Goal: Information Seeking & Learning: Compare options

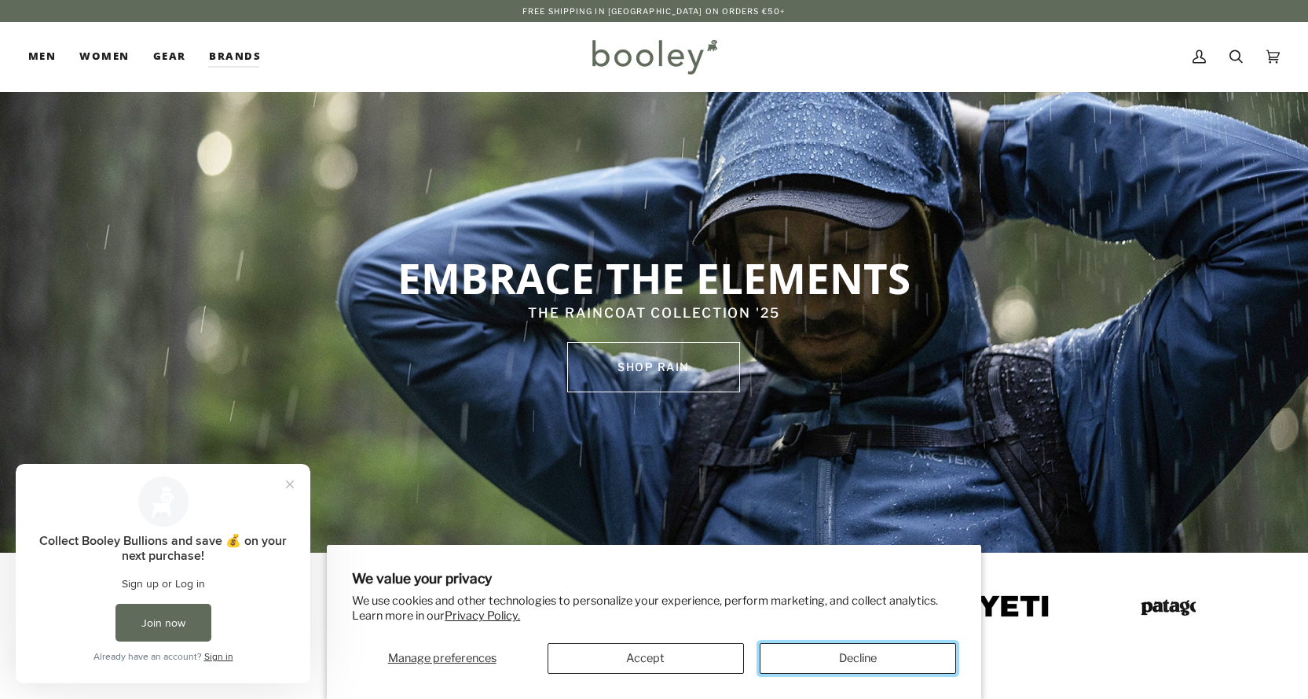
click at [831, 654] on button "Decline" at bounding box center [858, 658] width 196 height 31
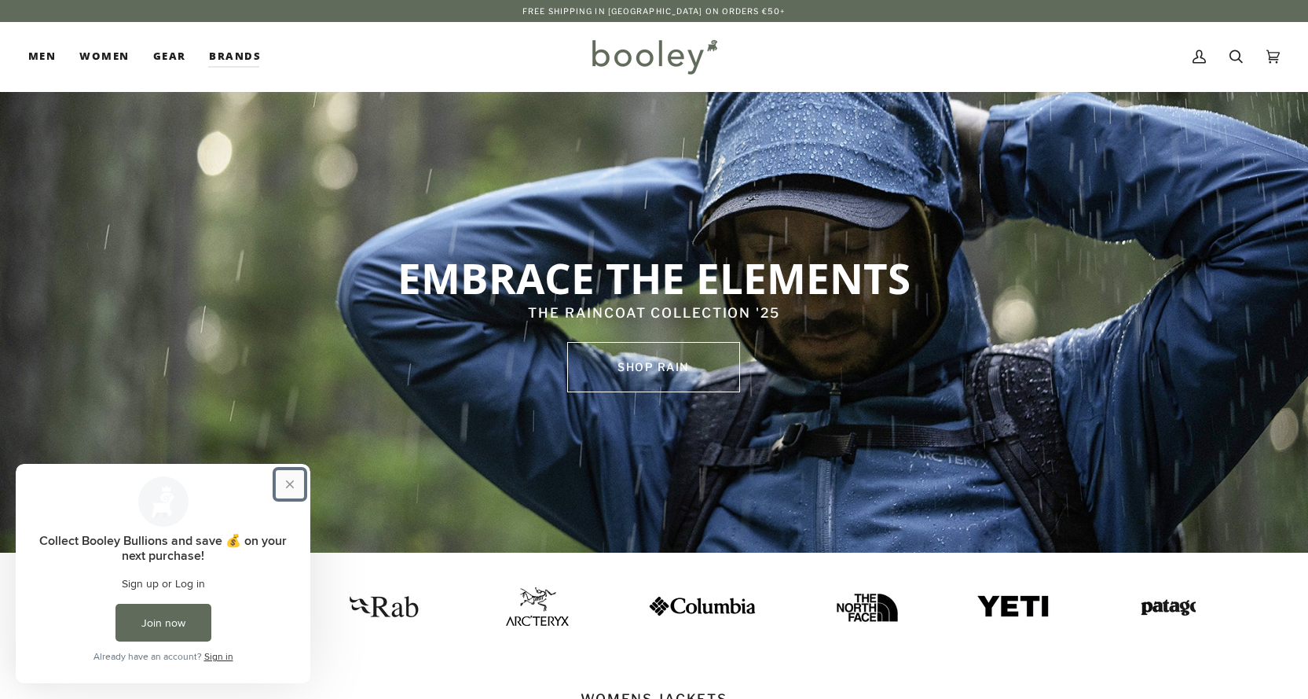
click at [288, 482] on button "Close prompt" at bounding box center [290, 484] width 28 height 28
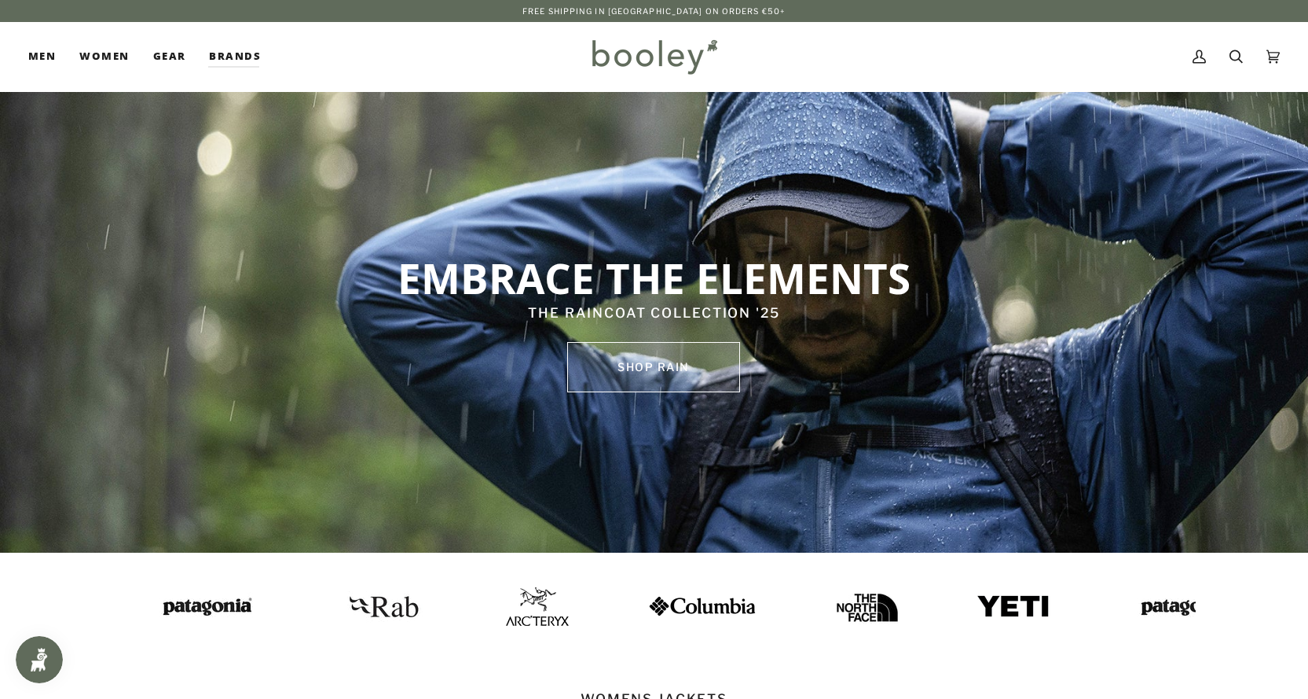
click at [683, 361] on link "SHOP rain" at bounding box center [653, 367] width 173 height 50
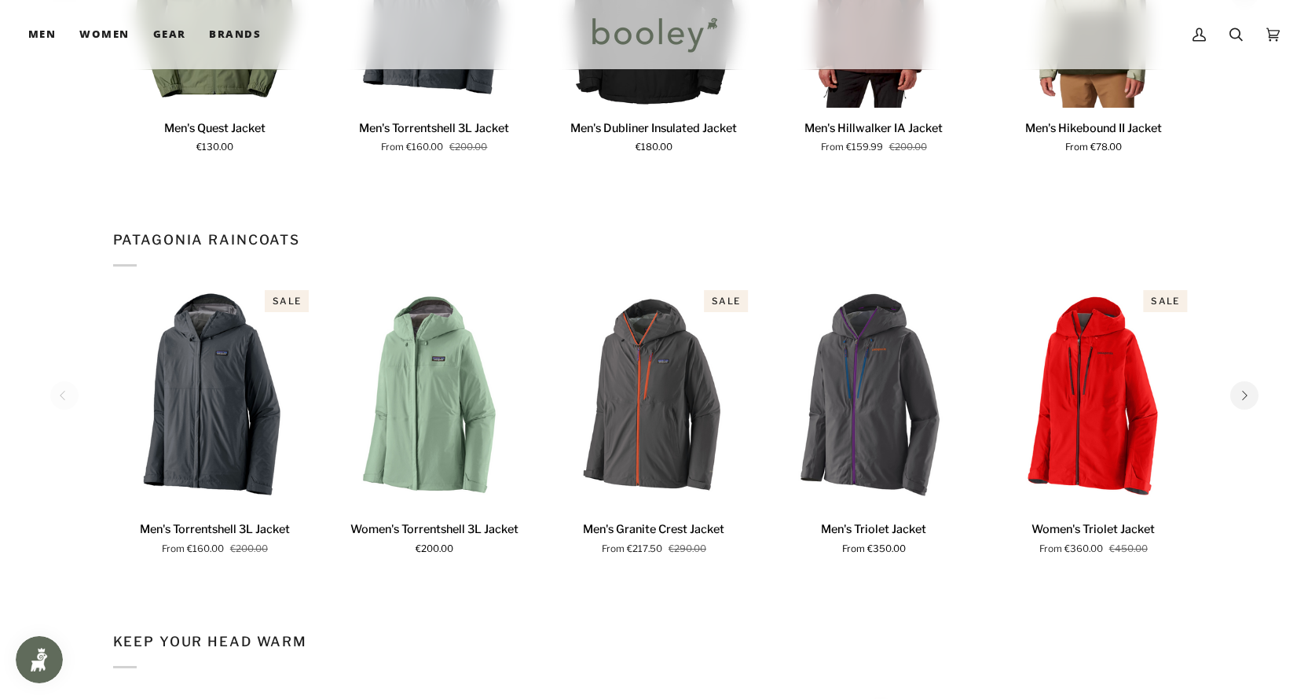
scroll to position [1257, 0]
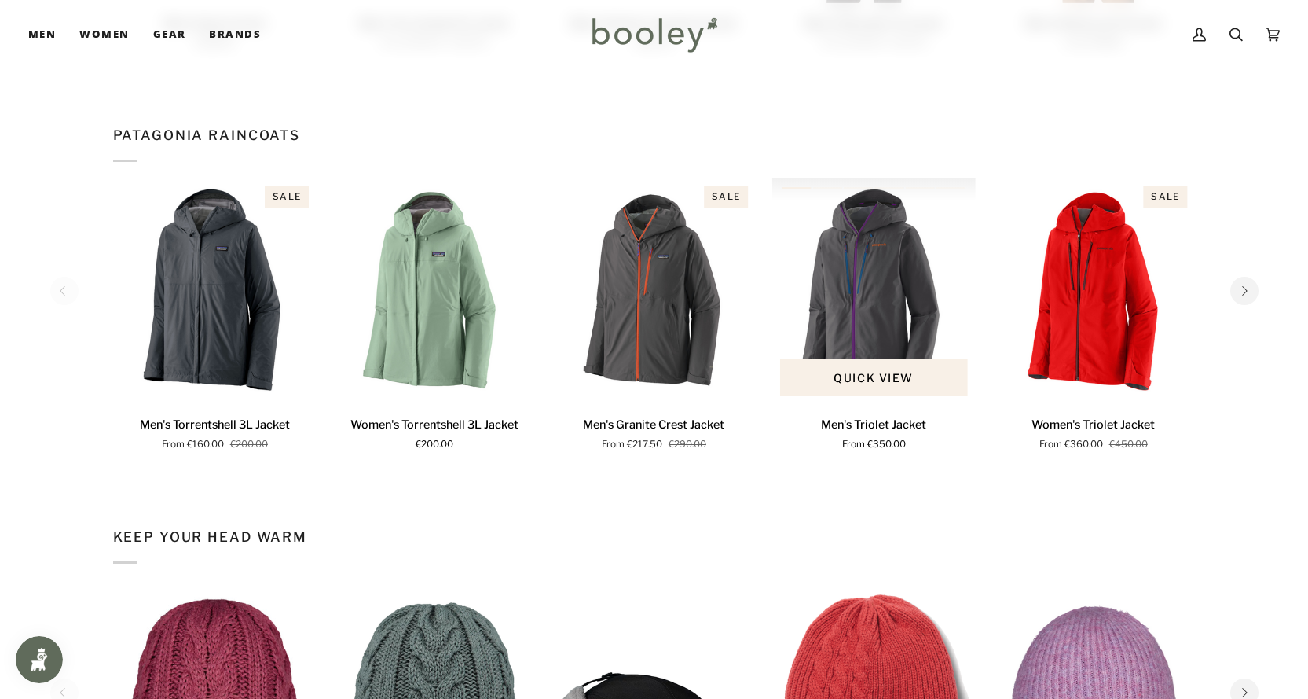
click at [873, 325] on img "Men's Triolet Jacket" at bounding box center [874, 291] width 204 height 226
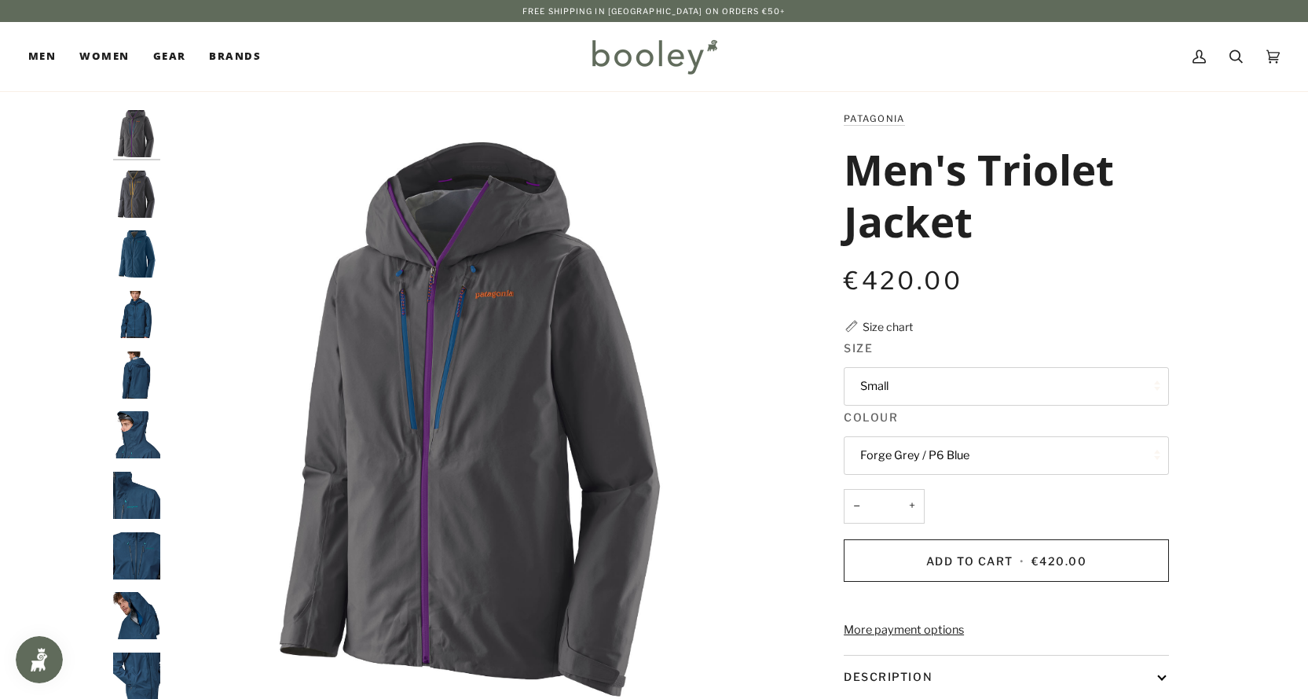
click at [902, 394] on button "Small" at bounding box center [1006, 386] width 325 height 39
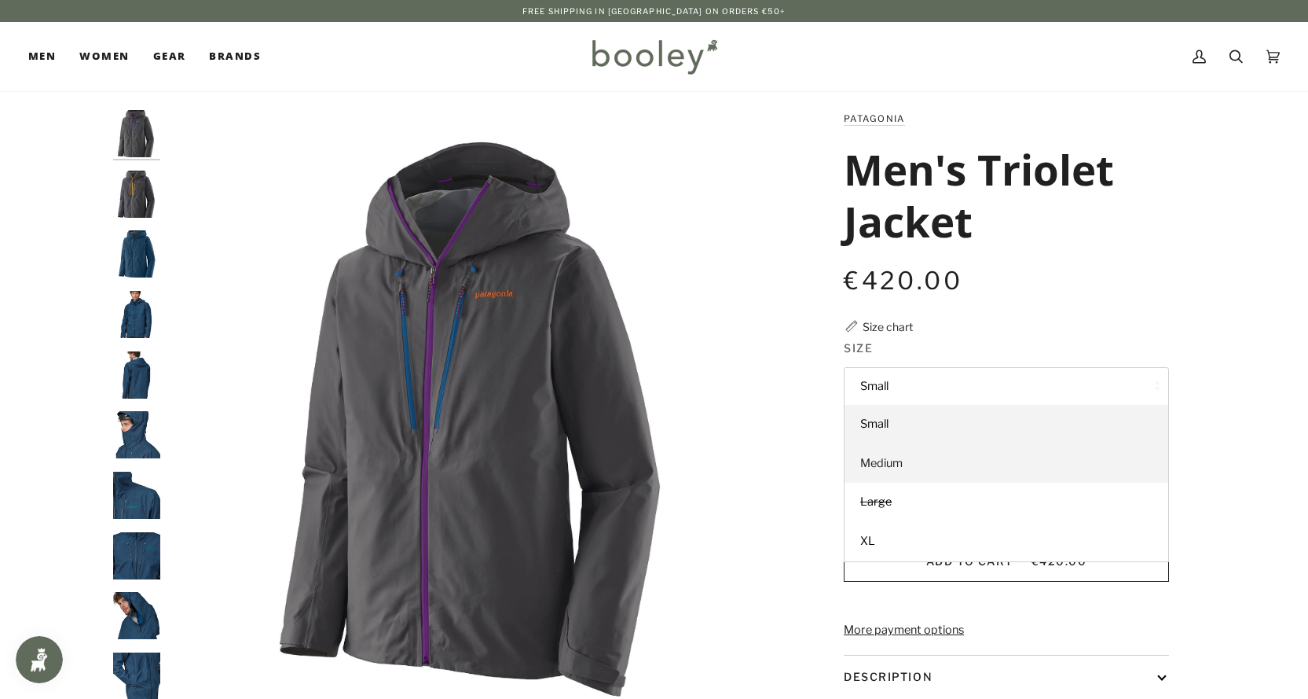
click at [889, 470] on link "Medium" at bounding box center [1007, 463] width 324 height 39
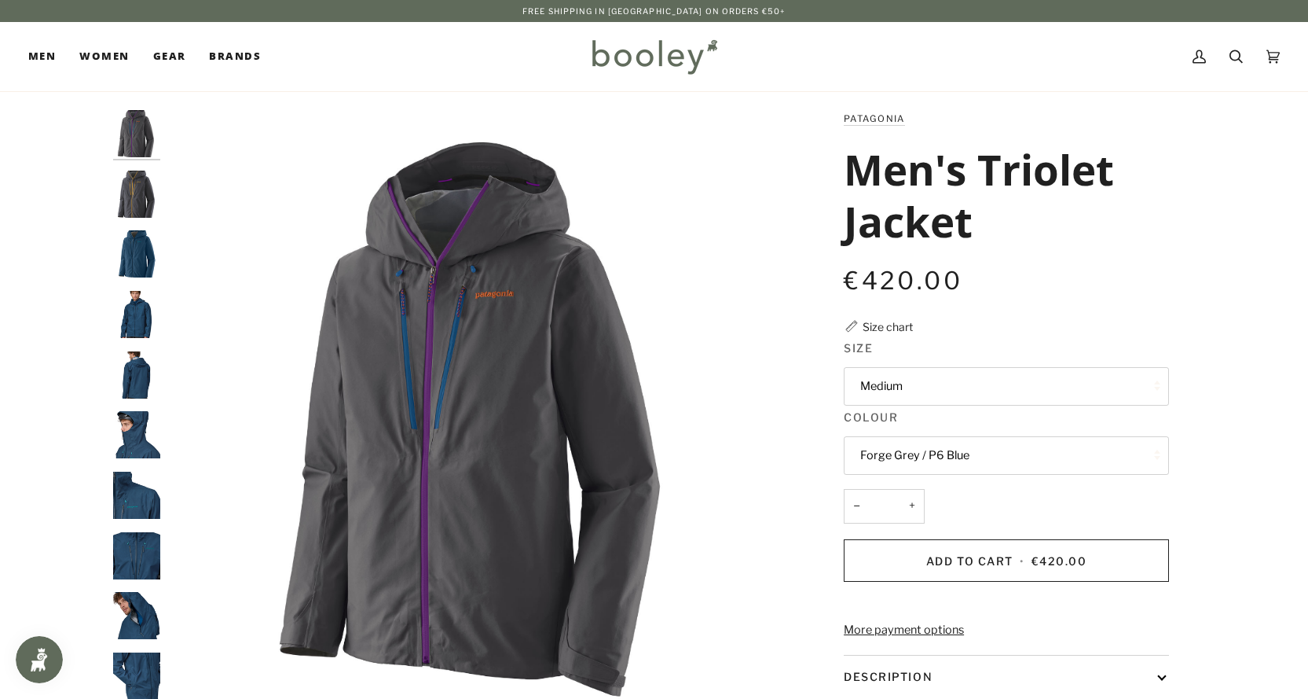
click at [147, 126] on img "Patagonia Men's Triolet Jacket Forge Grey / P6 Blue - Booley Galway" at bounding box center [136, 133] width 47 height 47
click at [145, 205] on img "Patagonia Men's Triolet Jacket Smolder Blue - Booley Galway" at bounding box center [136, 194] width 47 height 47
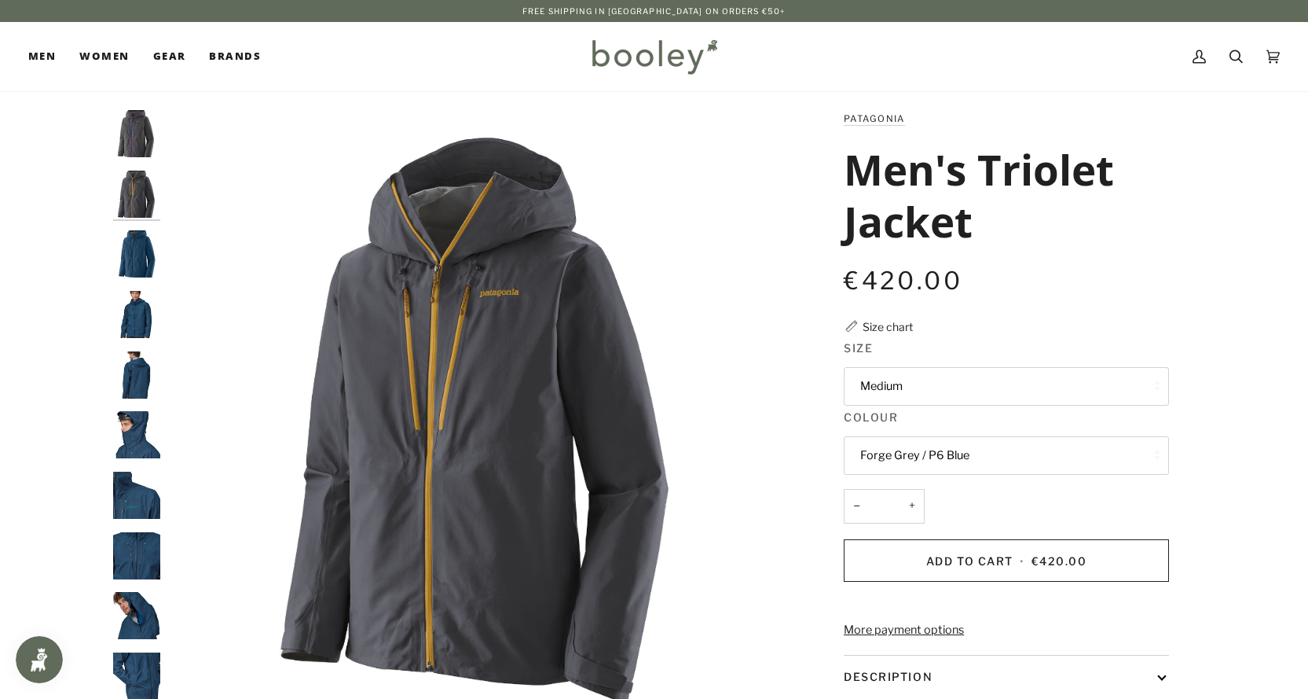
click at [128, 255] on img "Patagonia Men's Triolet Jacket Lagom Blue - Booley Galway" at bounding box center [136, 253] width 47 height 47
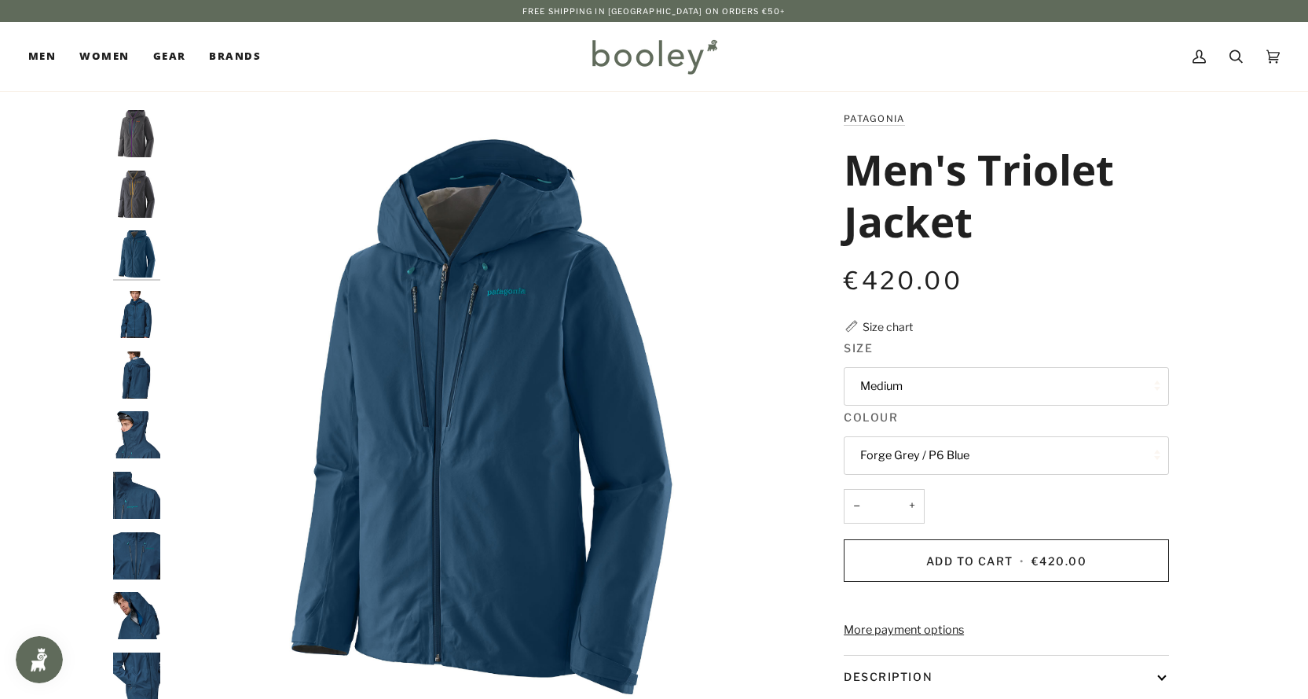
click at [130, 316] on img "Patagonia Men's Triolet Jacket Lagom Blue - Booley Galway" at bounding box center [136, 314] width 47 height 47
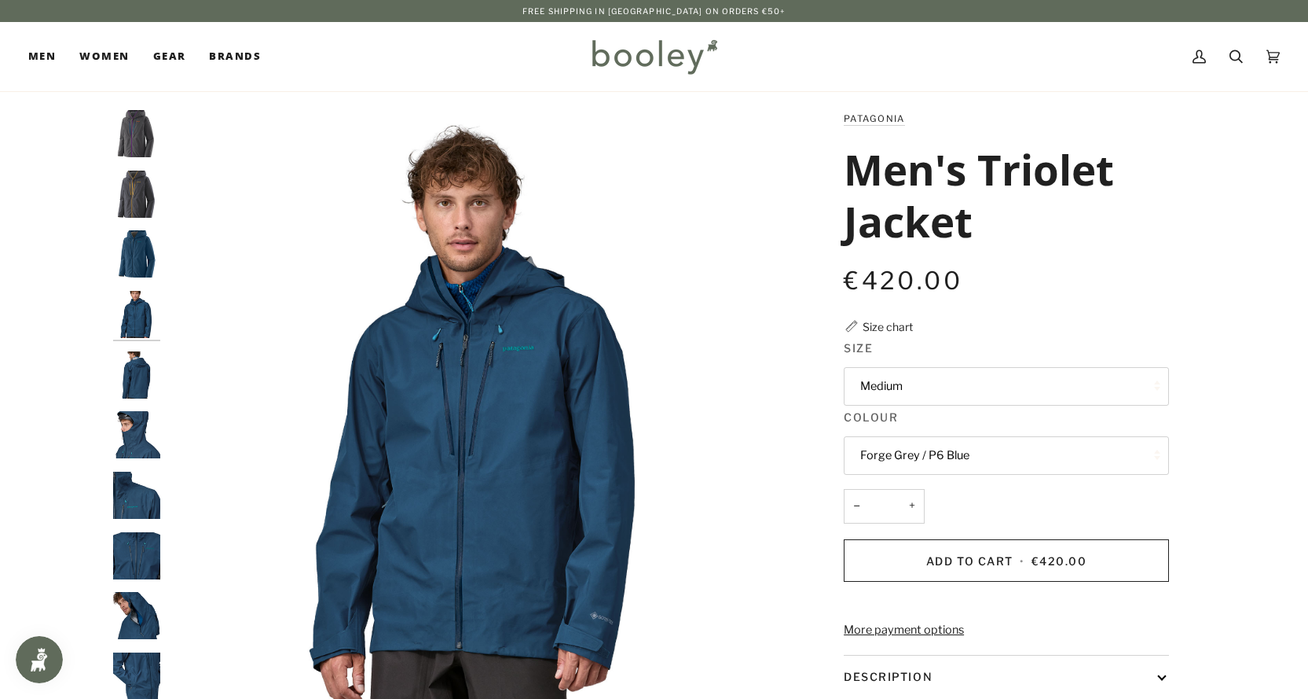
click at [130, 369] on img "Patagonia Men's Triolet Jacket Lagom Blue - Booley Galway" at bounding box center [136, 374] width 47 height 47
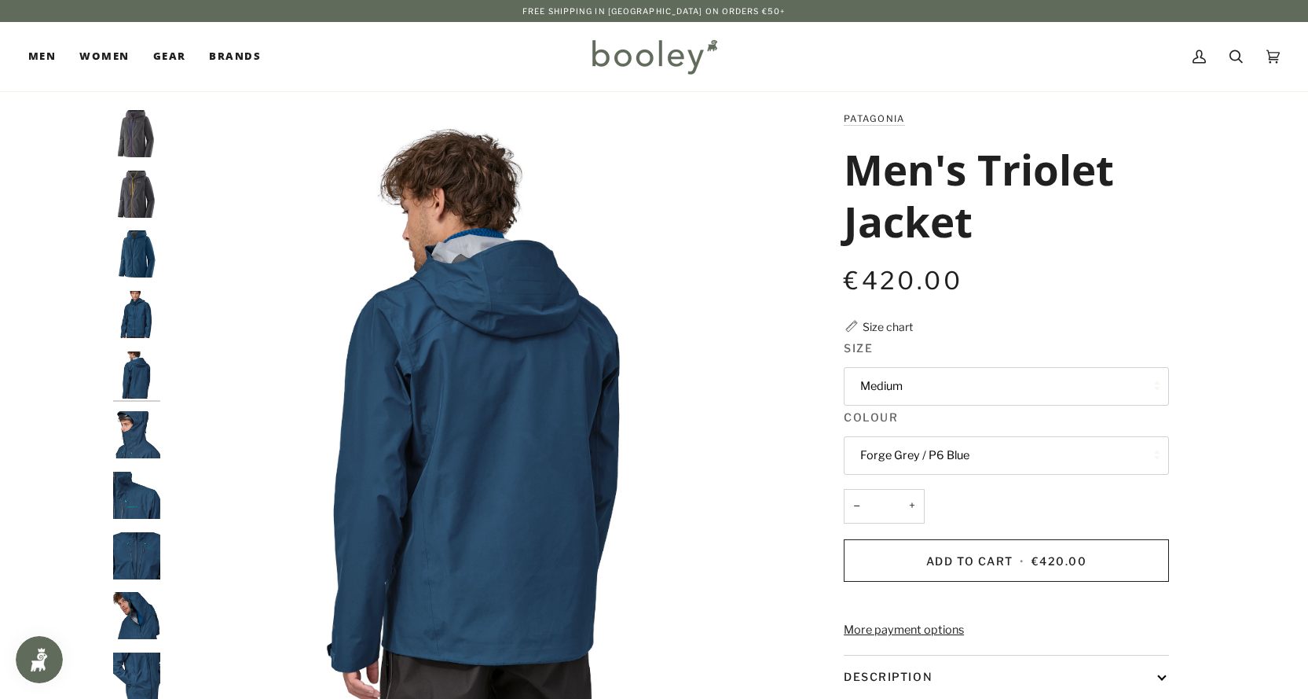
click at [133, 443] on img "Patagonia Men's Triolet Jacket Lagom Blue - Booley Galway" at bounding box center [136, 434] width 47 height 47
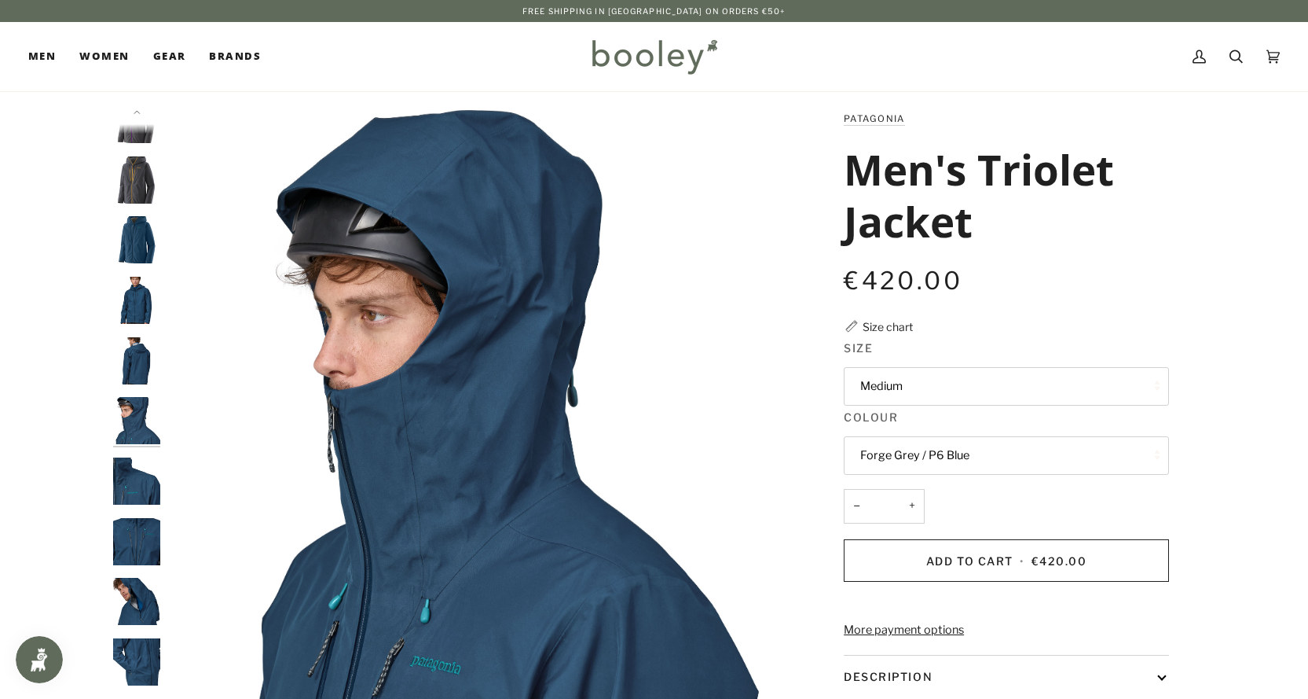
click at [132, 481] on img "Patagonia Men's Triolet Jacket Lagom Blue - Booley Galway" at bounding box center [136, 480] width 47 height 47
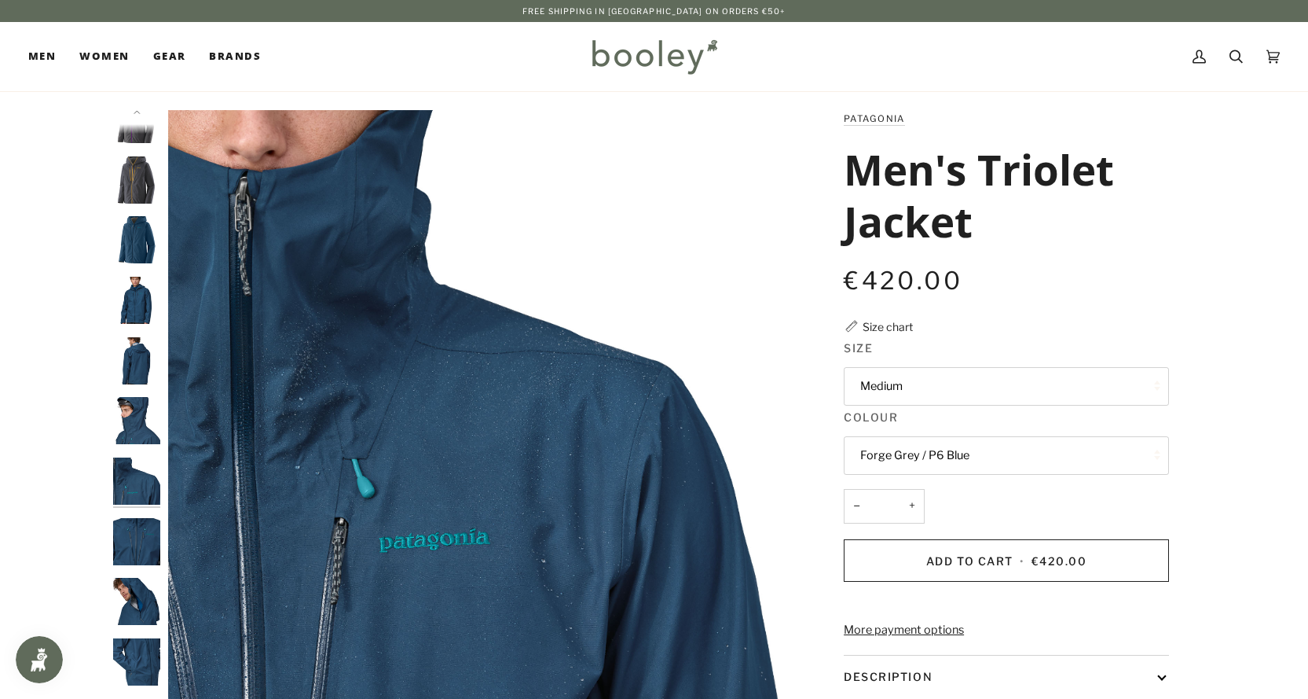
scroll to position [75, 0]
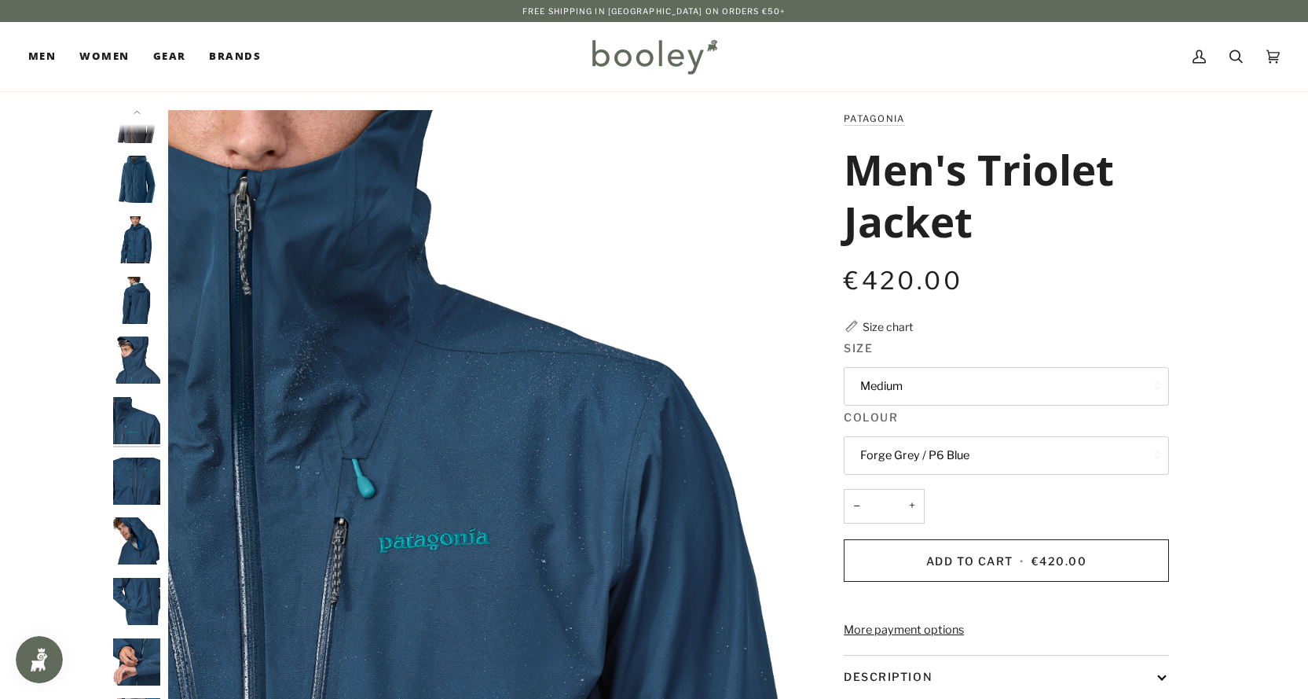
click at [142, 491] on img "Patagonia Men's Triolet Jacket Lagom Blue - Booley Galway" at bounding box center [136, 480] width 47 height 47
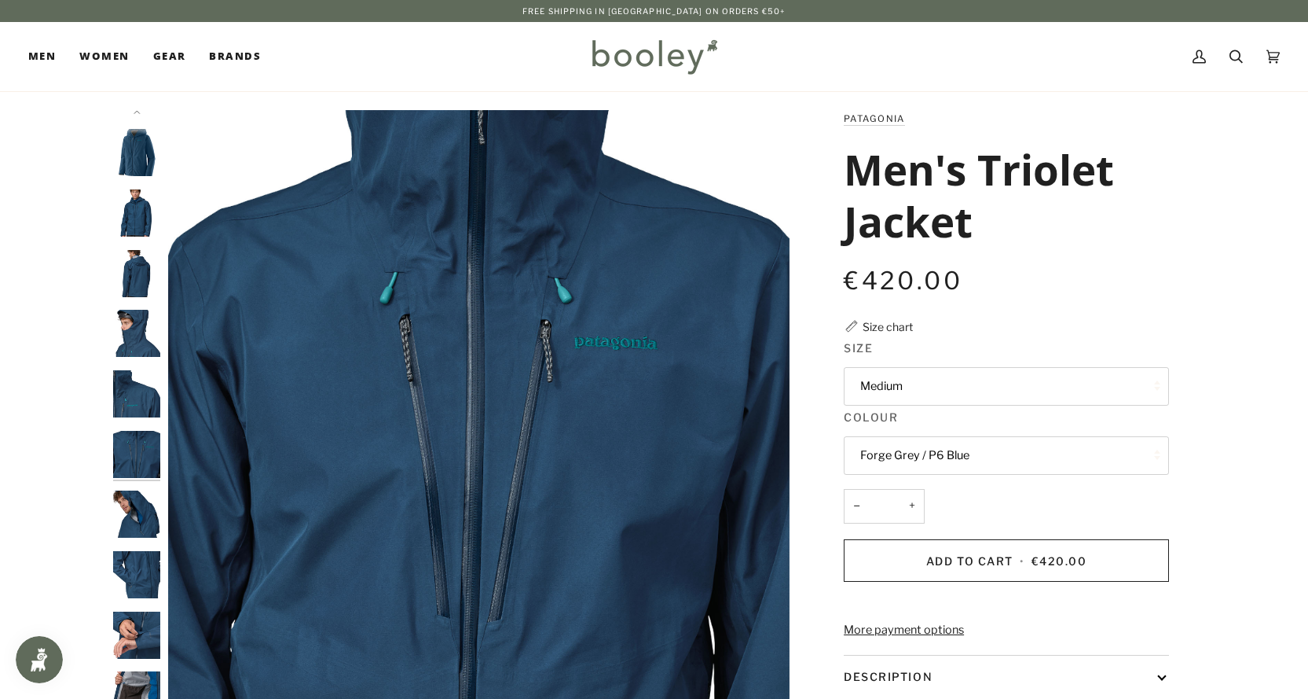
click at [131, 577] on img "Patagonia Men's Triolet Jacket Lagom Blue - Booley Galway" at bounding box center [136, 574] width 47 height 47
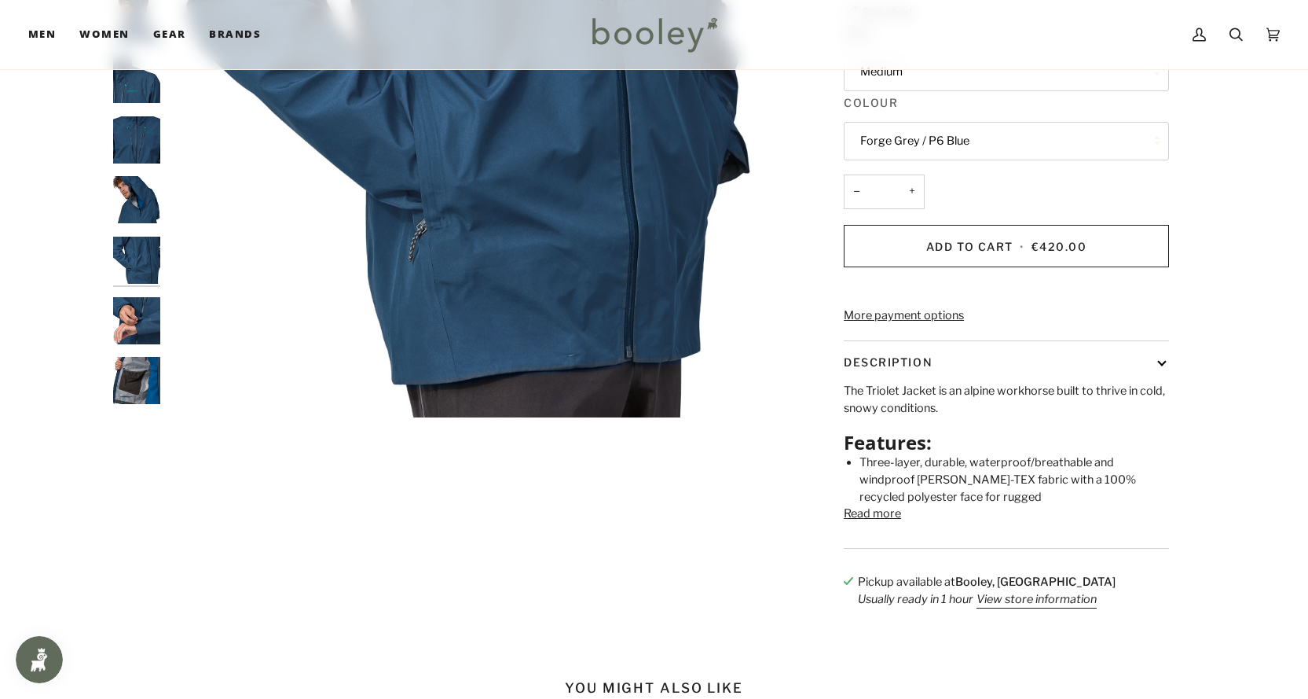
scroll to position [157, 0]
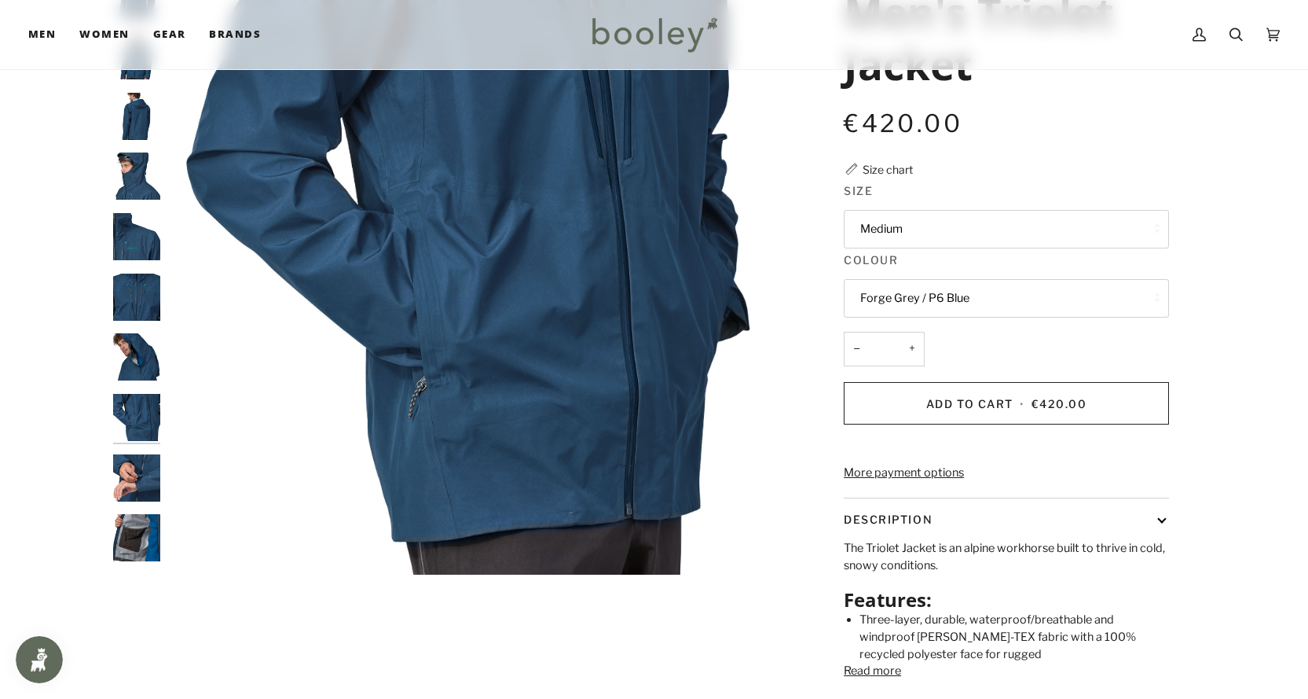
click at [135, 487] on img "Patagonia Men's Triolet Jacket Lagom Blue - Booley Galway" at bounding box center [136, 477] width 47 height 47
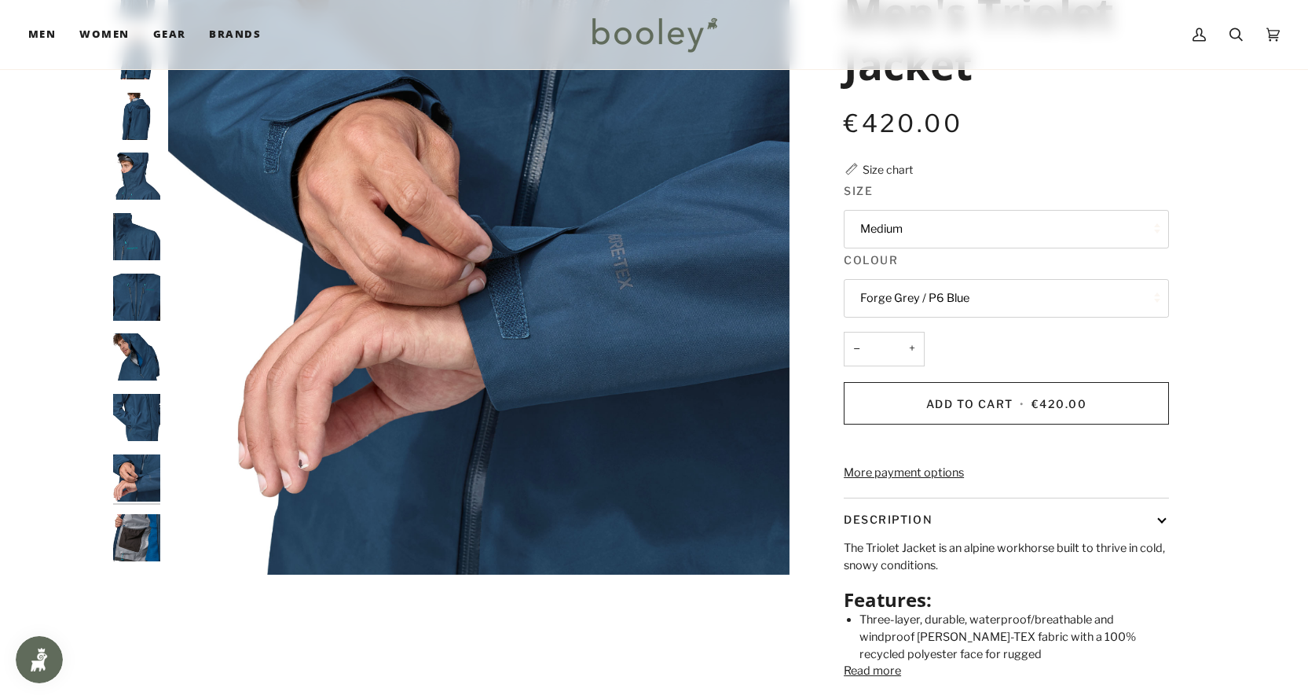
click at [132, 536] on img "Patagonia Men's Triolet Jacket Lagom Blue - Booley Galway" at bounding box center [136, 537] width 47 height 47
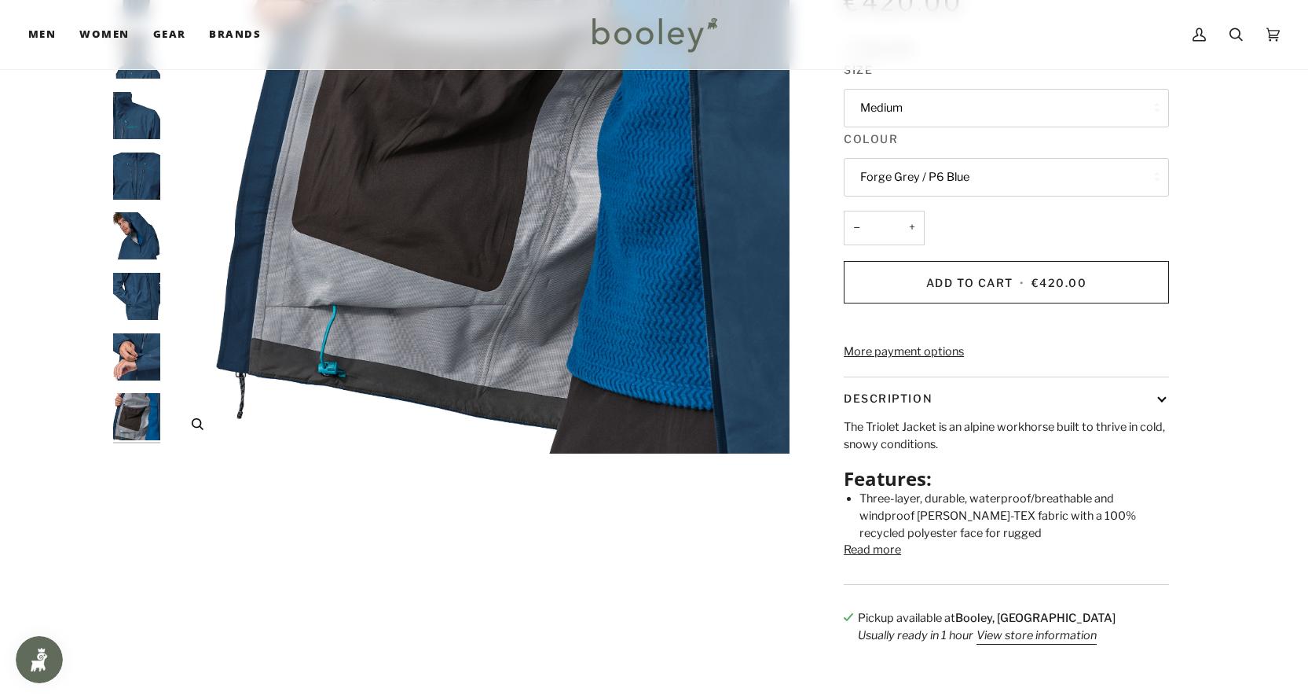
scroll to position [314, 0]
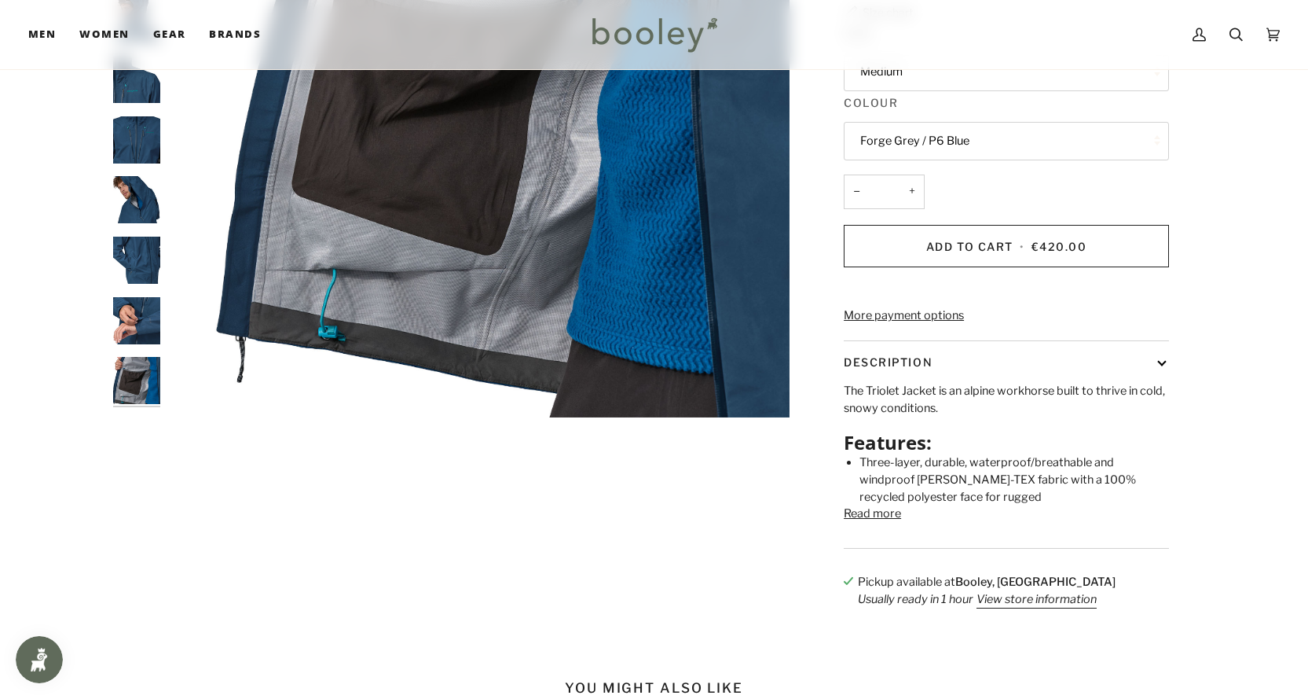
click at [878, 523] on button "Read more" at bounding box center [872, 513] width 57 height 17
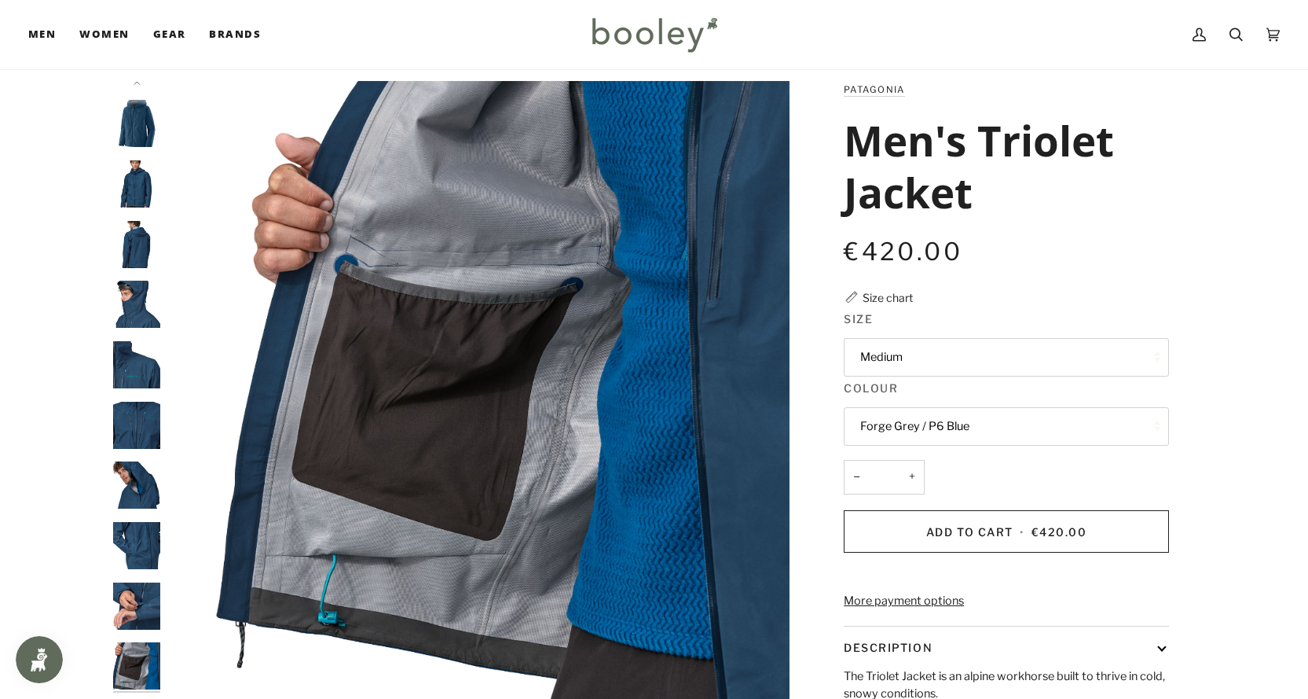
scroll to position [0, 0]
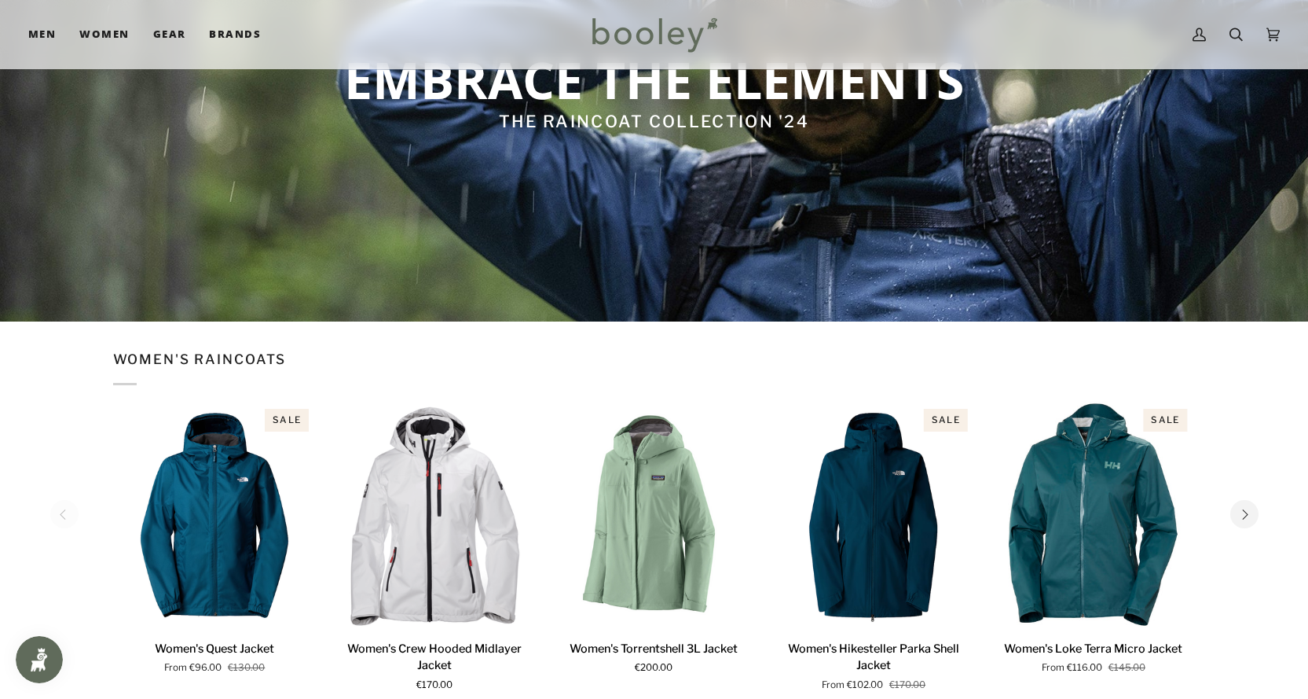
scroll to position [157, 0]
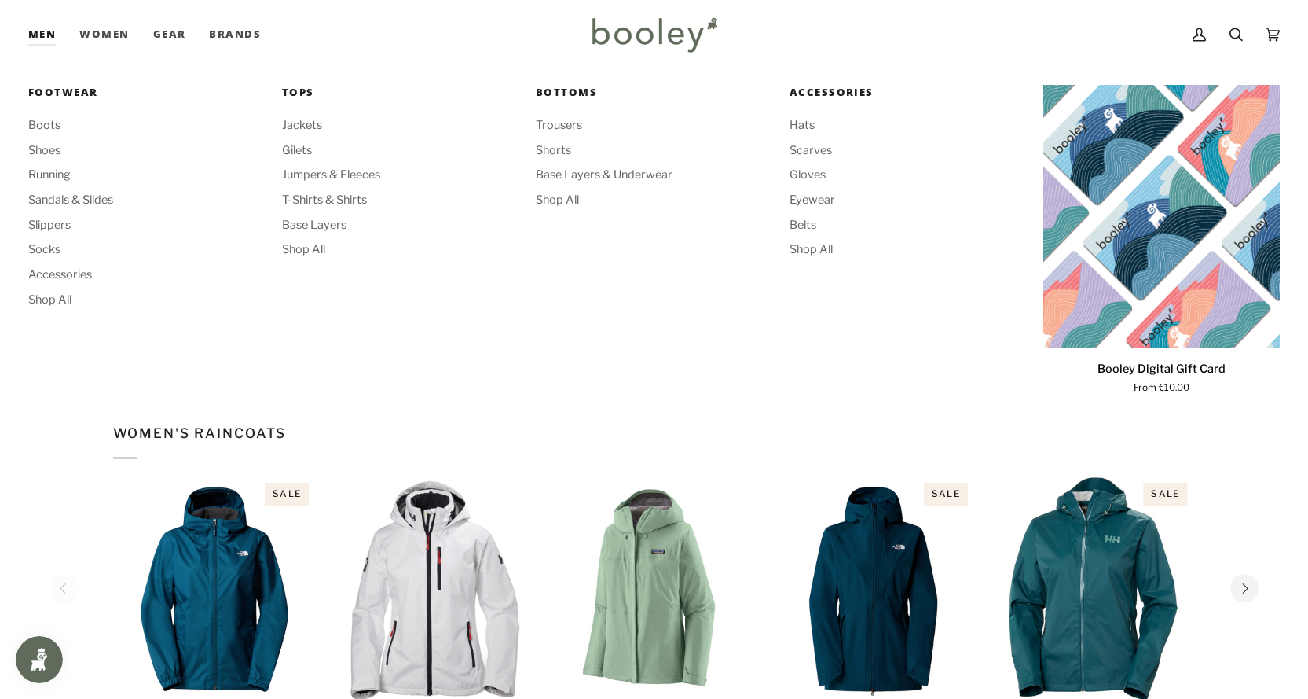
click at [39, 30] on link "Men" at bounding box center [47, 34] width 39 height 69
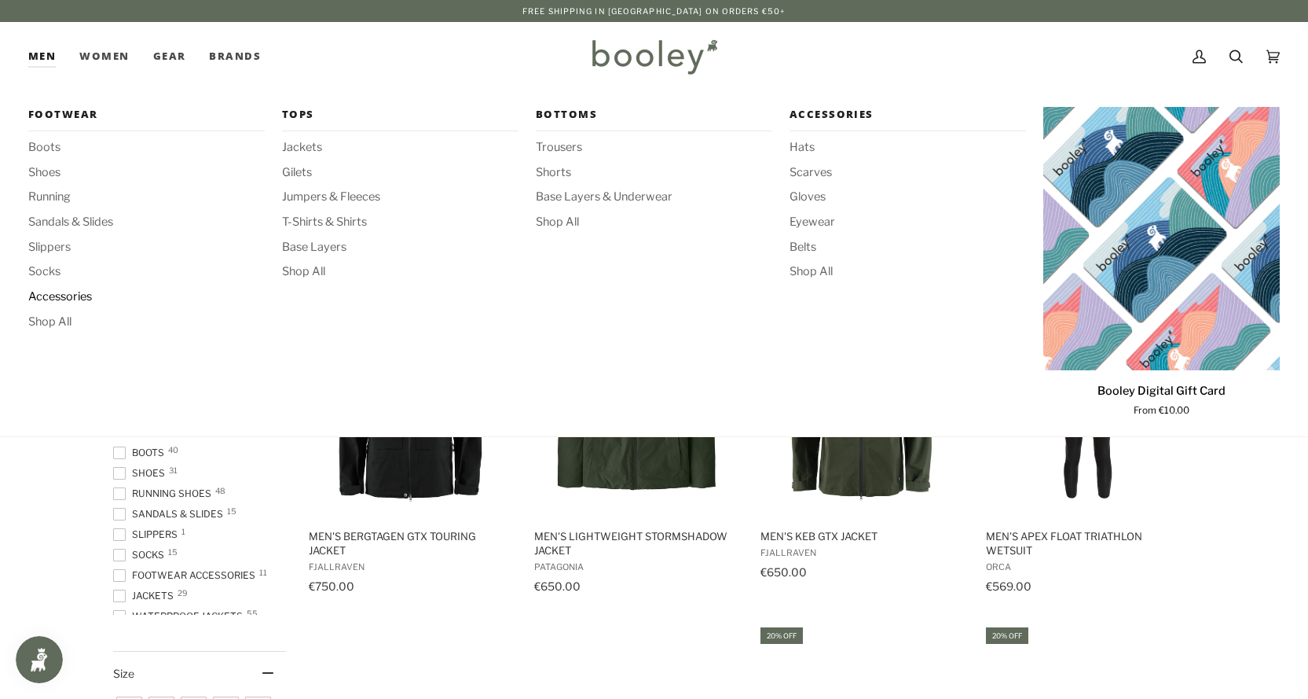
click at [55, 295] on span "Accessories" at bounding box center [146, 296] width 237 height 17
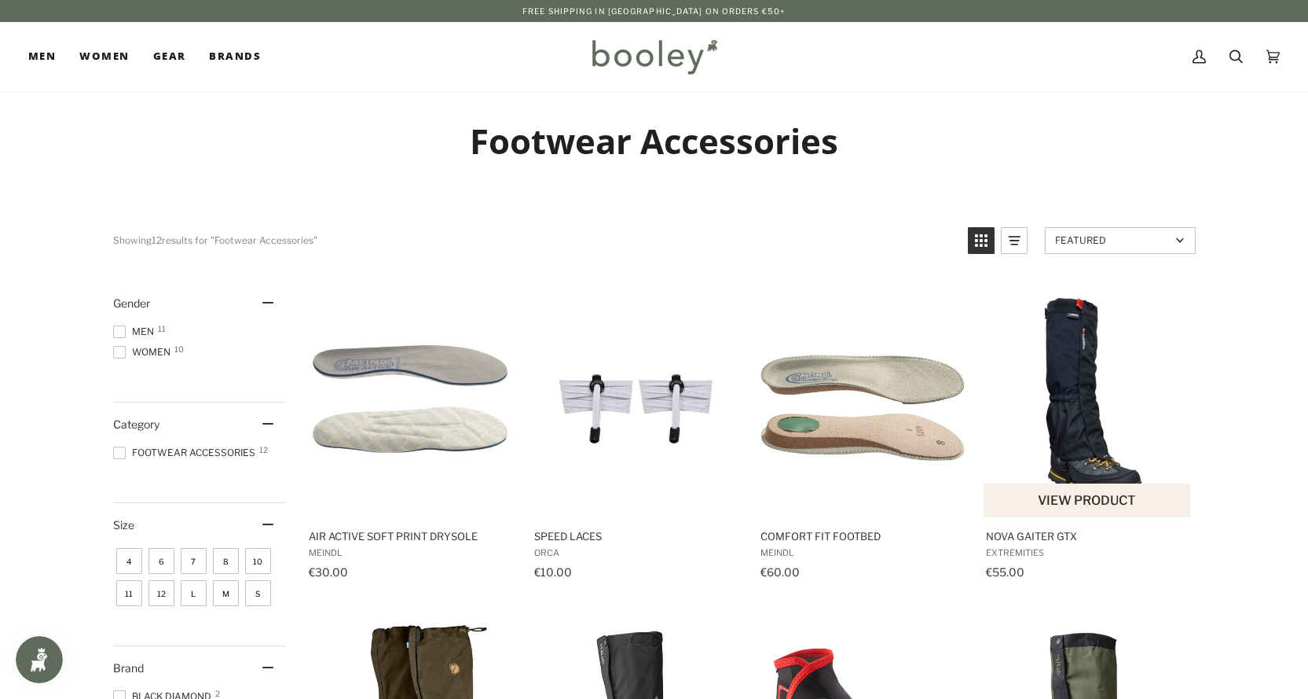
click at [1078, 429] on img "Nova Gaiter GTX" at bounding box center [1088, 399] width 208 height 208
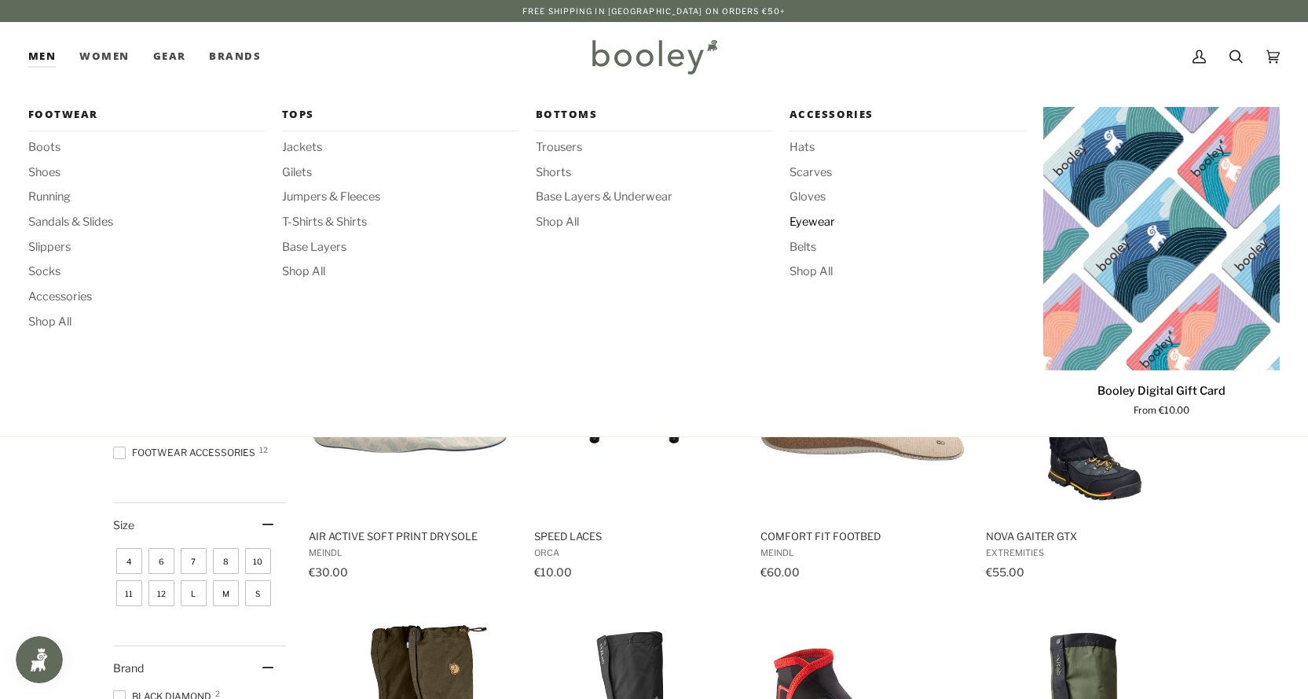
click at [814, 222] on span "Eyewear" at bounding box center [908, 222] width 237 height 17
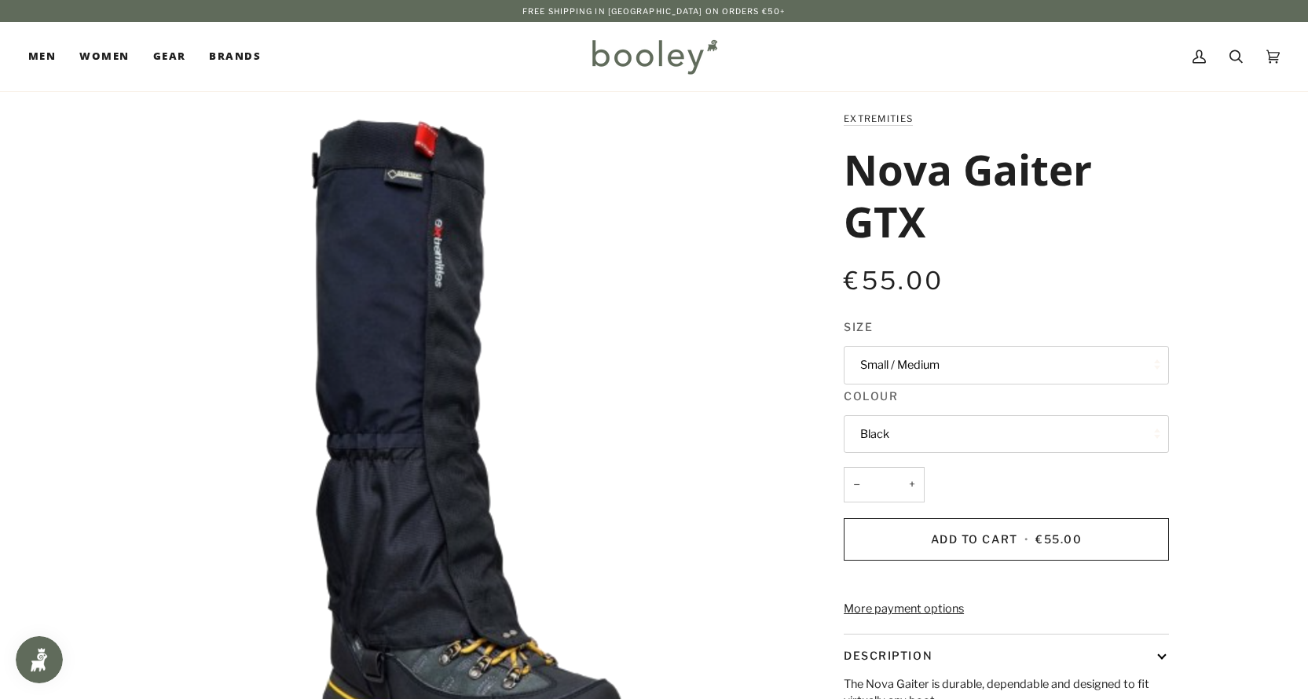
click at [930, 370] on button "Small / Medium" at bounding box center [1006, 365] width 325 height 39
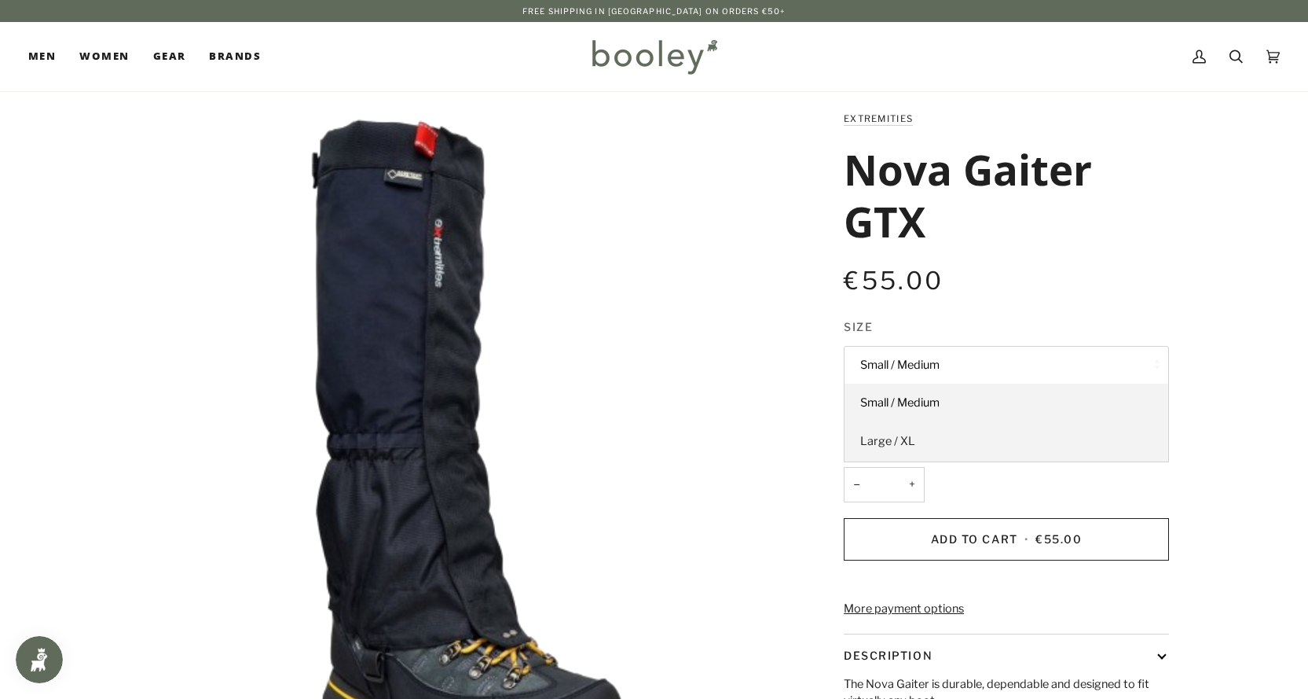
click at [904, 442] on span "Large / XL" at bounding box center [887, 441] width 55 height 14
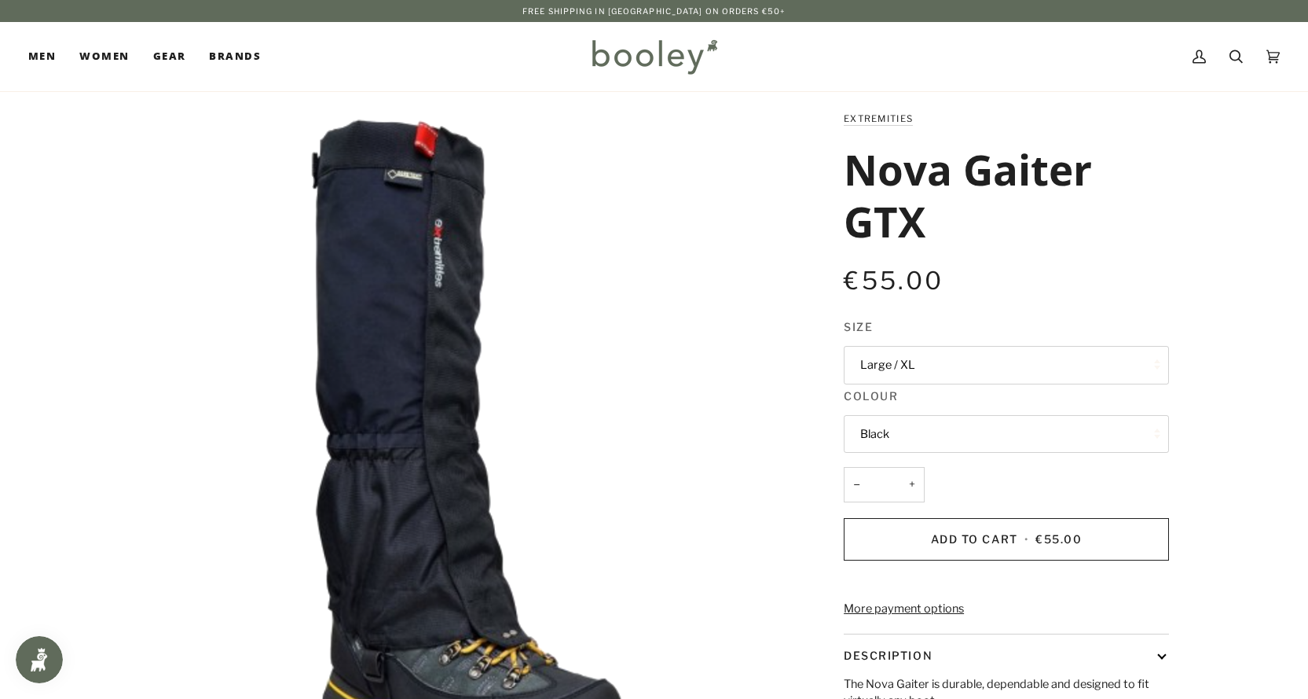
click at [940, 440] on button "Black" at bounding box center [1006, 434] width 325 height 39
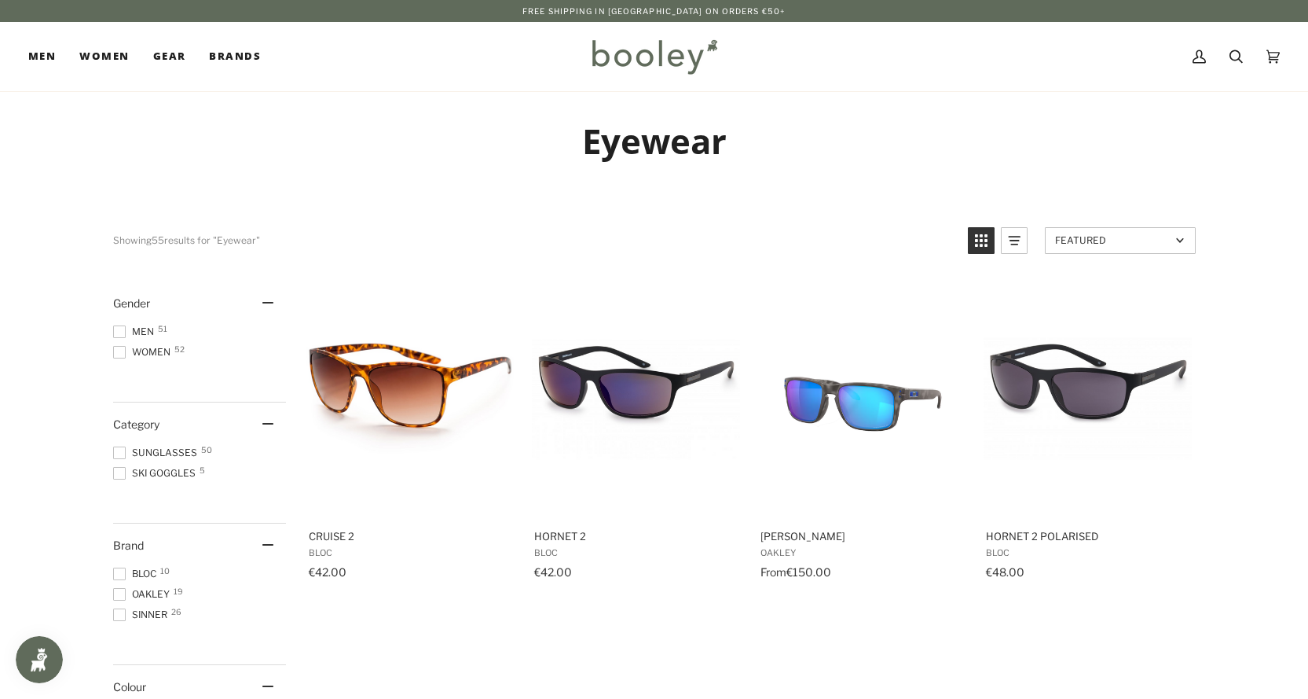
click at [123, 332] on span at bounding box center [119, 331] width 13 height 13
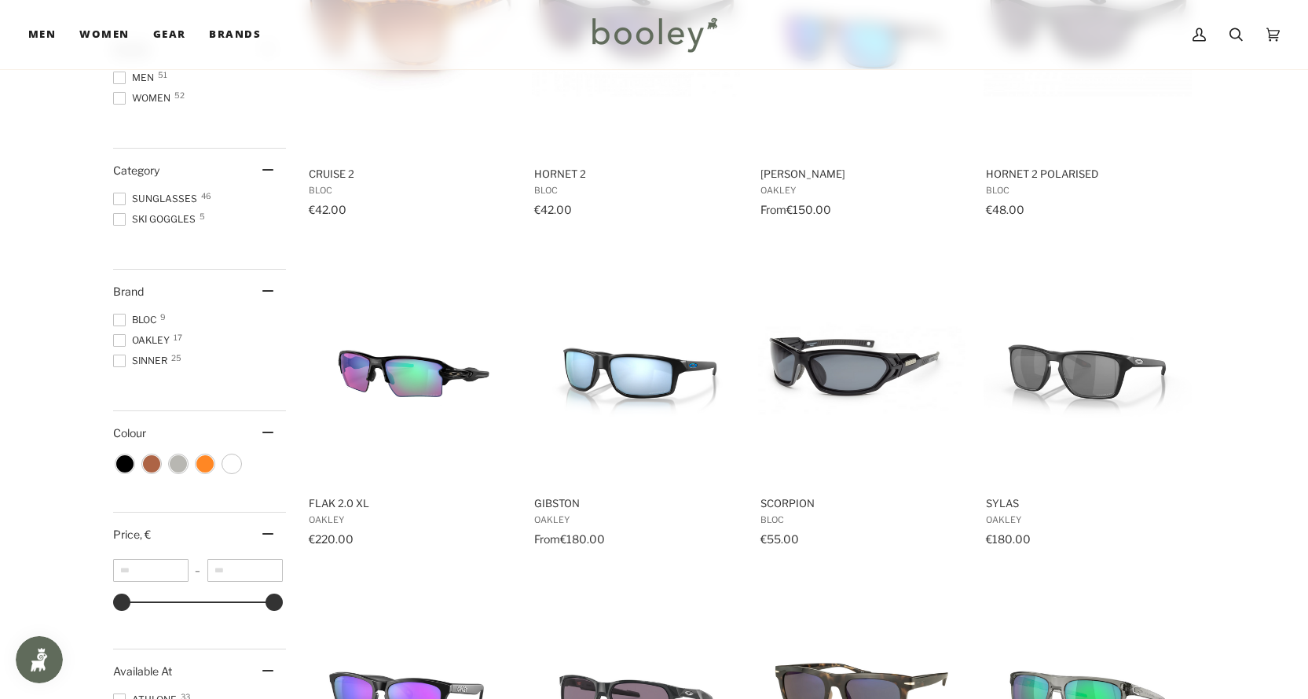
scroll to position [314, 0]
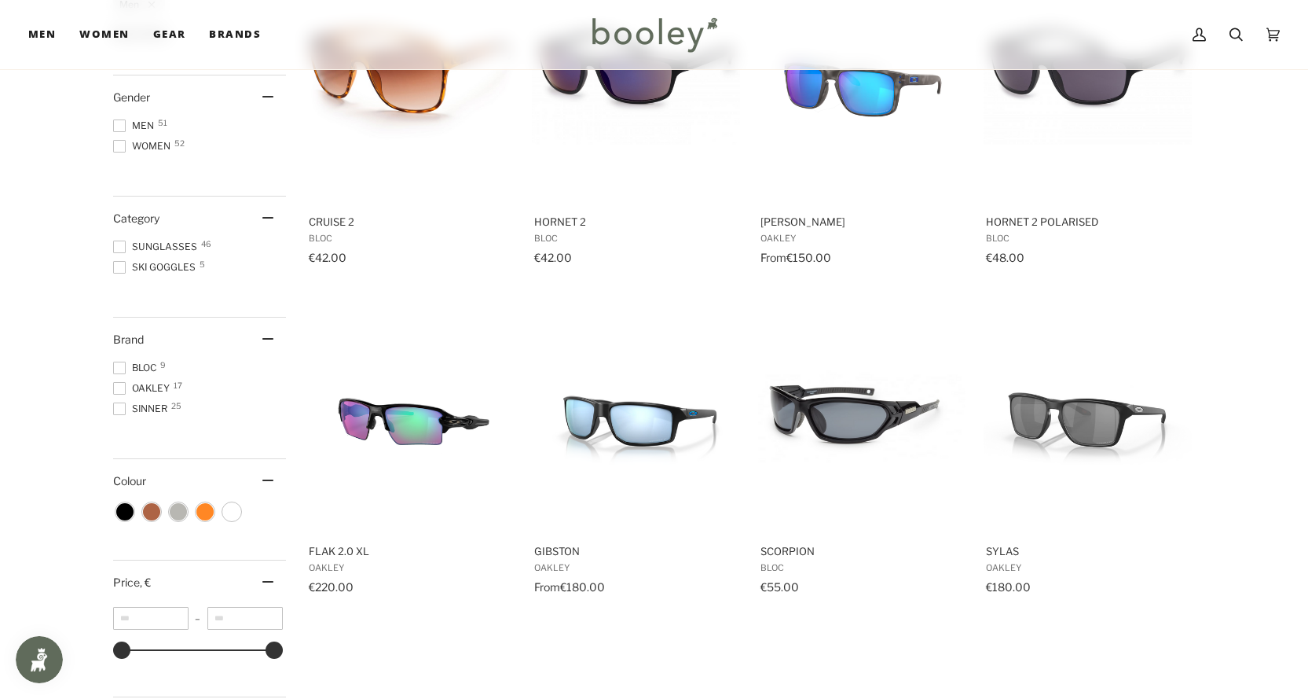
click at [119, 367] on span at bounding box center [119, 367] width 13 height 13
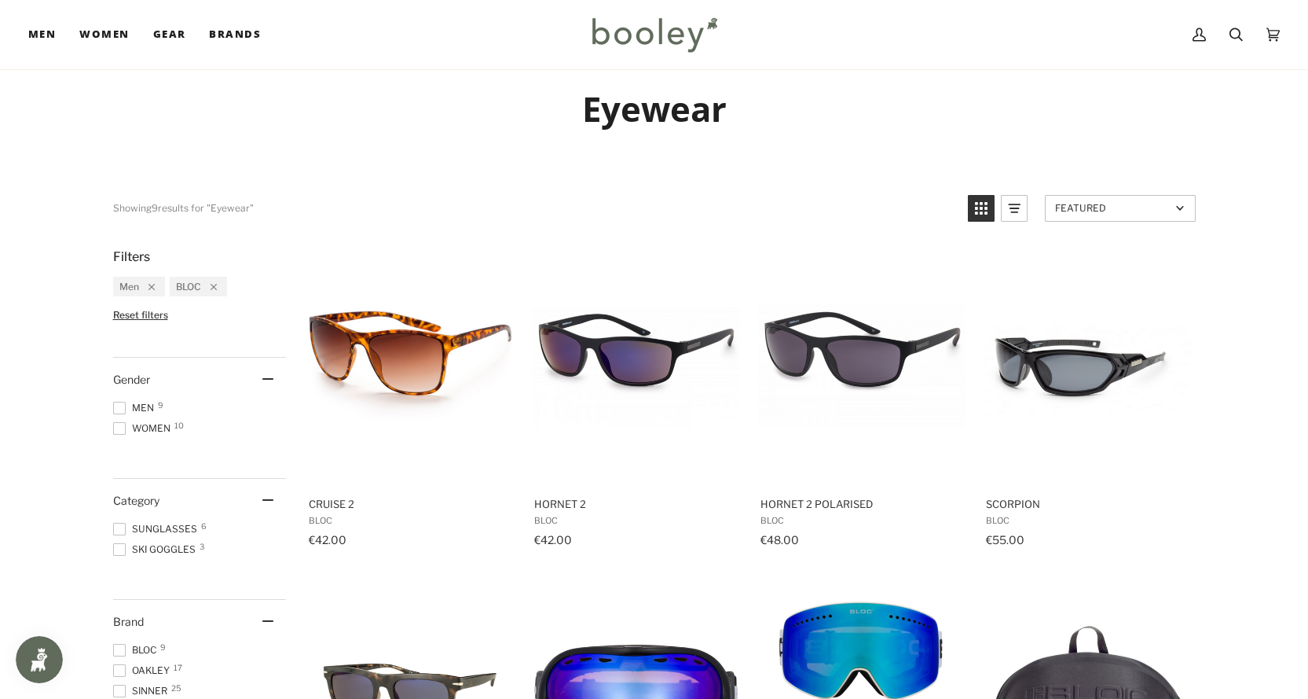
click at [116, 385] on div "Gender 1 Men 9 Women 10" at bounding box center [199, 418] width 173 height 121
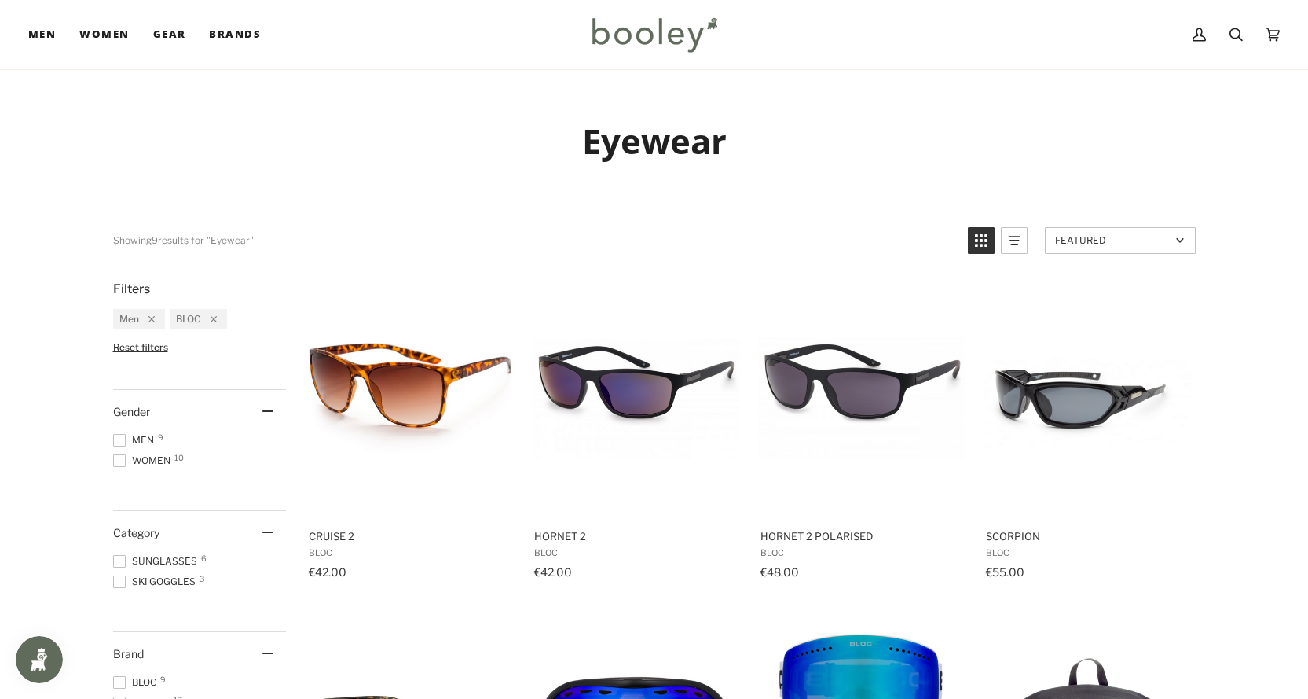
scroll to position [157, 0]
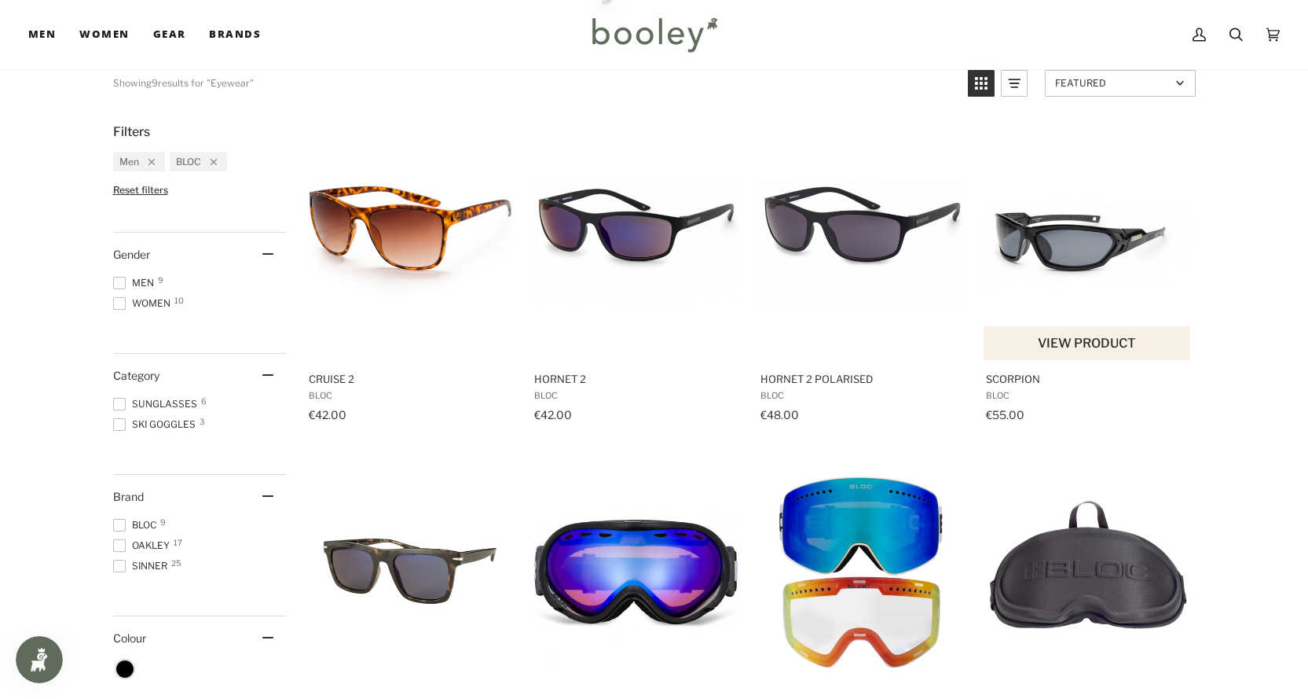
click at [1080, 248] on img "Scorpion" at bounding box center [1088, 242] width 208 height 208
click at [119, 523] on span at bounding box center [119, 525] width 13 height 13
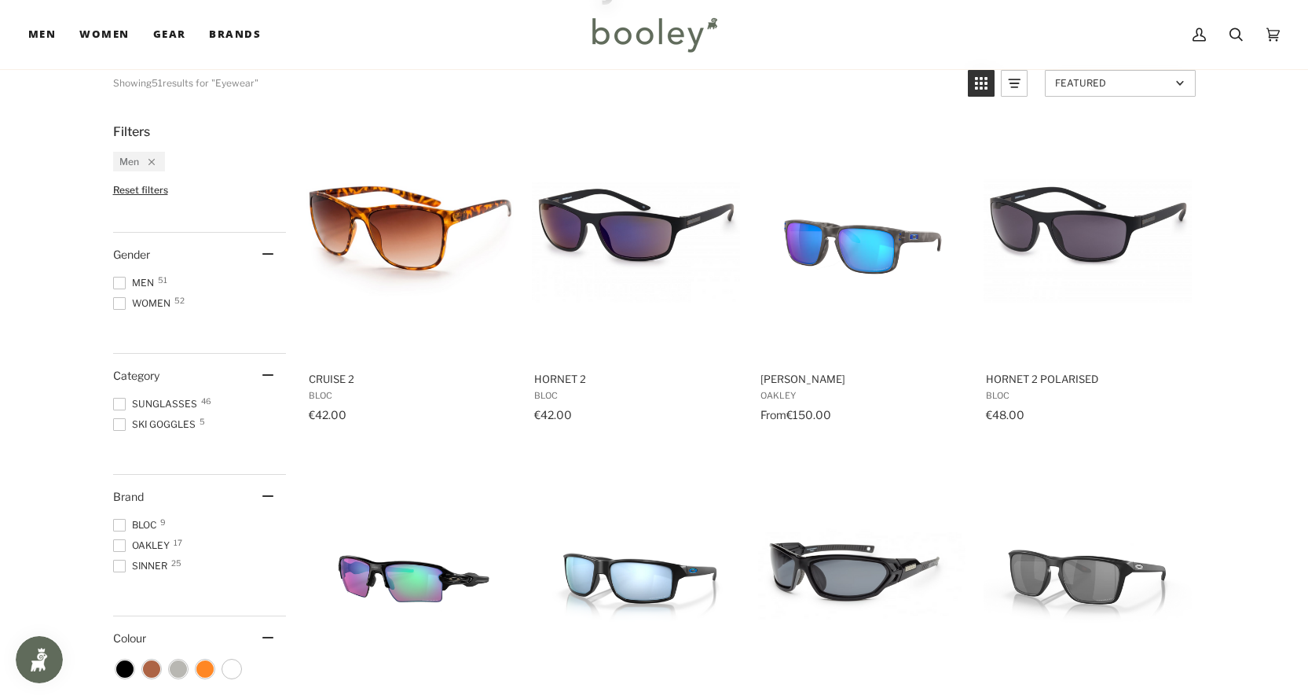
click at [118, 545] on span at bounding box center [119, 545] width 13 height 13
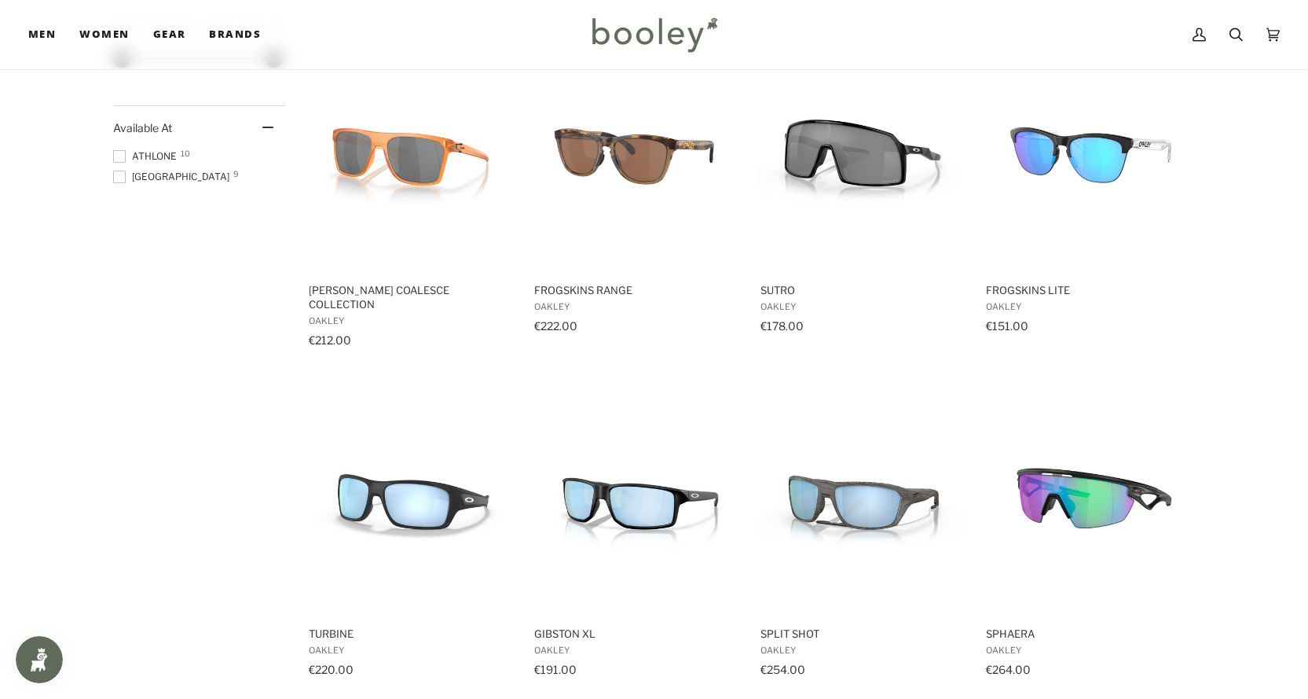
scroll to position [943, 0]
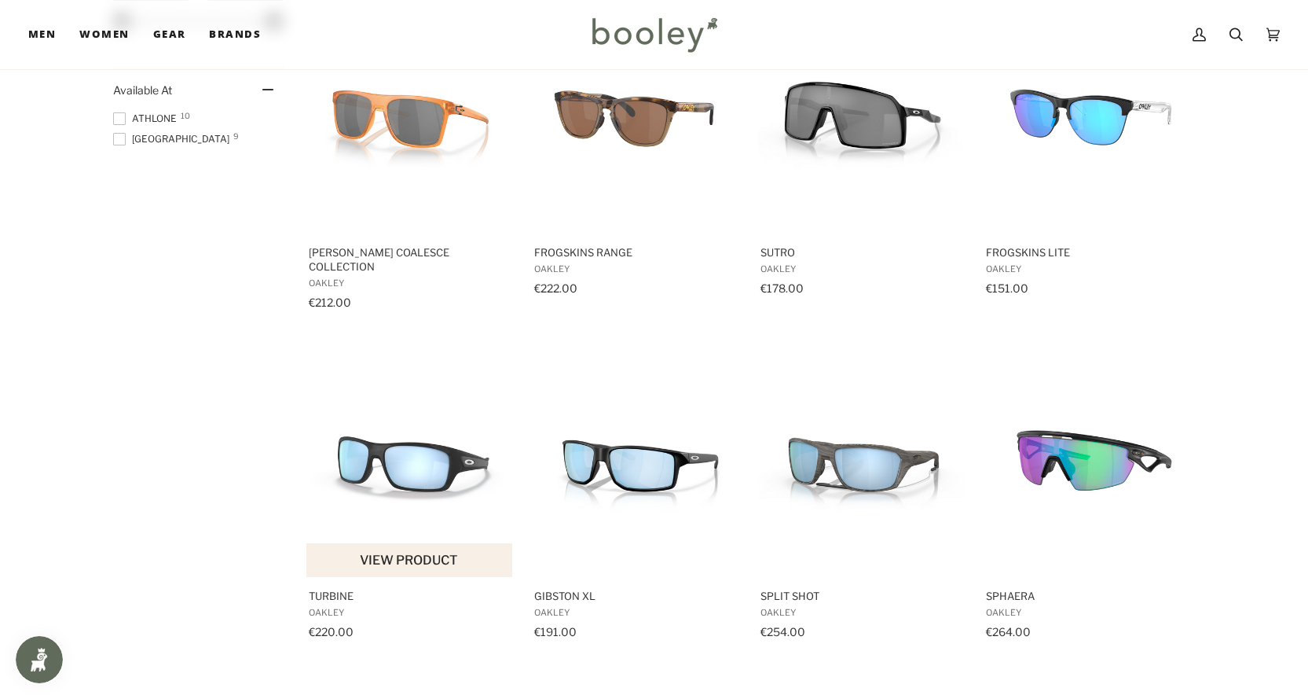
click at [467, 452] on img "Turbine" at bounding box center [410, 459] width 208 height 208
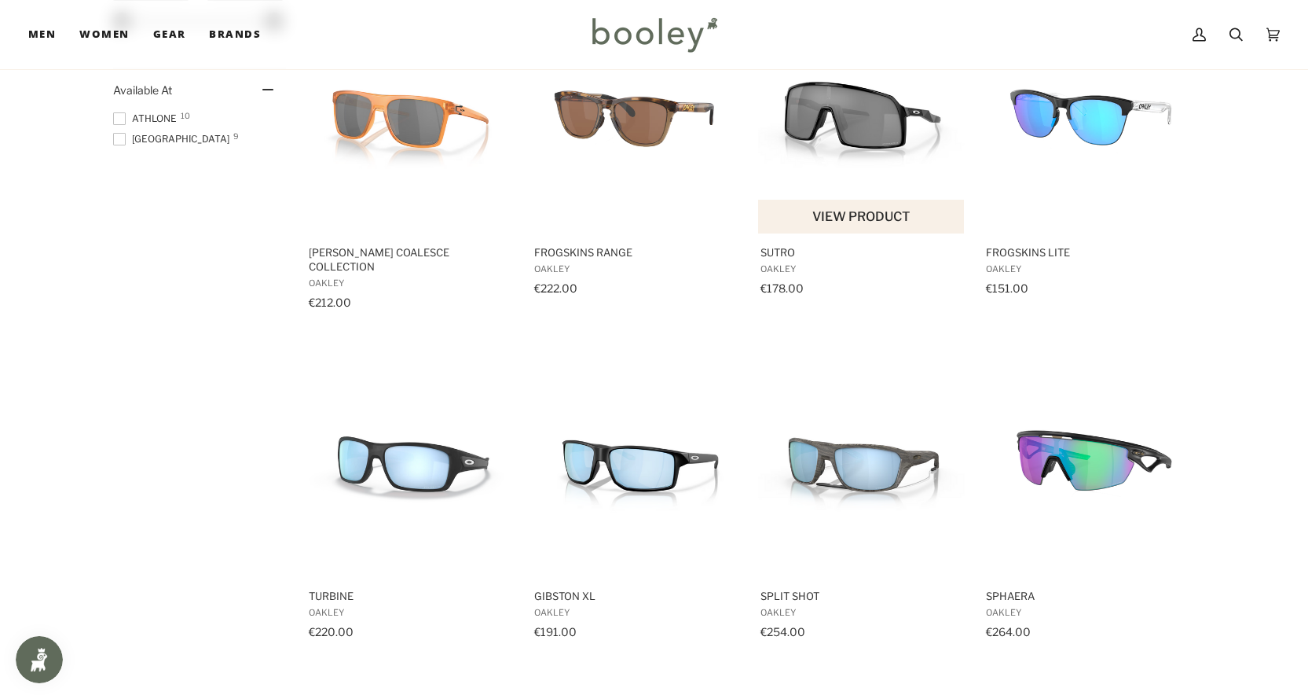
click at [833, 176] on img "Sutro" at bounding box center [862, 115] width 208 height 208
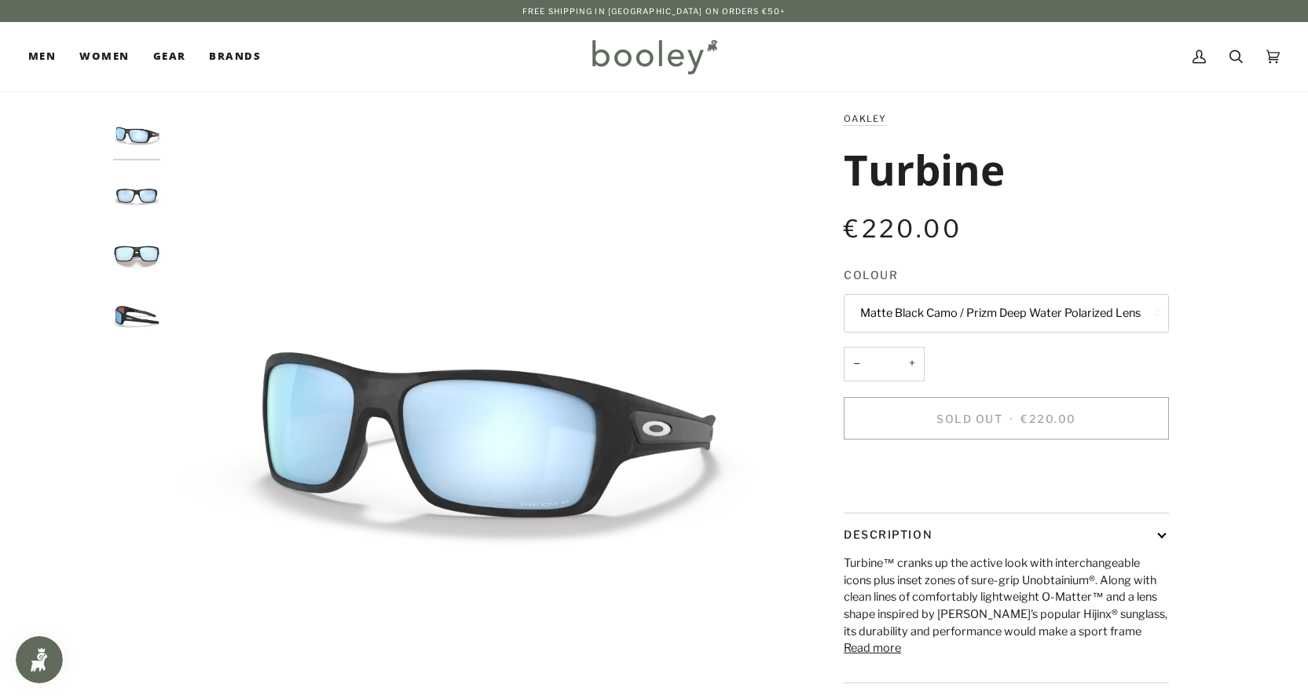
click at [138, 196] on img "Oakley Turbine Matte Black Camo / Prizm Deep Water Polarized Lens - Booley Galw…" at bounding box center [136, 194] width 47 height 47
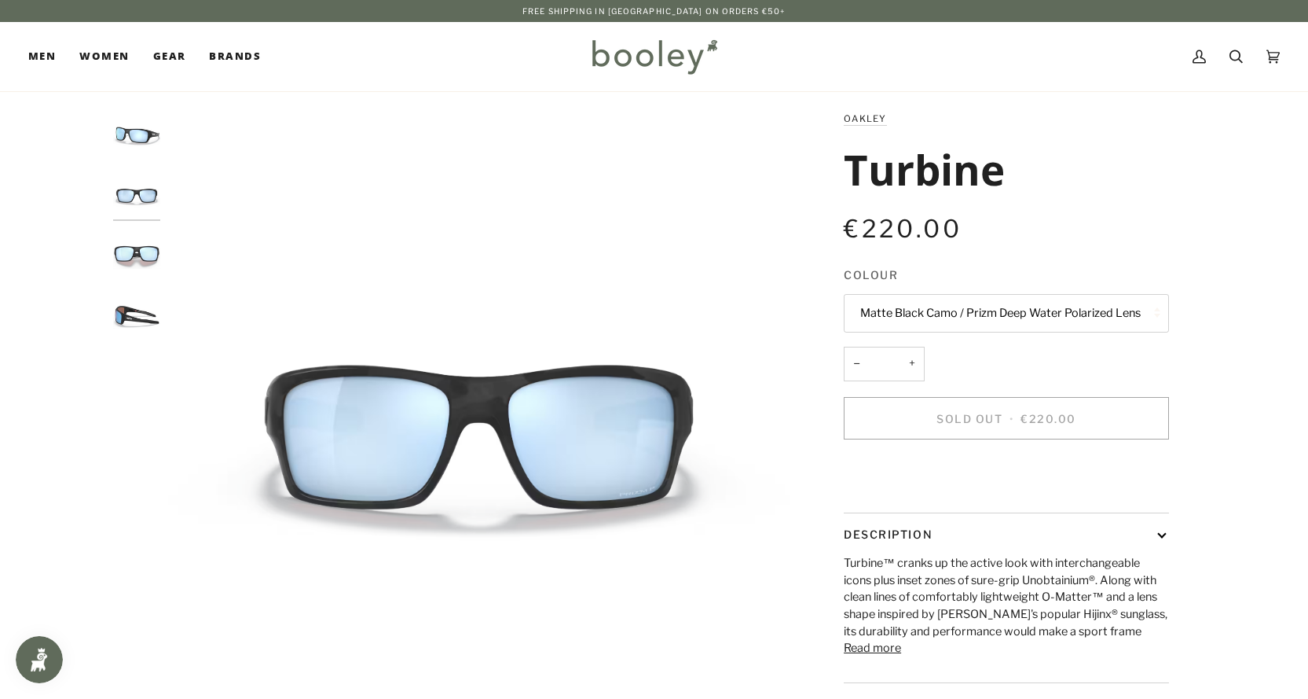
click at [140, 259] on img "Oakley Turbine Matte Black Camo / Prizm Deep Water Polarized Lens - Booley Galw…" at bounding box center [136, 253] width 47 height 47
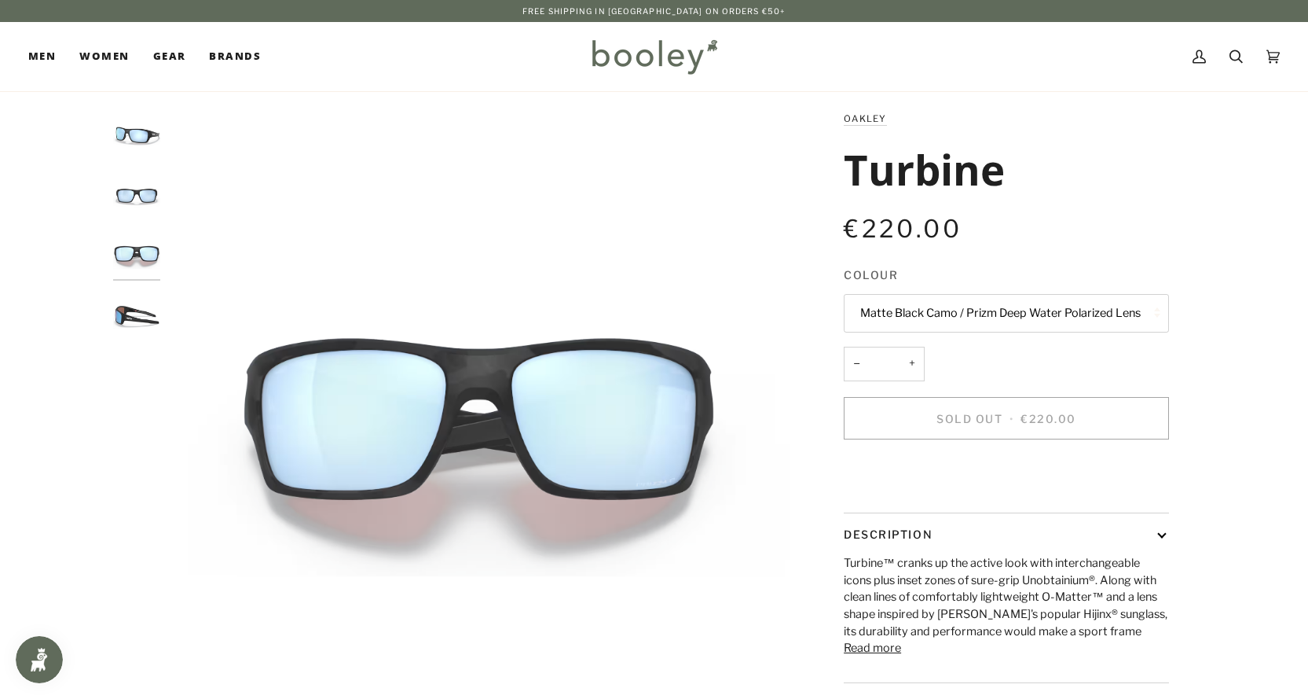
click at [136, 314] on img "Oakley Turbine Matte Black Camo / Prizm Deep Water Polarized Lens - Booley Galw…" at bounding box center [136, 314] width 47 height 47
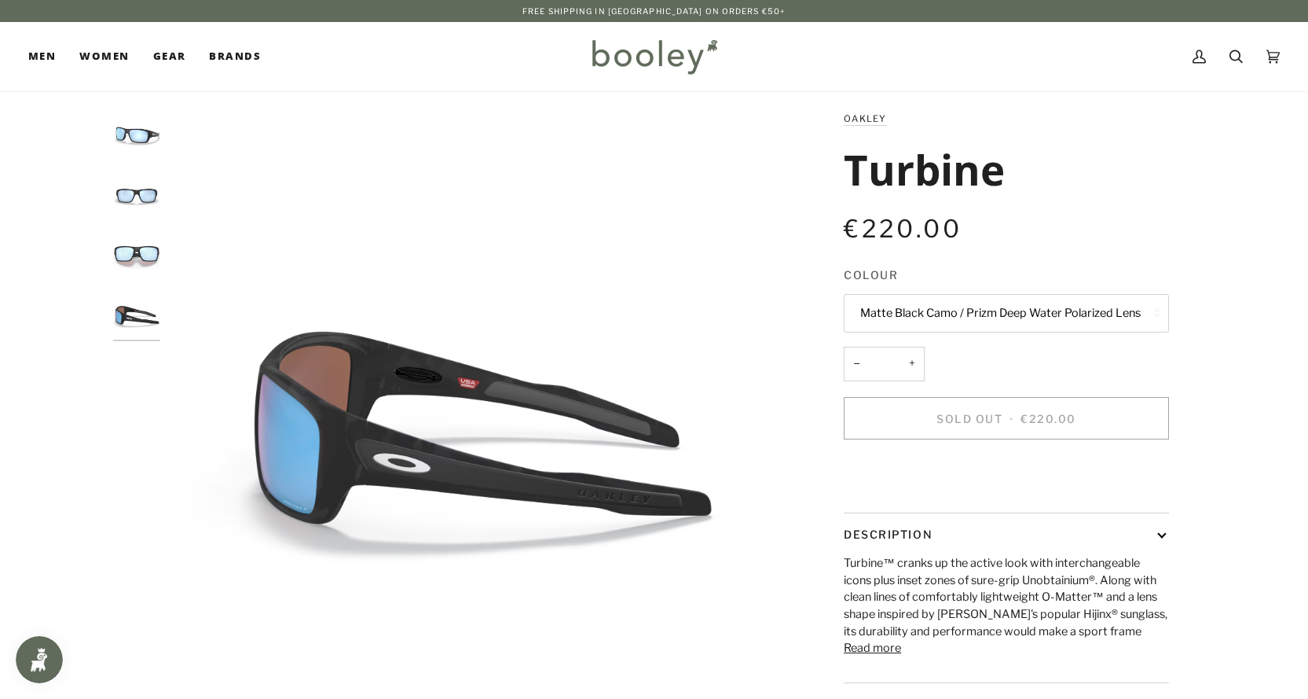
click at [1032, 322] on button "Matte Black Camo / Prizm Deep Water Polarized Lens" at bounding box center [1006, 313] width 325 height 39
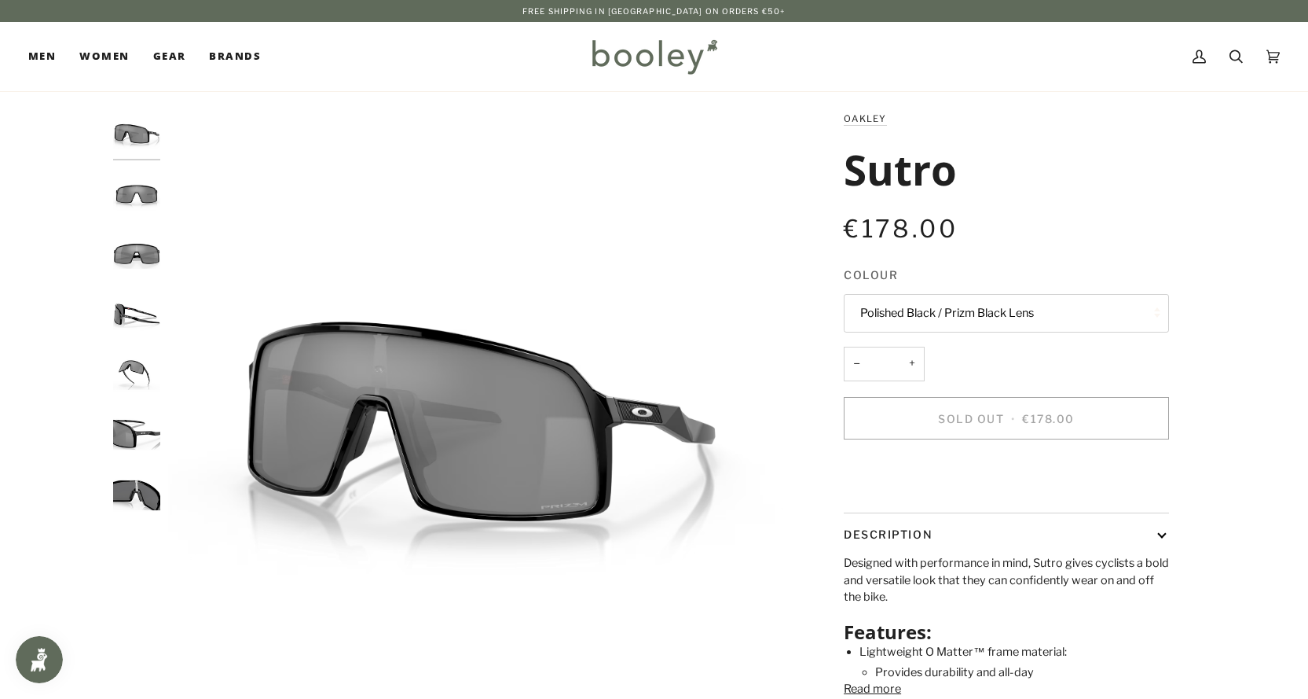
click at [135, 436] on img "Oakley Sutro Polished Black / Prizm Black Lens - Booley Galway" at bounding box center [136, 434] width 47 height 47
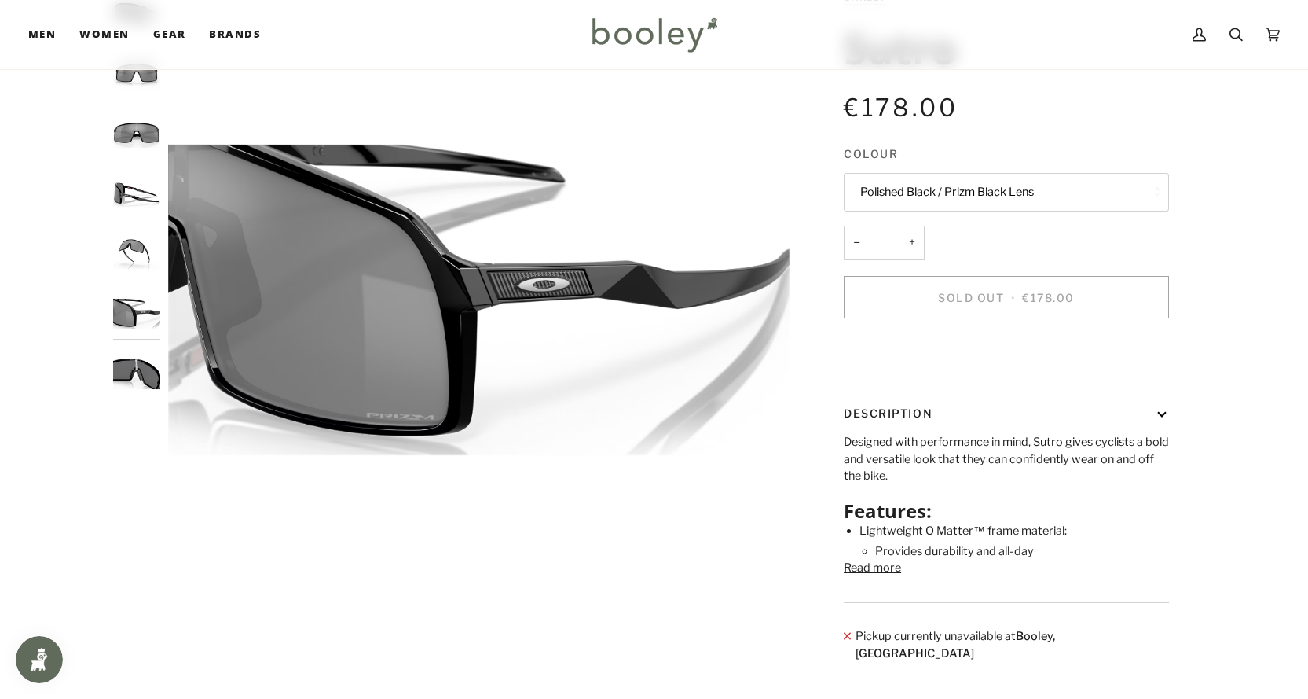
scroll to position [157, 0]
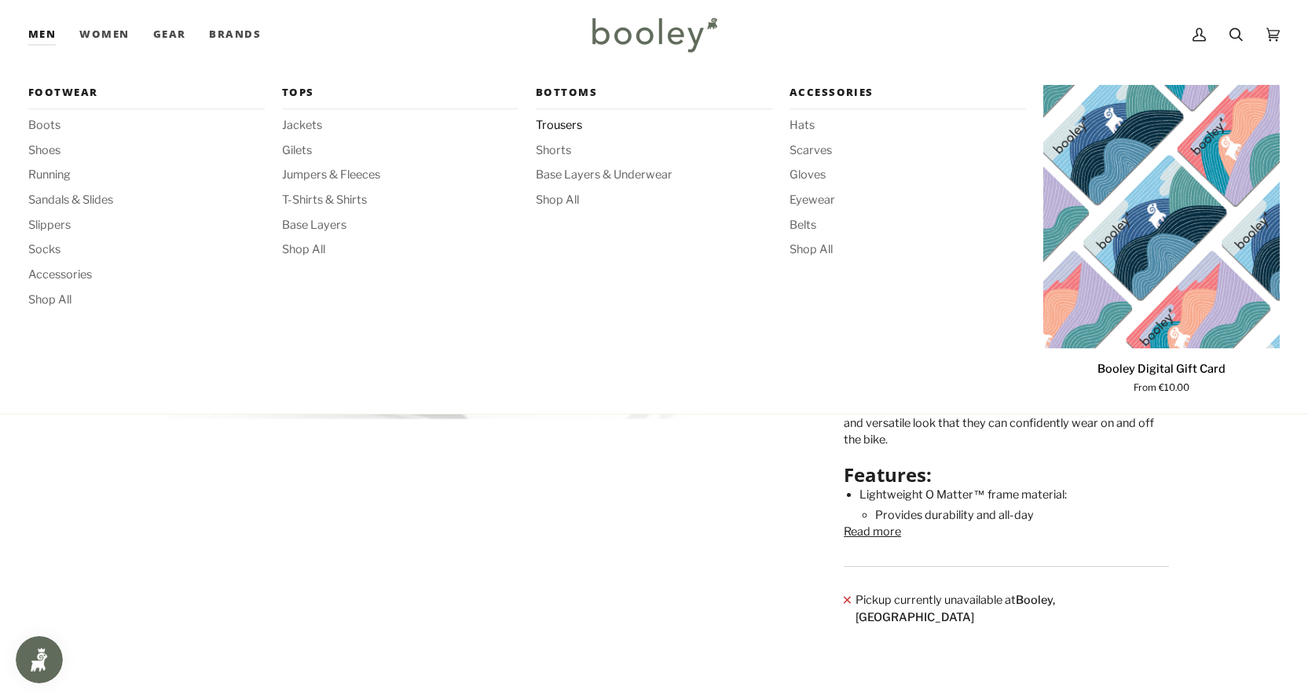
click at [567, 128] on span "Trousers" at bounding box center [654, 125] width 237 height 17
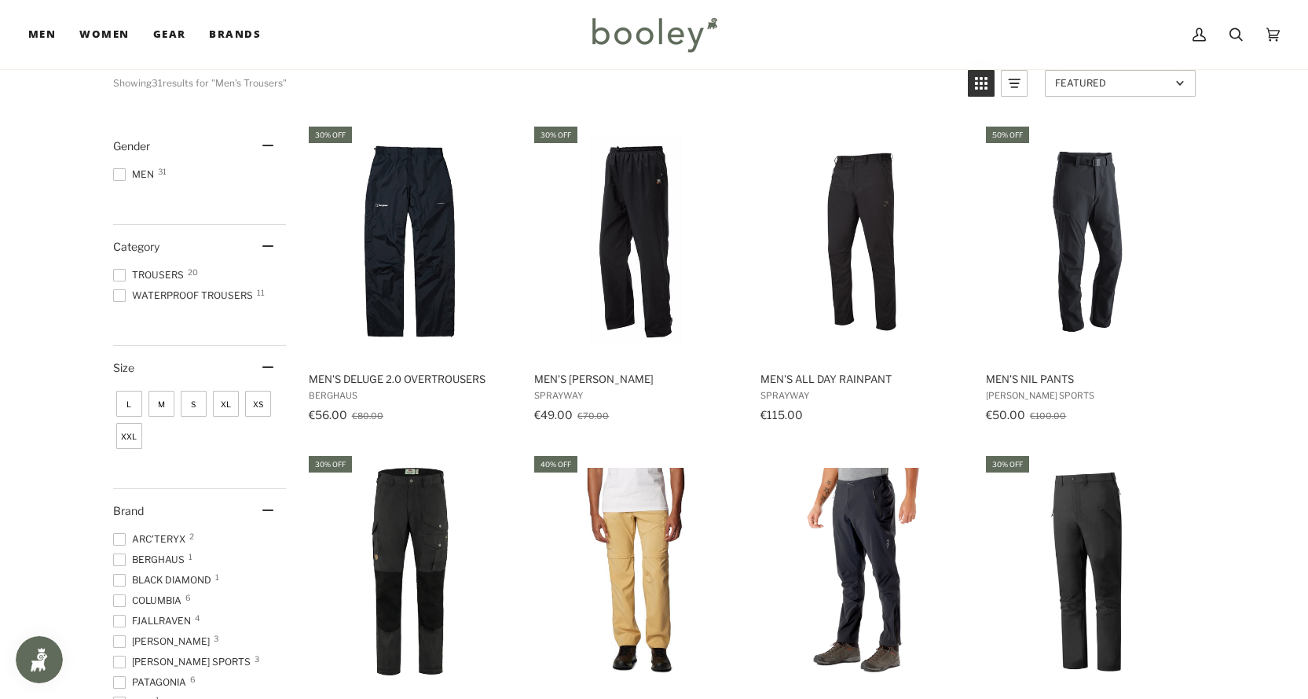
scroll to position [314, 0]
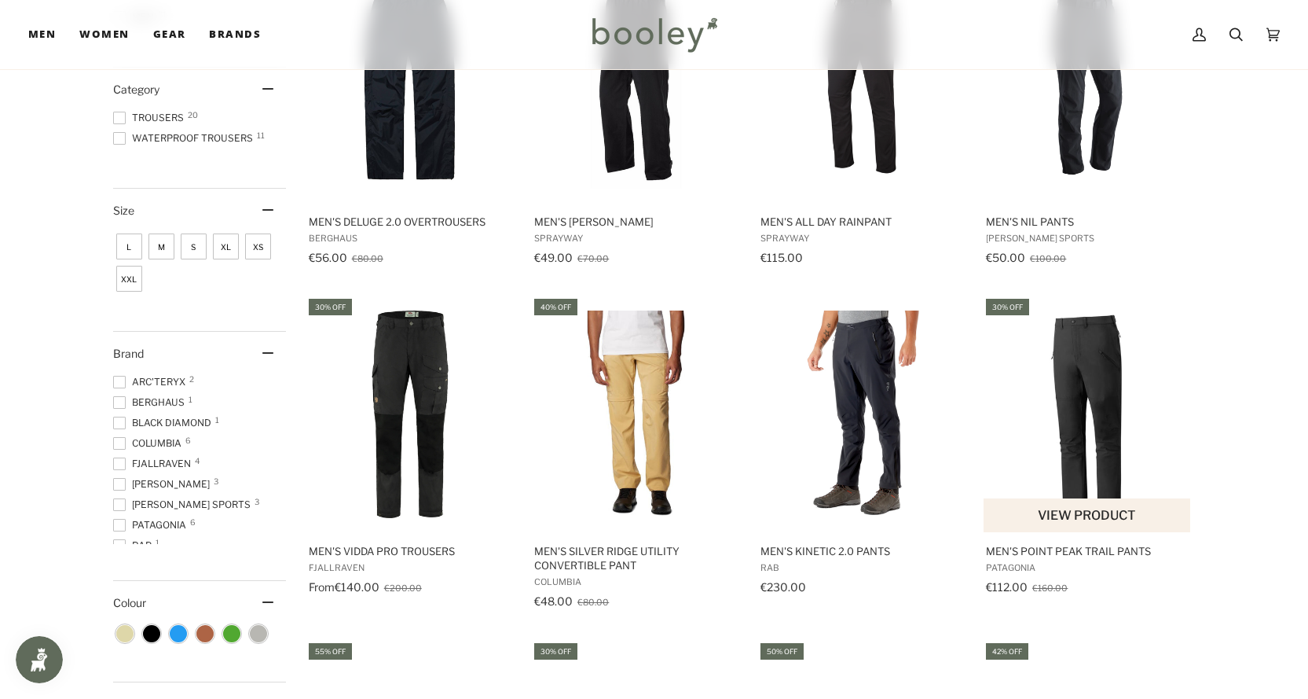
click at [1025, 450] on img "Men's Point Peak Trail Pants" at bounding box center [1088, 414] width 208 height 208
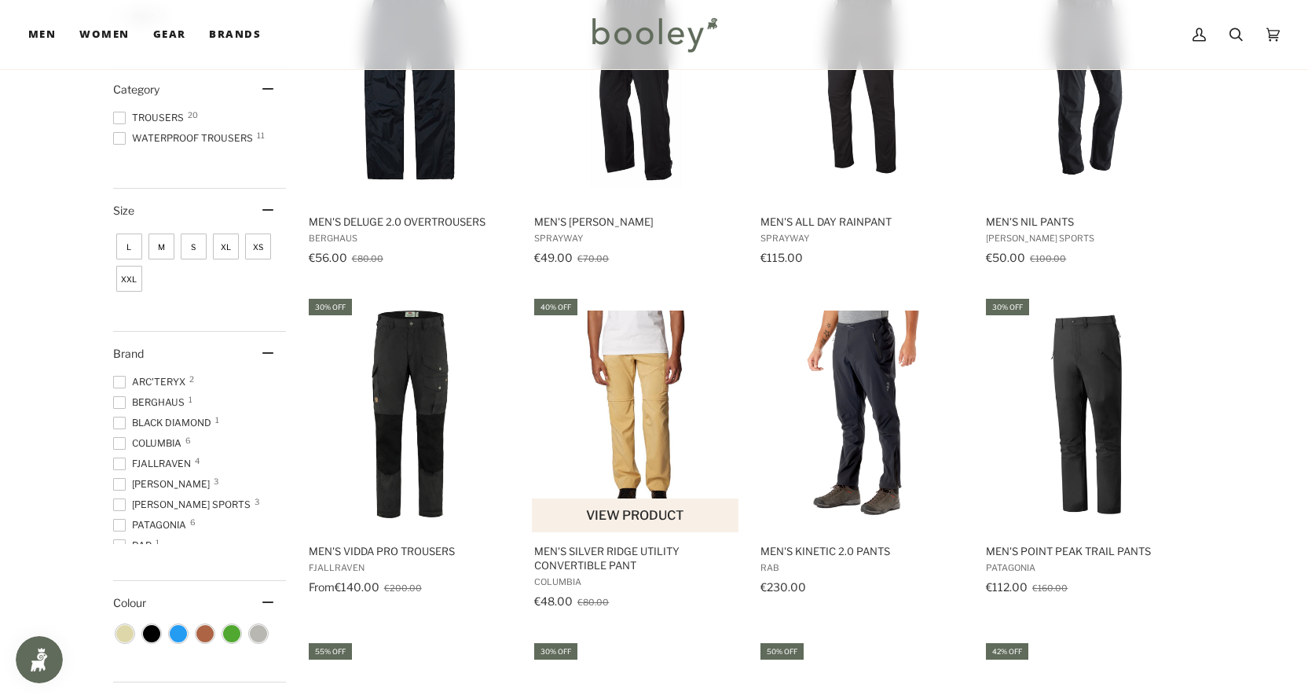
scroll to position [157, 0]
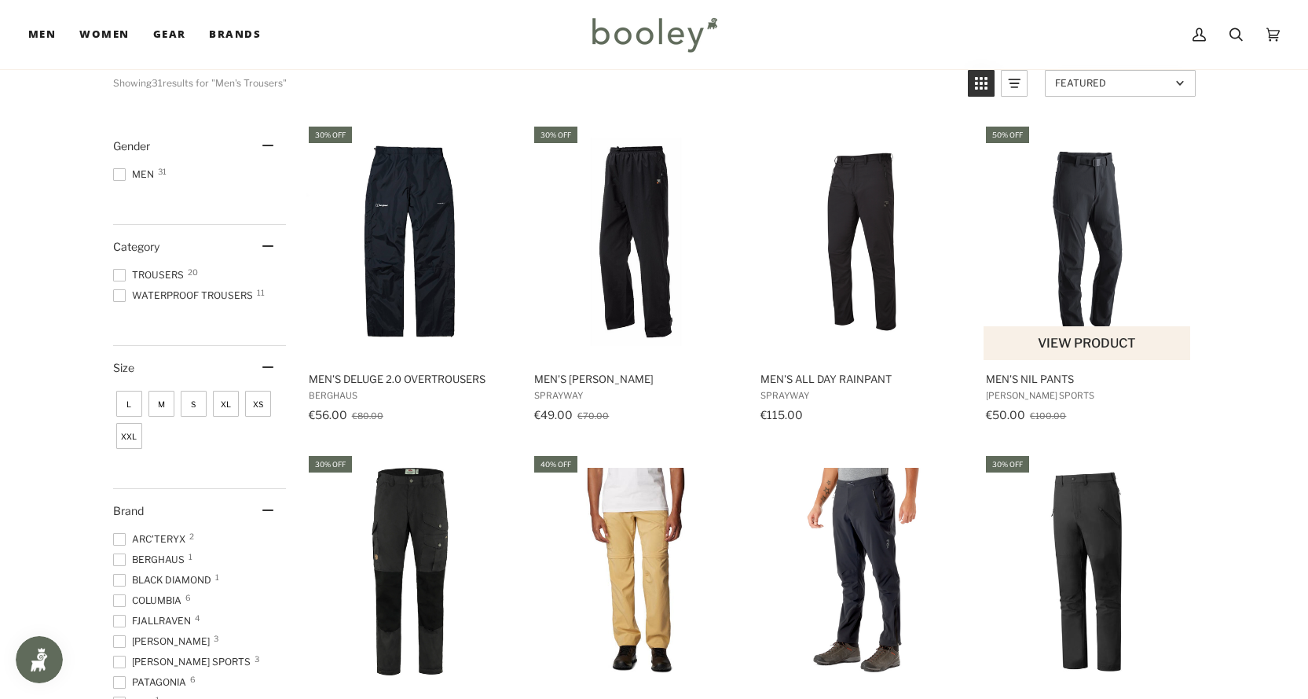
click at [1084, 211] on img "Men's Nil Pants" at bounding box center [1088, 242] width 208 height 208
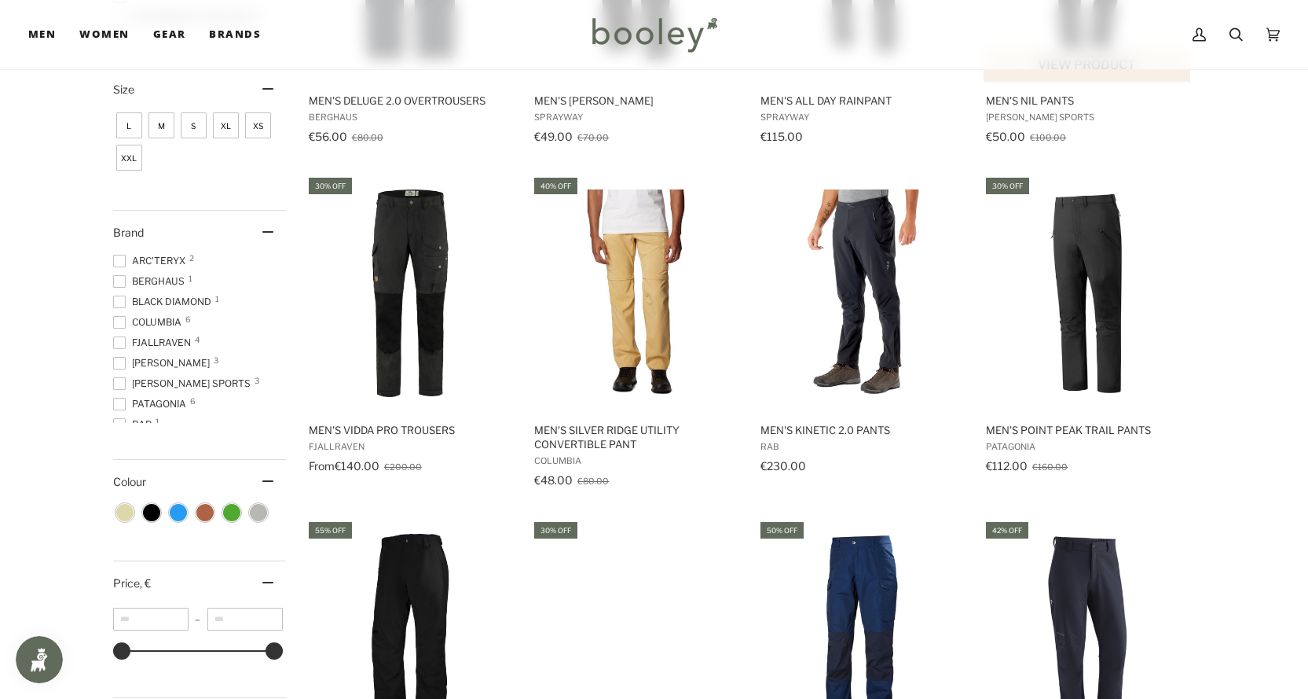
scroll to position [629, 0]
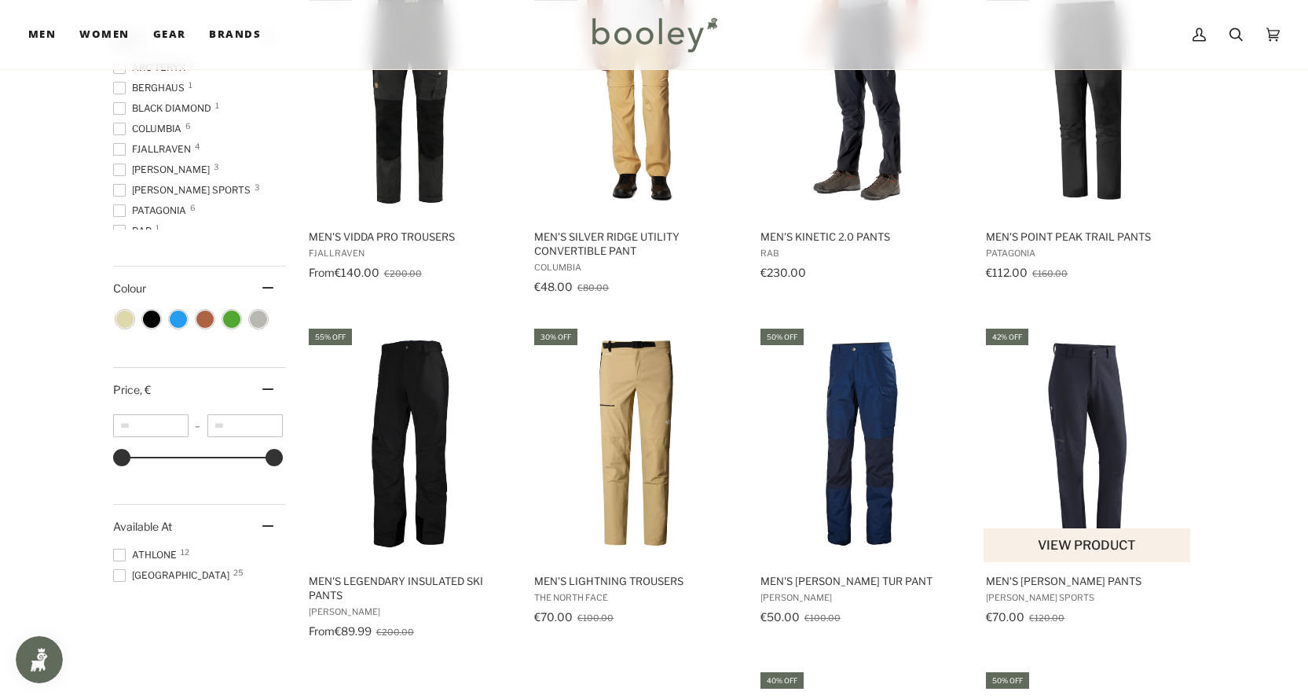
click at [1106, 431] on img "Men's Herrmann Pants" at bounding box center [1088, 443] width 208 height 208
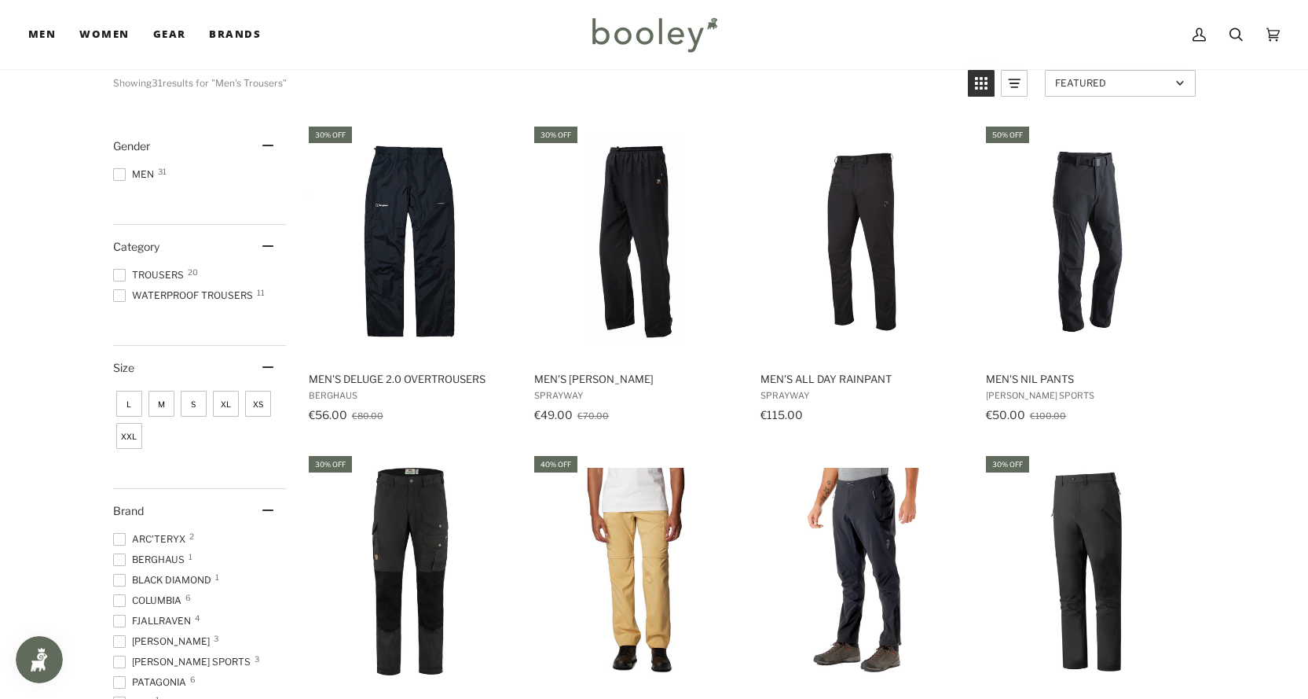
click at [127, 405] on span "L" at bounding box center [129, 404] width 26 height 26
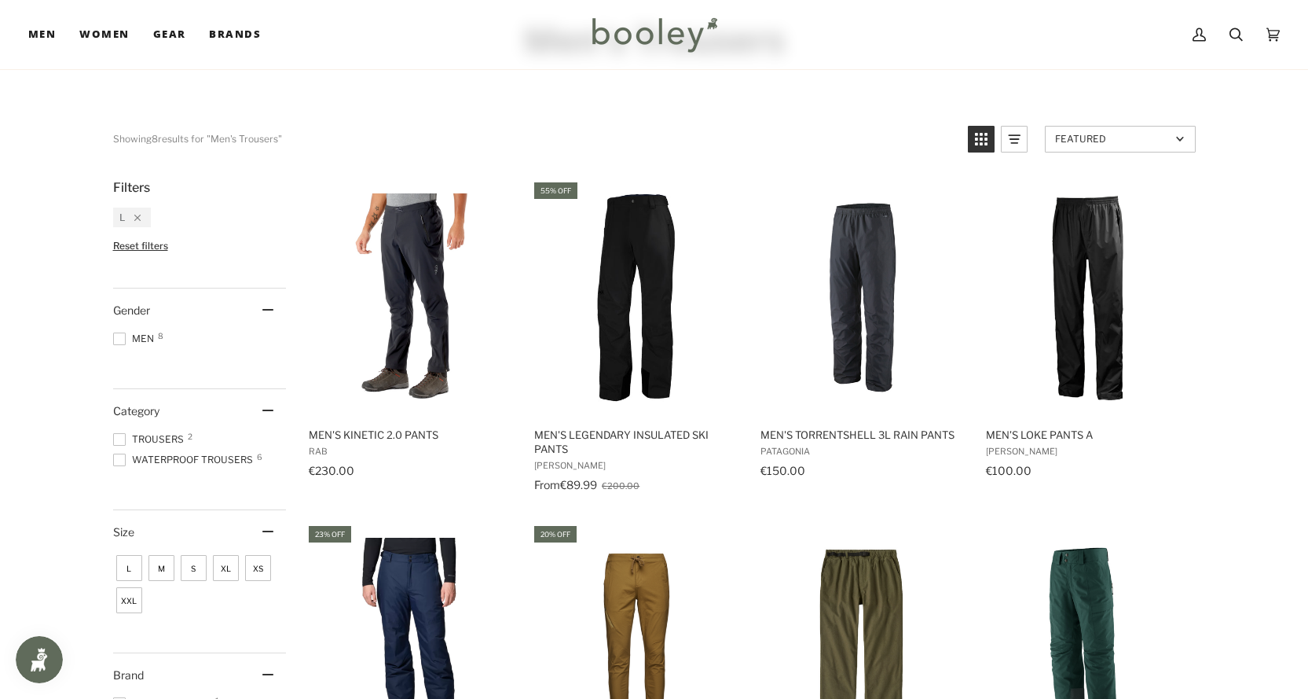
scroll to position [157, 0]
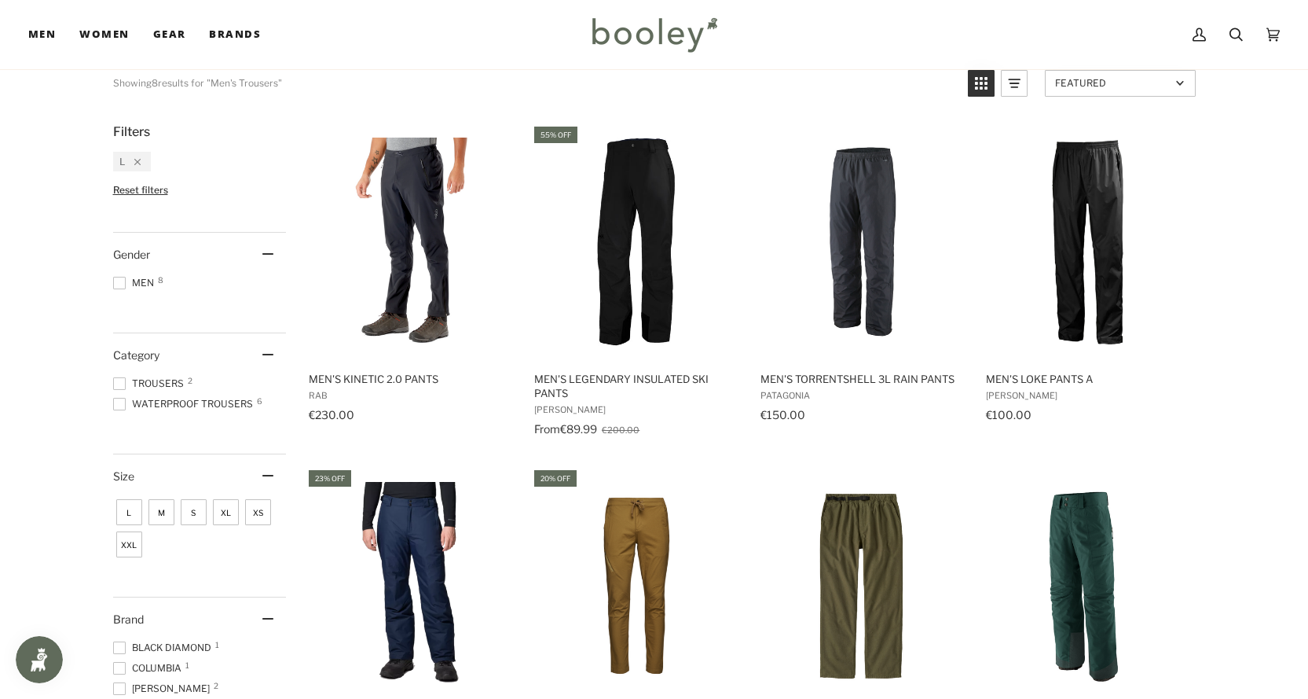
click at [122, 406] on span at bounding box center [119, 404] width 13 height 13
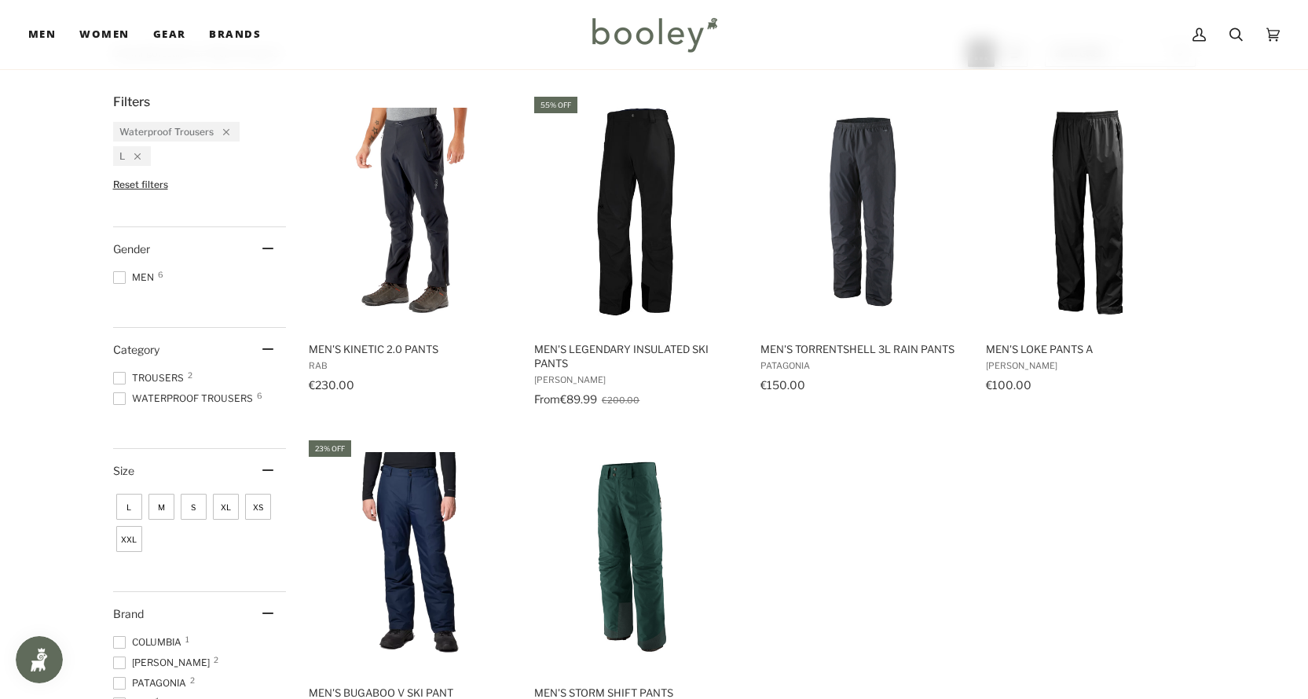
scroll to position [157, 0]
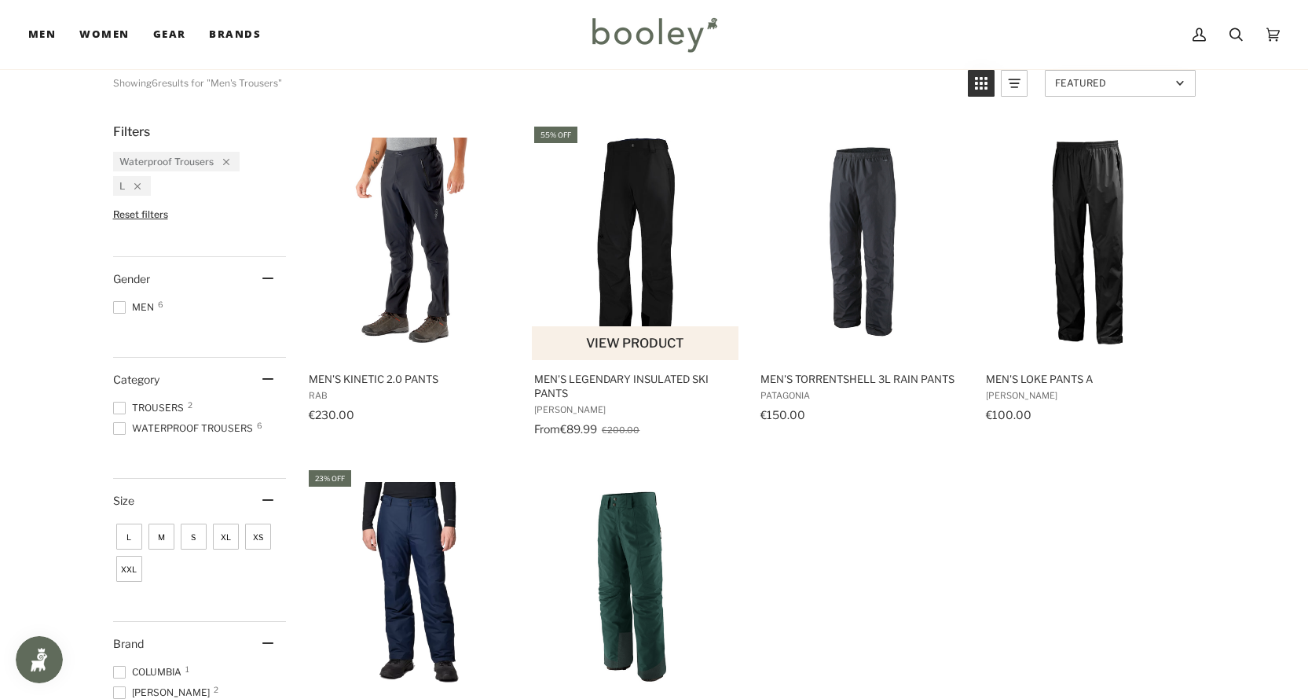
click at [665, 231] on img "Men's Legendary Insulated Ski Pants" at bounding box center [636, 242] width 208 height 208
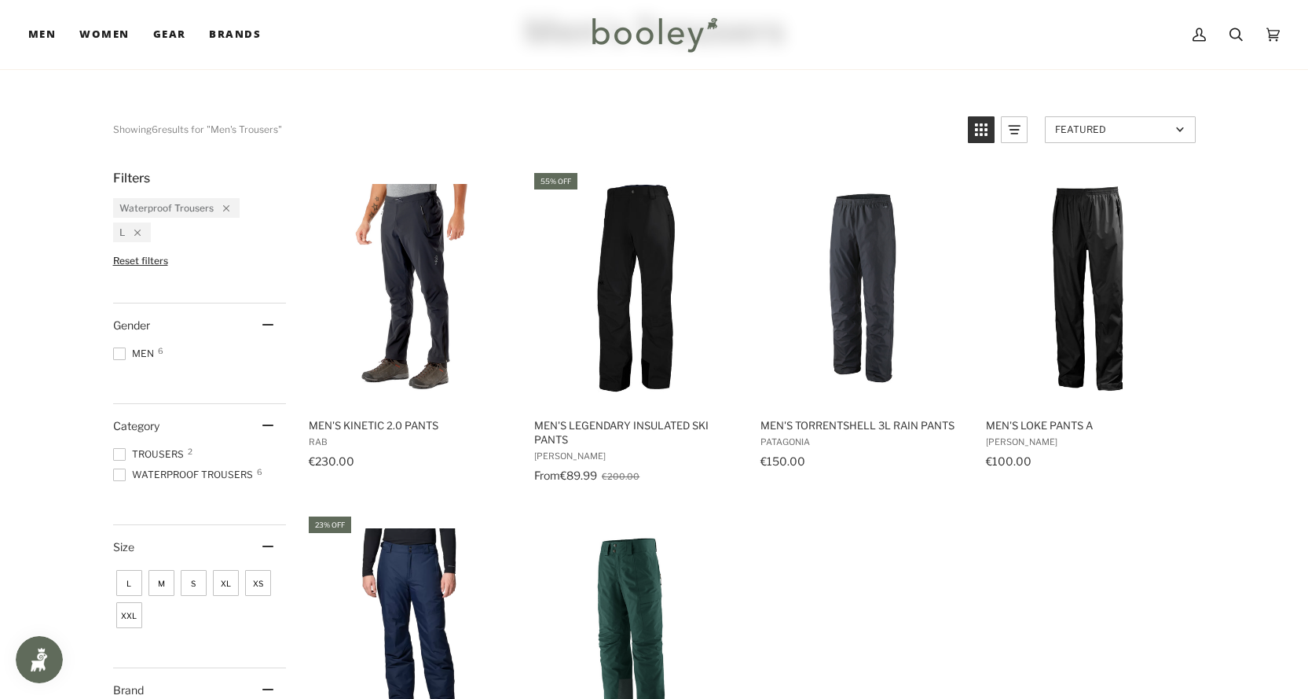
click at [121, 447] on span "Trousers 2" at bounding box center [150, 454] width 75 height 14
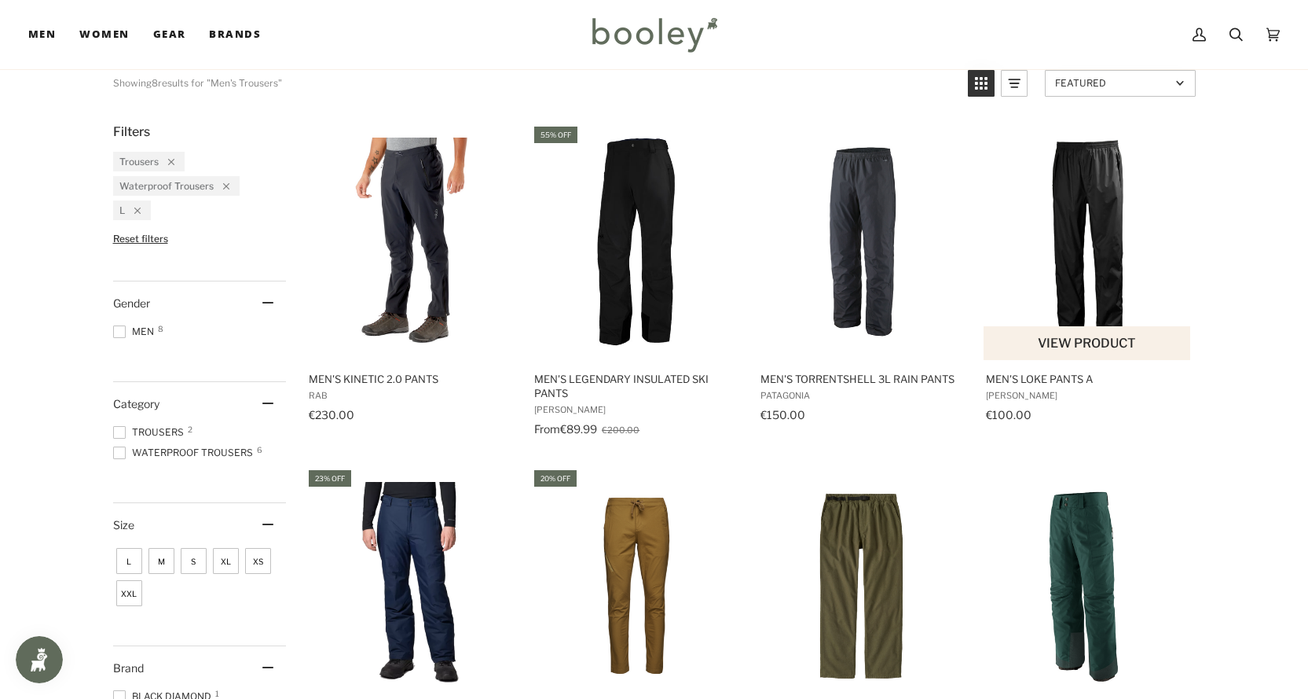
scroll to position [314, 0]
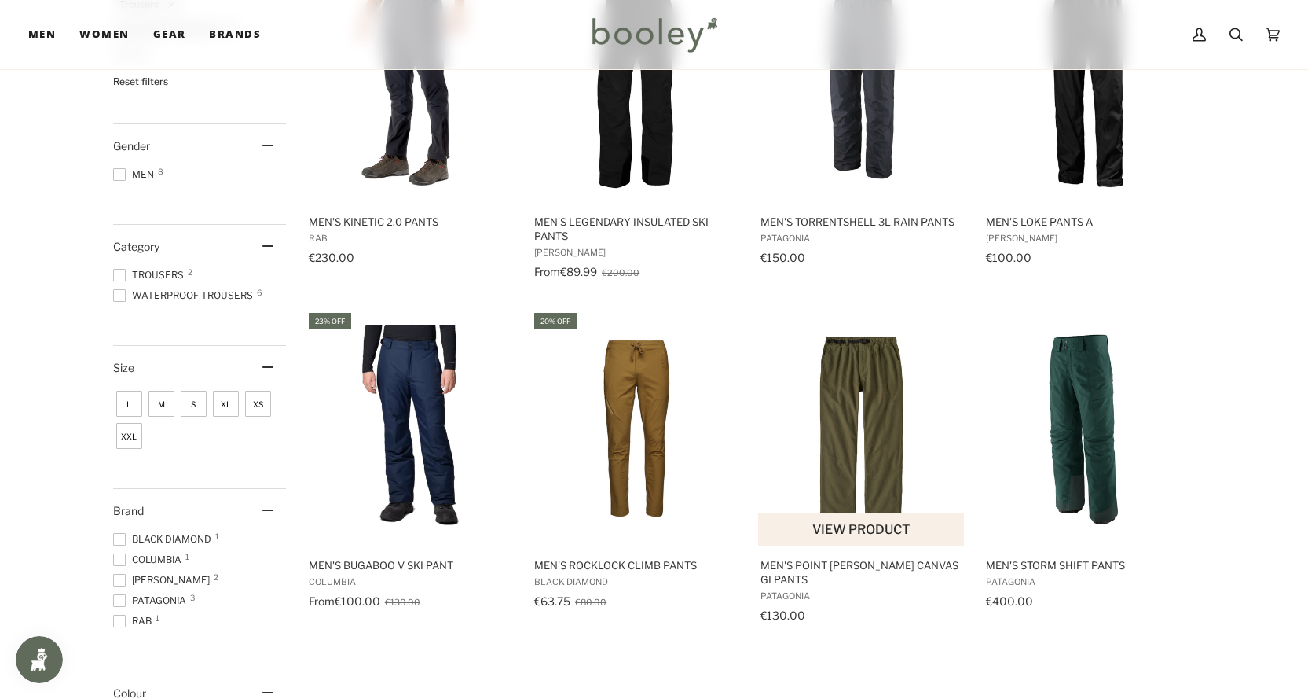
click at [875, 457] on img "Men's Point Reyes Canvas Gi Pants" at bounding box center [862, 429] width 208 height 208
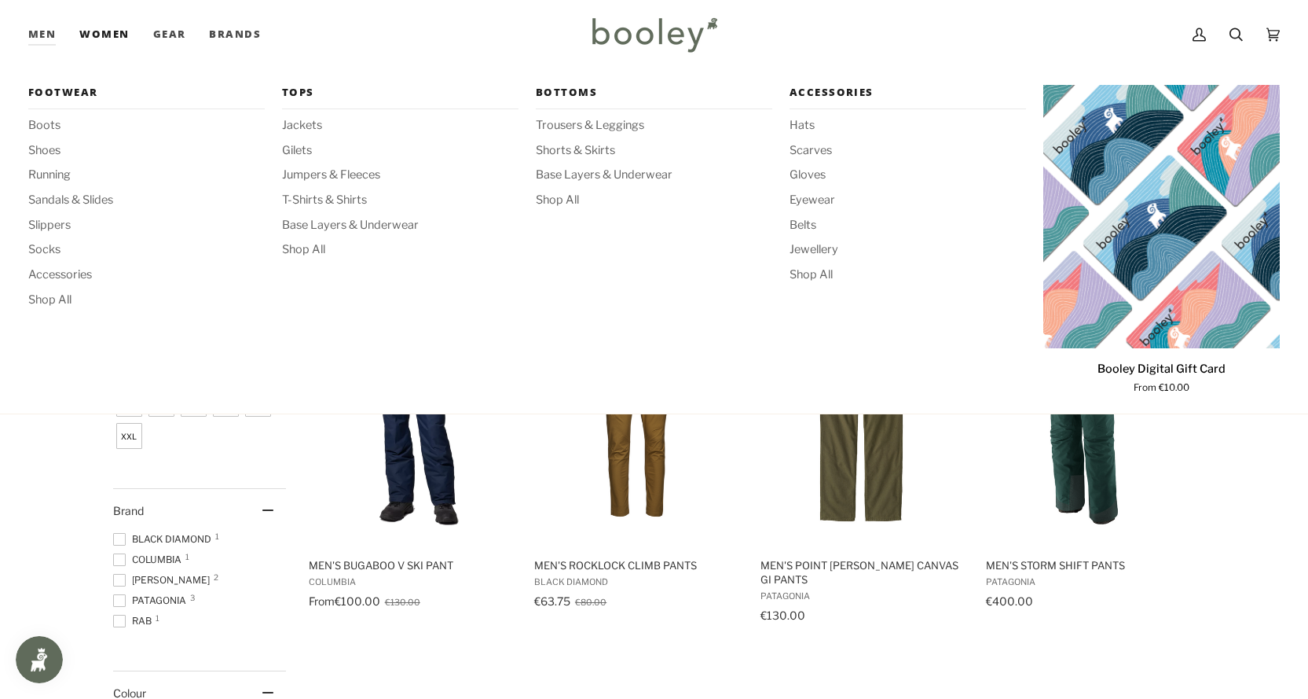
scroll to position [0, 0]
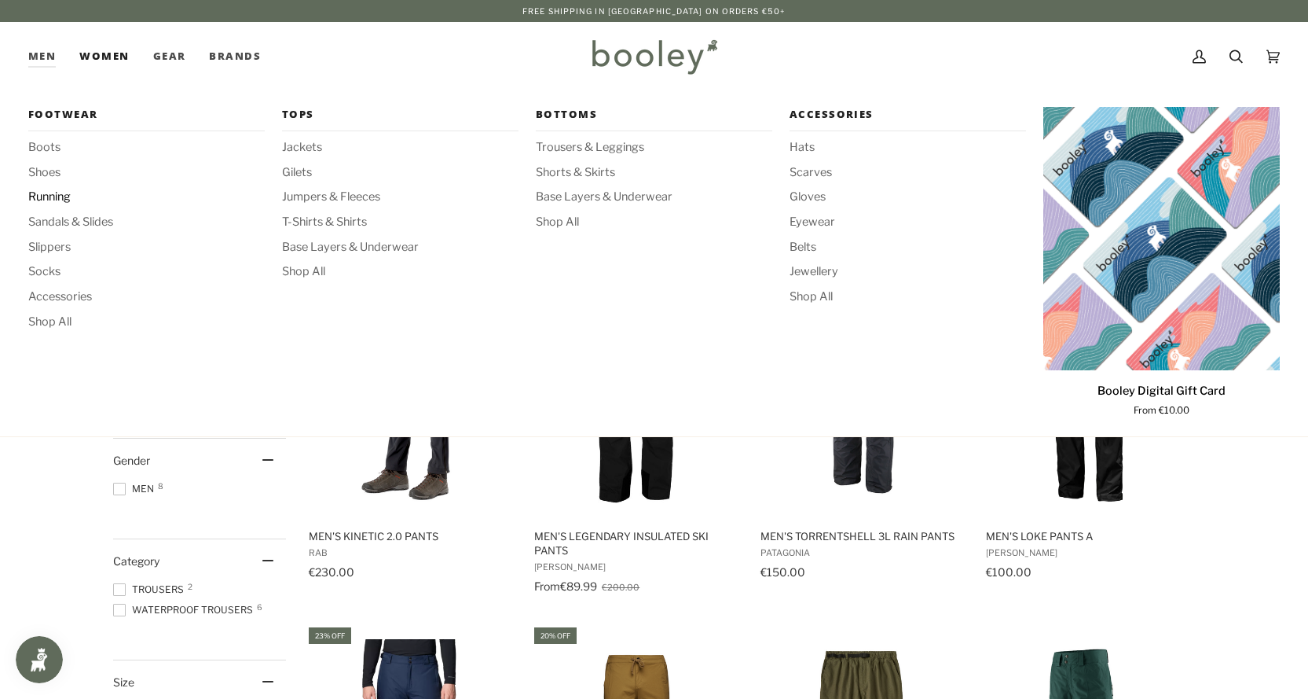
click at [54, 200] on span "Running" at bounding box center [146, 197] width 237 height 17
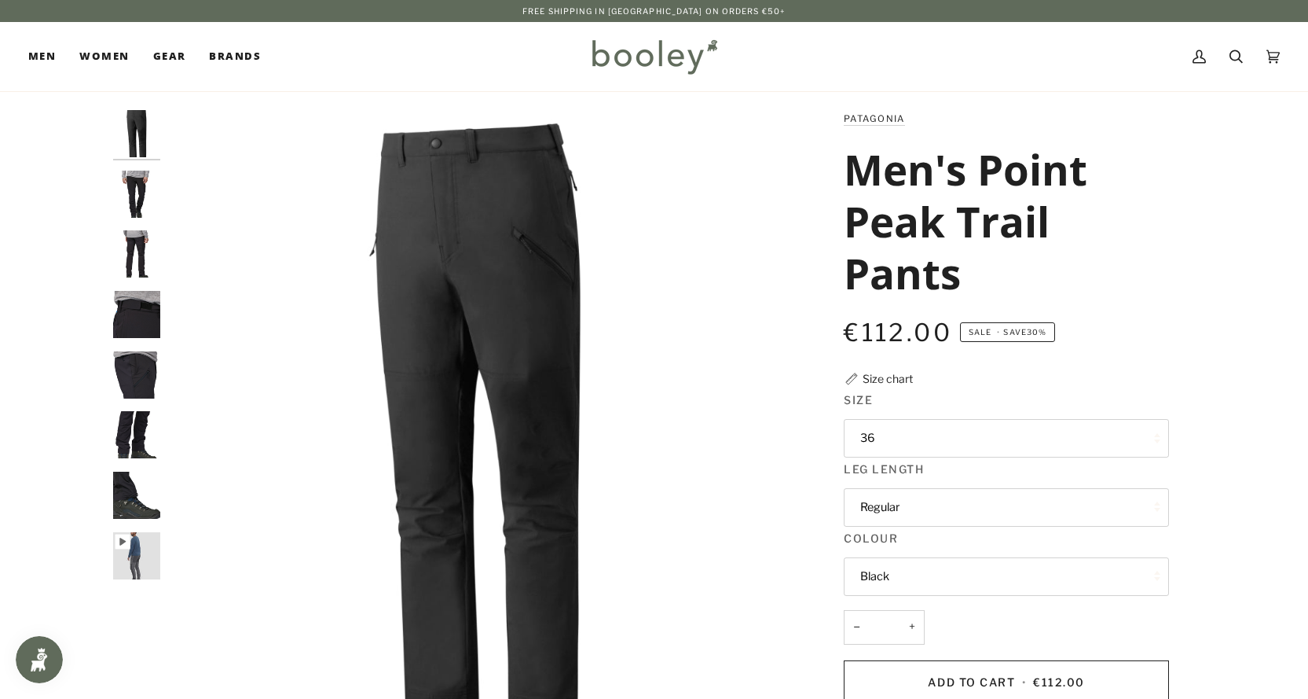
click at [127, 193] on img "Patagonia Men's Point Peak Trail Pants Black - Booley Galway" at bounding box center [136, 194] width 47 height 47
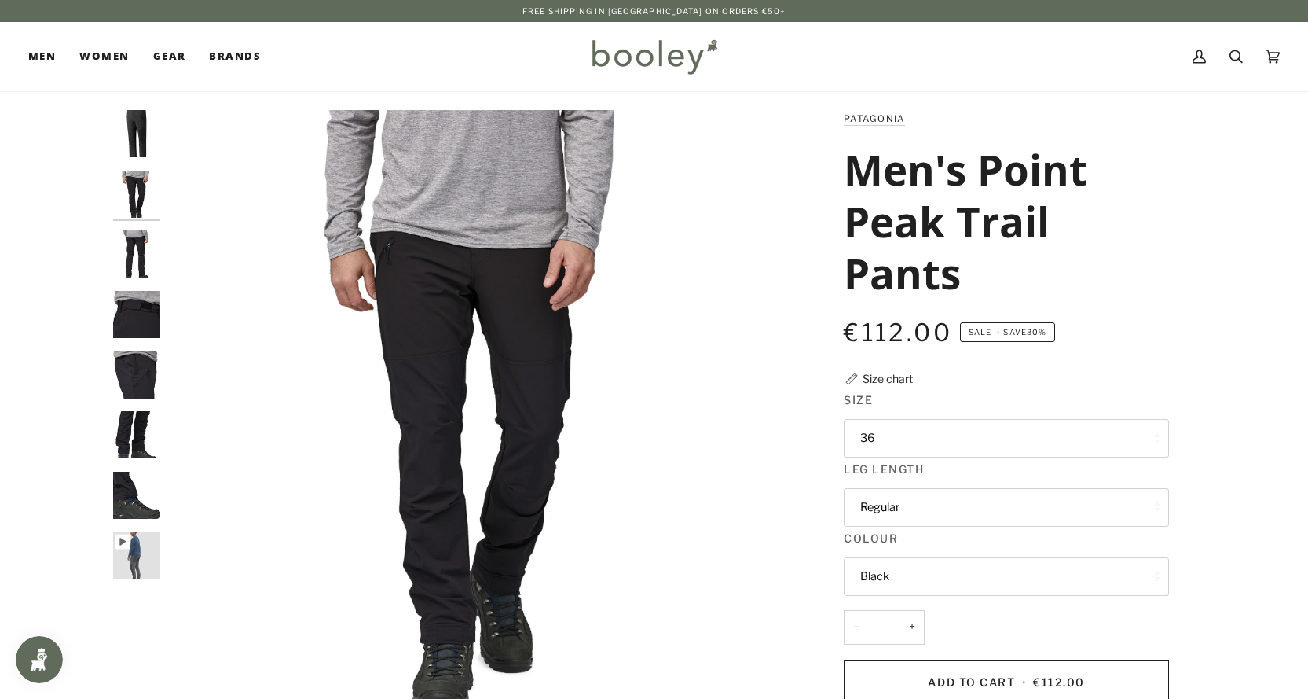
click at [142, 258] on img "Patagonia Men's Point Peak Trail Pants Black - Booley Galway" at bounding box center [136, 253] width 47 height 47
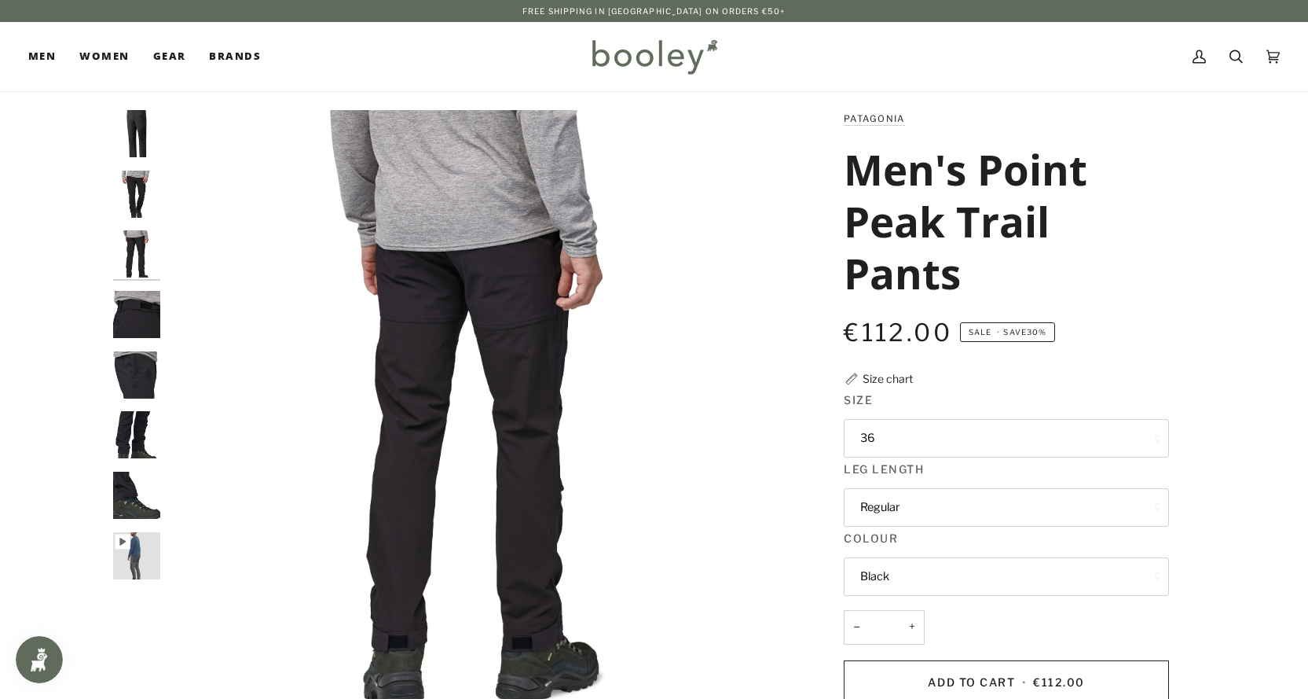
click at [141, 304] on img "Patagonia Men's Point Peak Trail Pants Black - Booley Galway" at bounding box center [136, 314] width 47 height 47
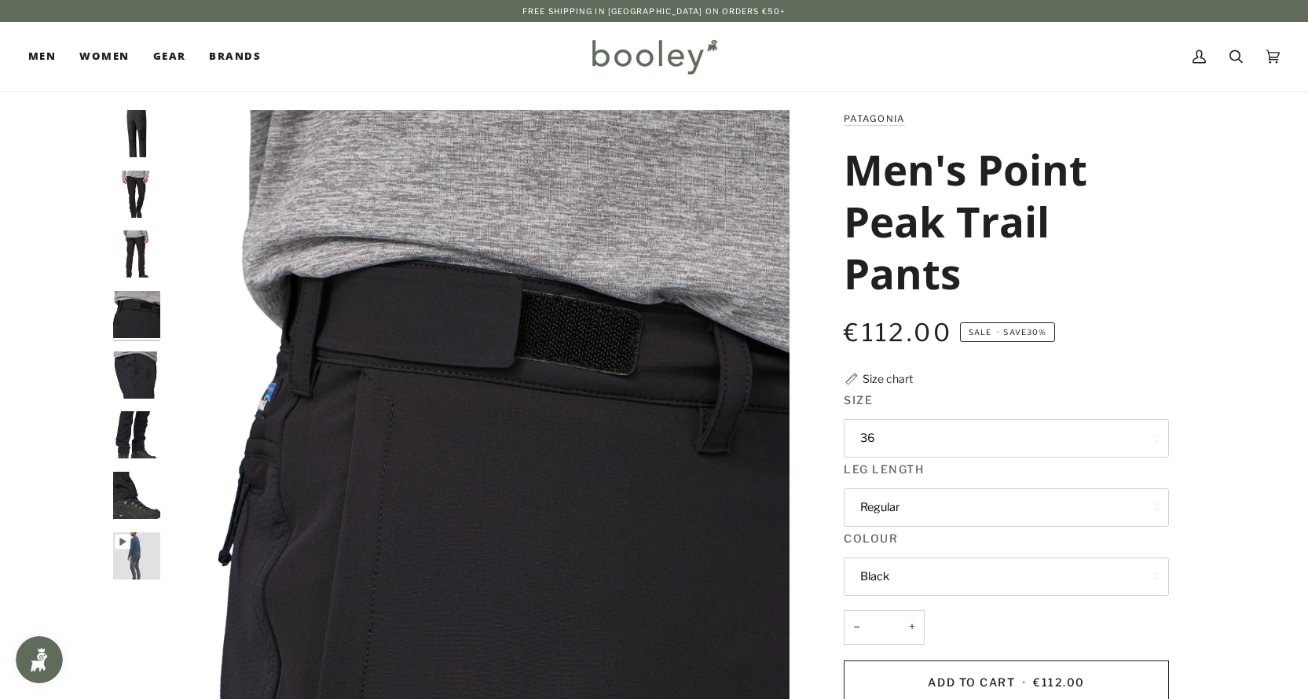
click at [149, 387] on img "Patagonia Men's Point Peak Trail Pants Black - Booley Galway" at bounding box center [136, 374] width 47 height 47
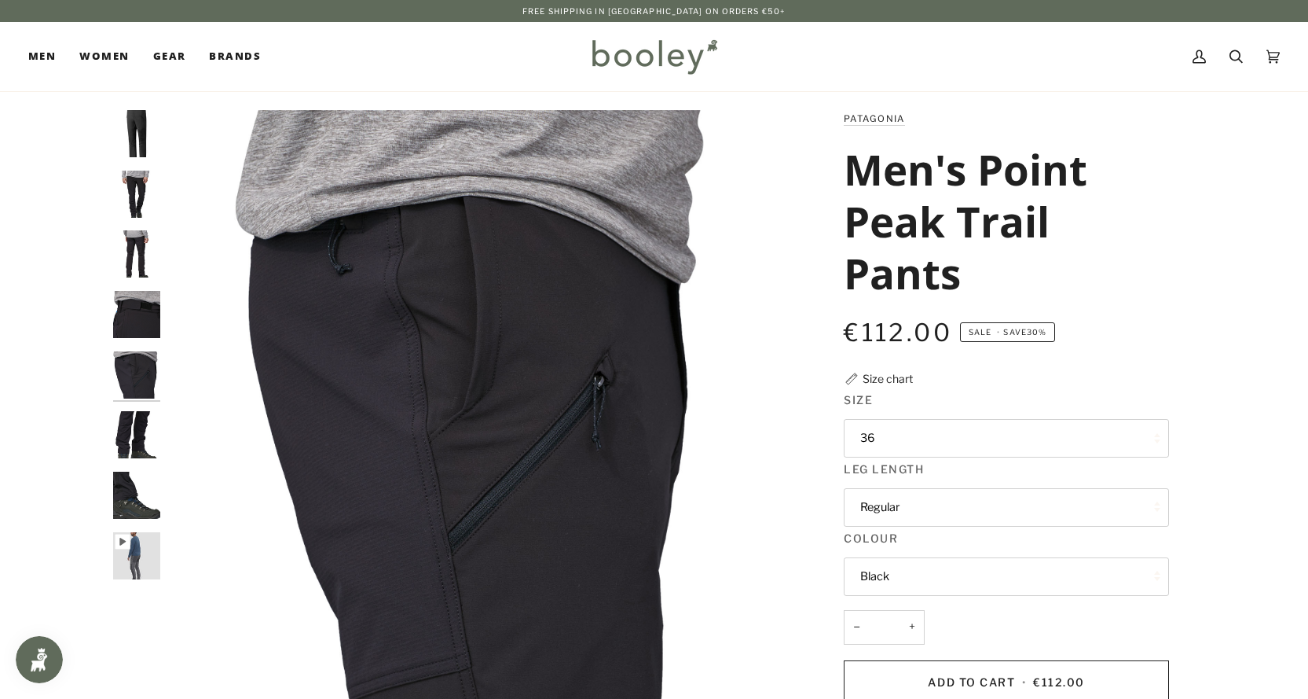
click at [138, 424] on img "Patagonia Men's Point Peak Trail Pants Black - Booley Galway" at bounding box center [136, 434] width 47 height 47
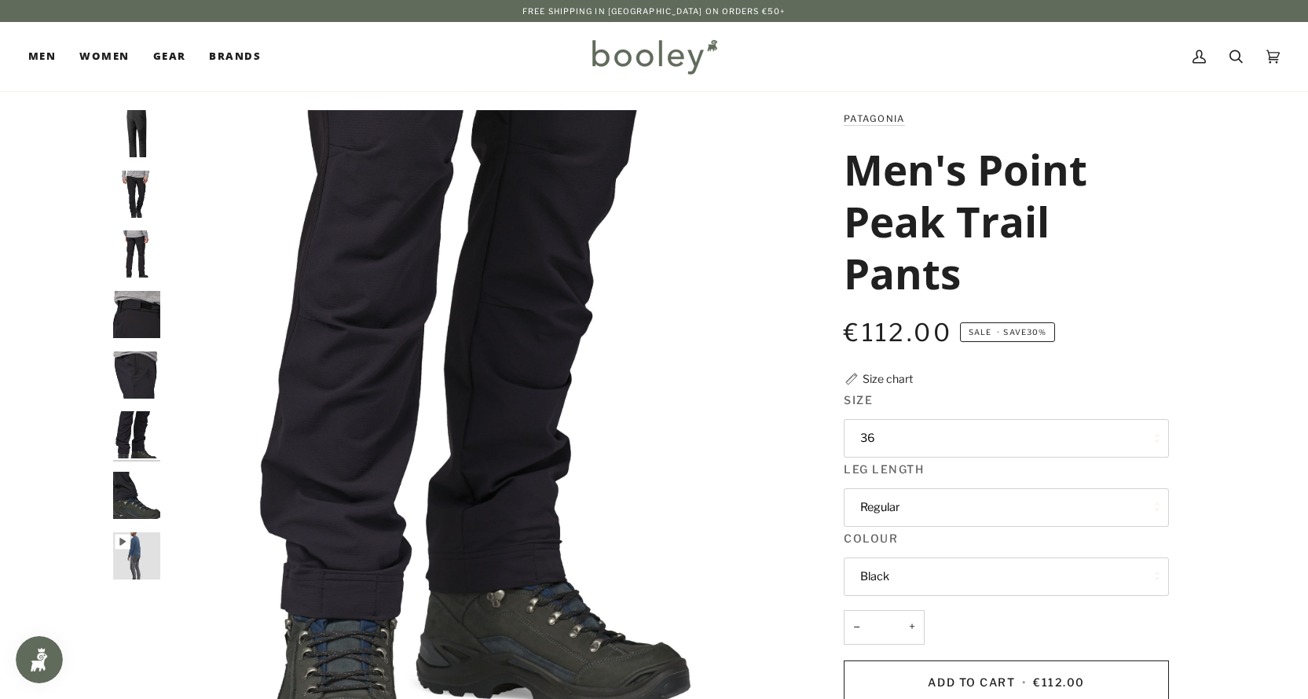
click at [141, 501] on img "Patagonia Men's Point Peak Trail Pants Black - Booley Galway" at bounding box center [136, 494] width 47 height 47
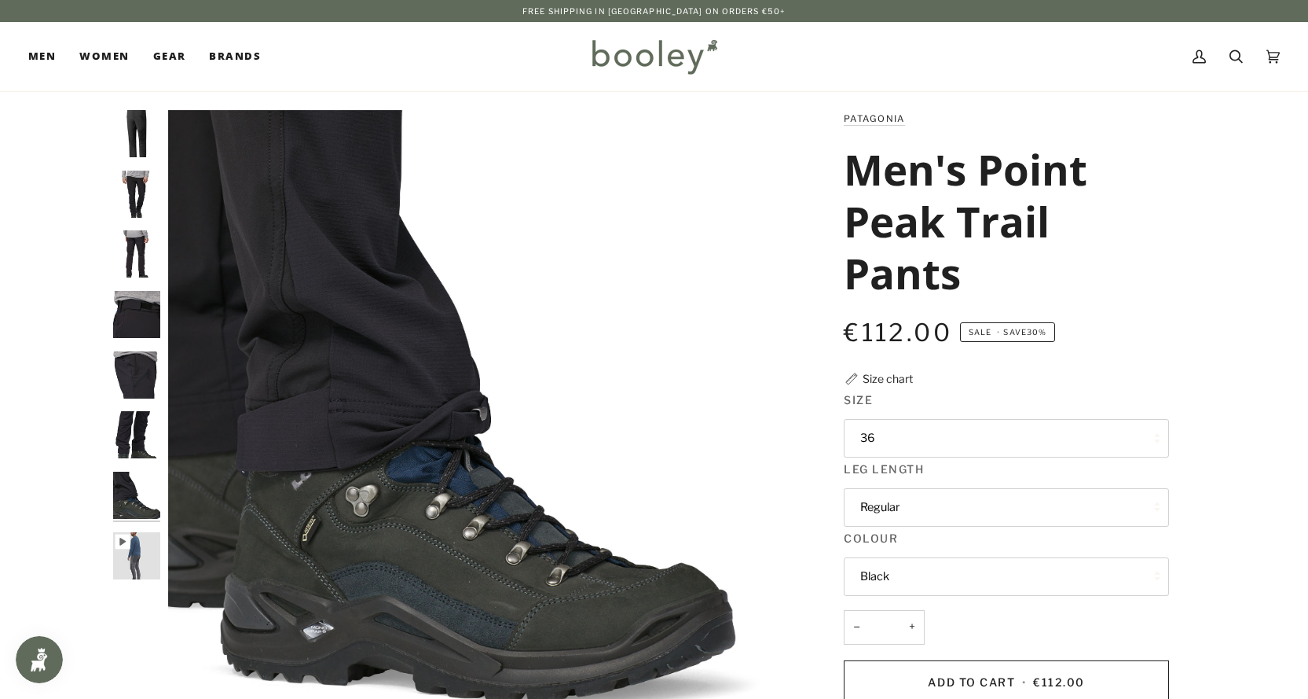
click at [138, 556] on img "Patagonia Men's Point Peak Trail Pants - Booley Galway" at bounding box center [136, 555] width 47 height 47
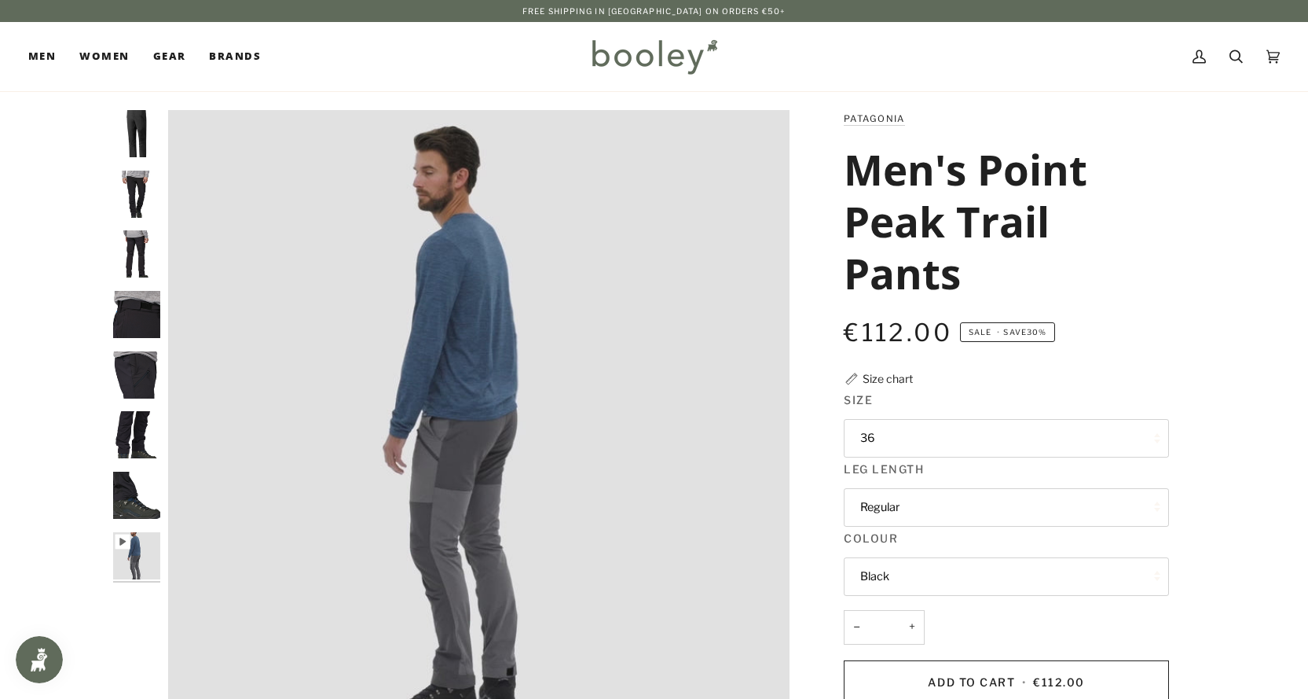
type input "*****"
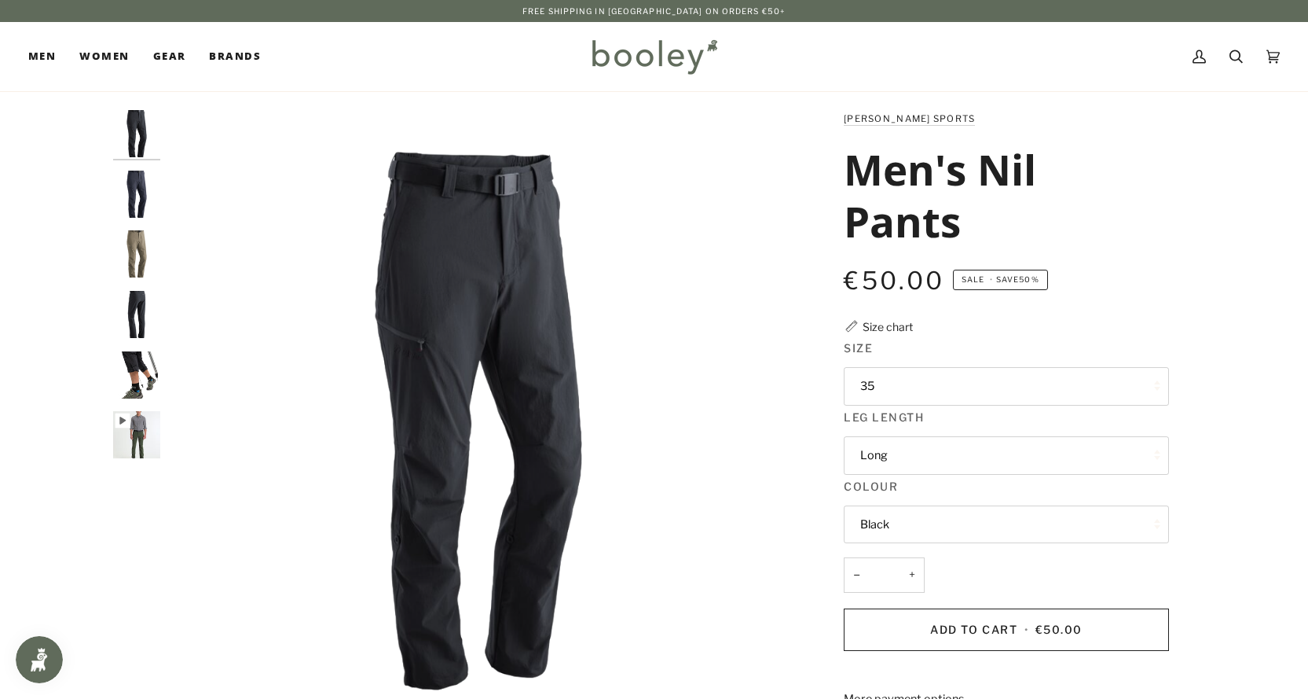
click at [907, 387] on button "35" at bounding box center [1006, 386] width 325 height 39
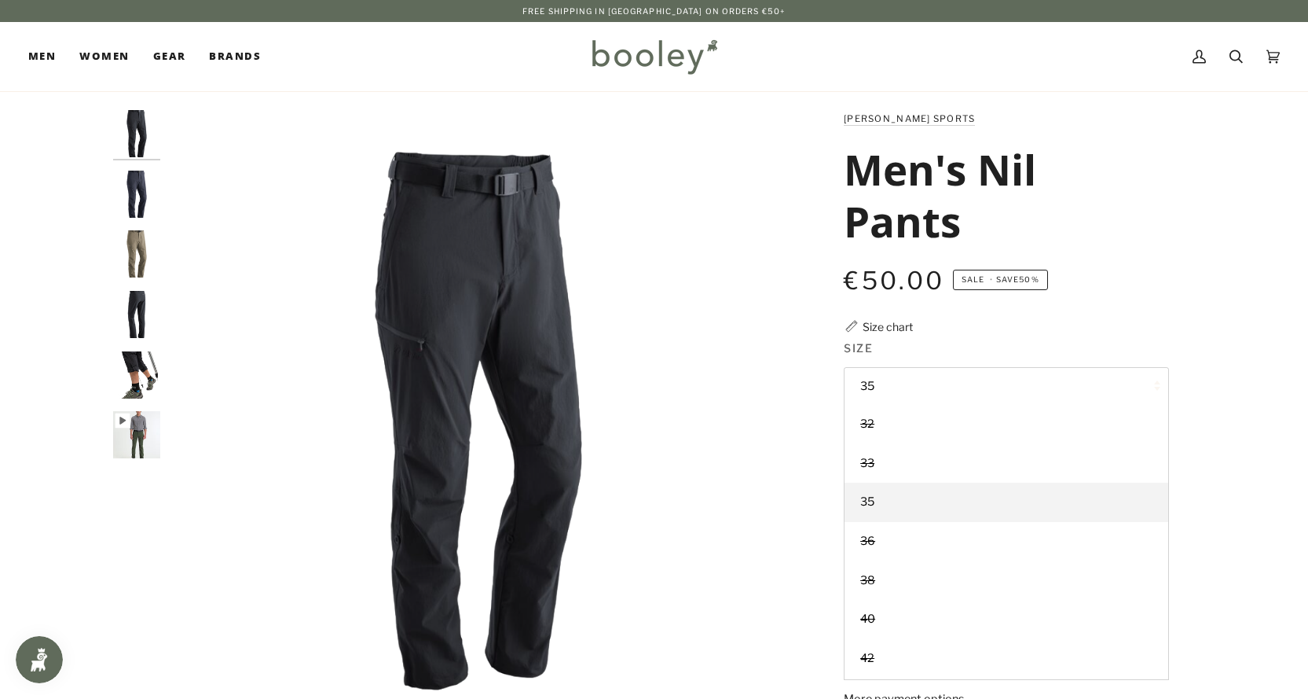
click at [123, 184] on img "Maier Sports Men's Nil Pants Night Sky - Booley Galway" at bounding box center [136, 194] width 47 height 47
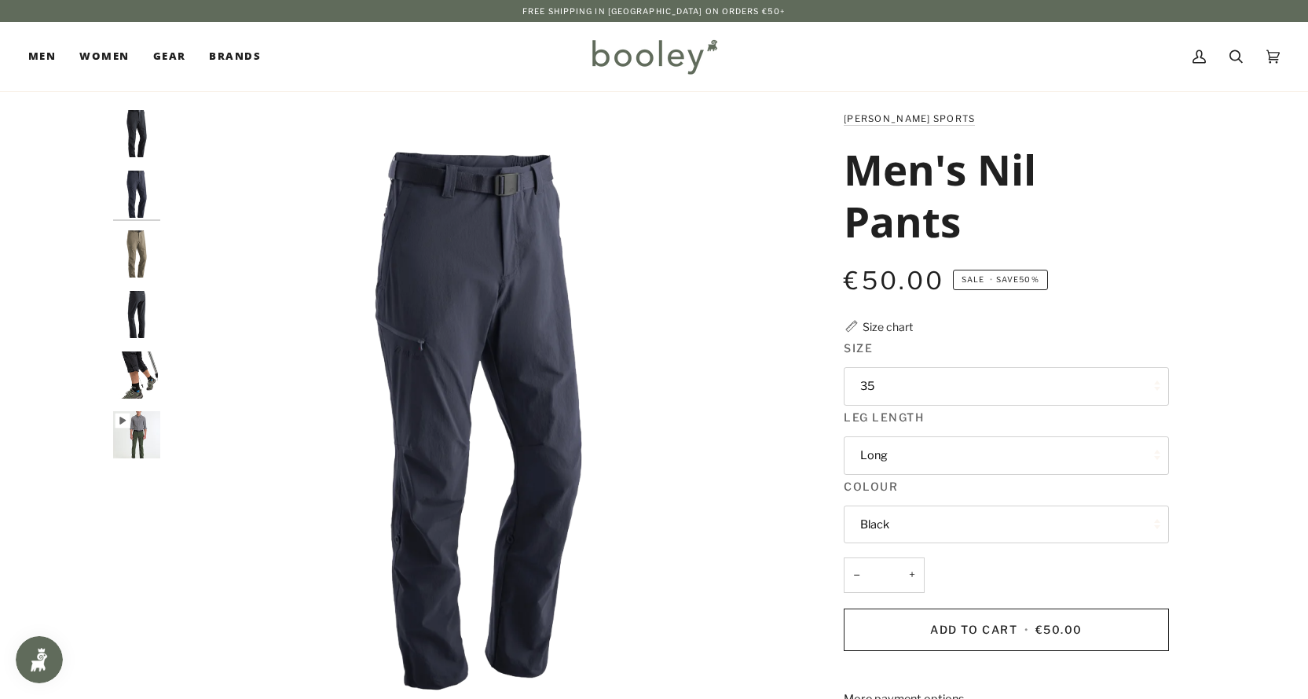
click at [131, 248] on img "Maier Sports Men's Nil Pants Night Sky Coriander - Booley Galway" at bounding box center [136, 253] width 47 height 47
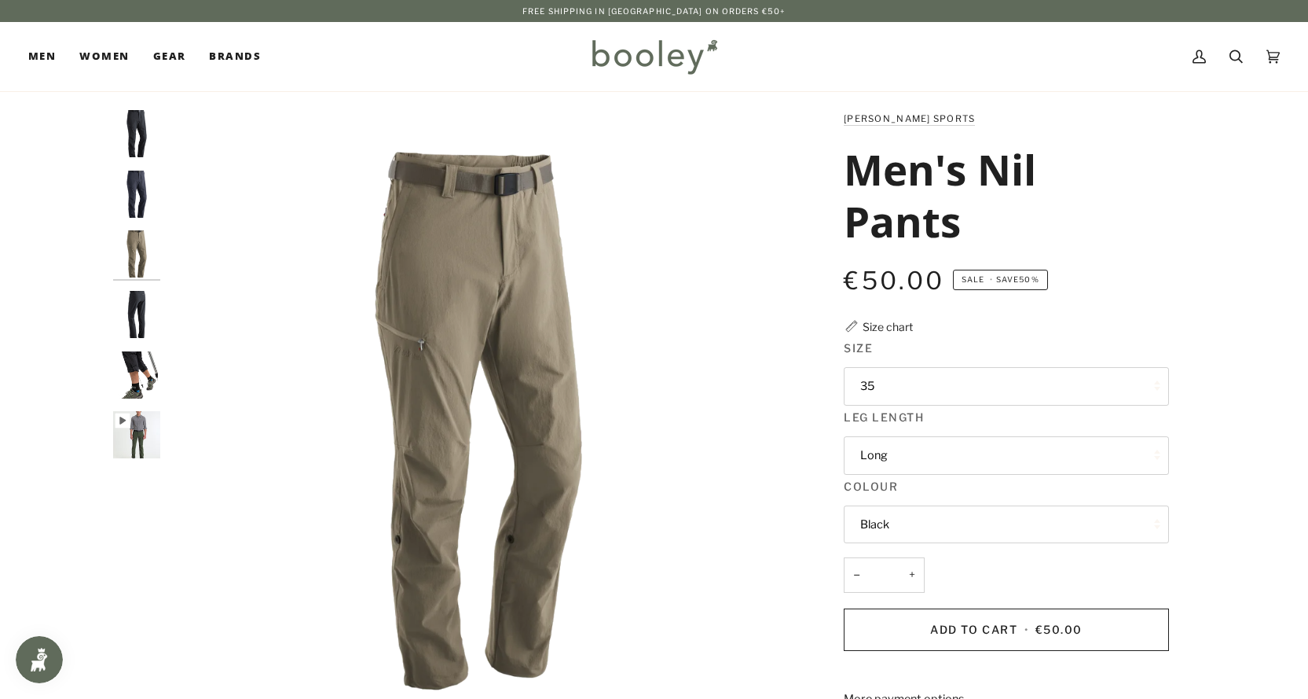
click at [137, 312] on img "Maier Sports Men's Nil Pants Black - Booley Galway" at bounding box center [136, 314] width 47 height 47
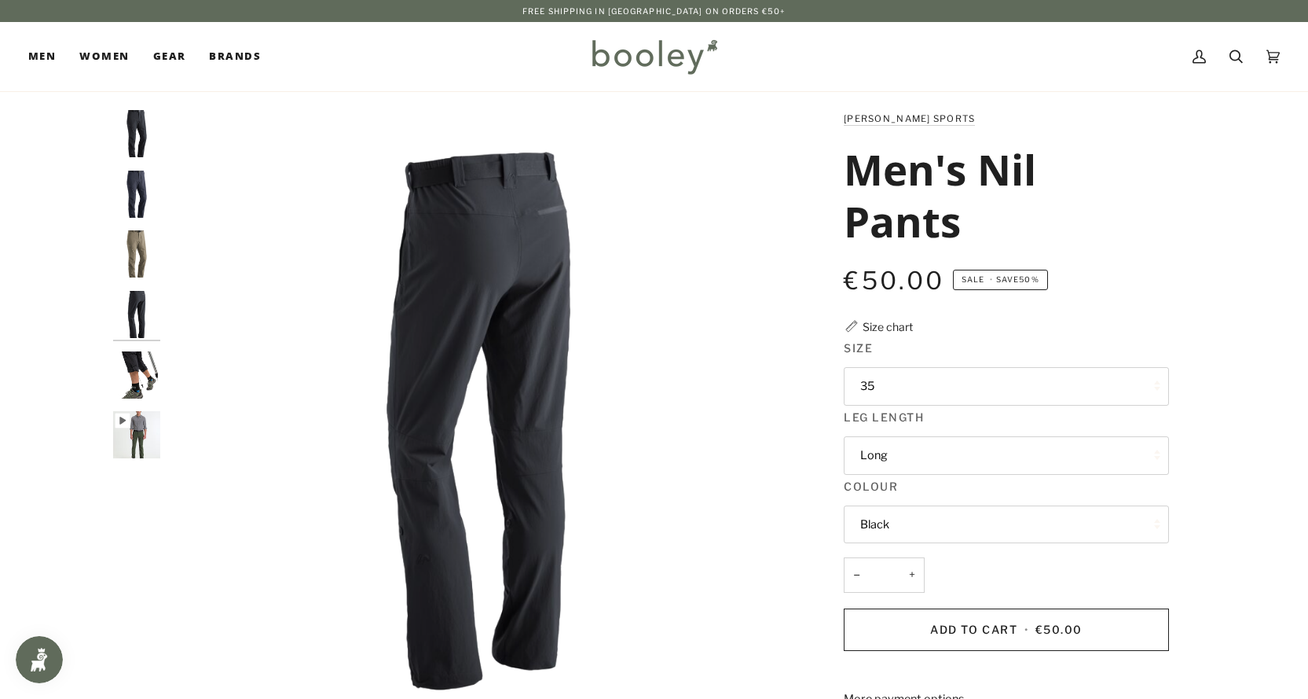
click at [133, 377] on img "Maier Sports Men's Nil Pants Black - Booley Galway" at bounding box center [136, 374] width 47 height 47
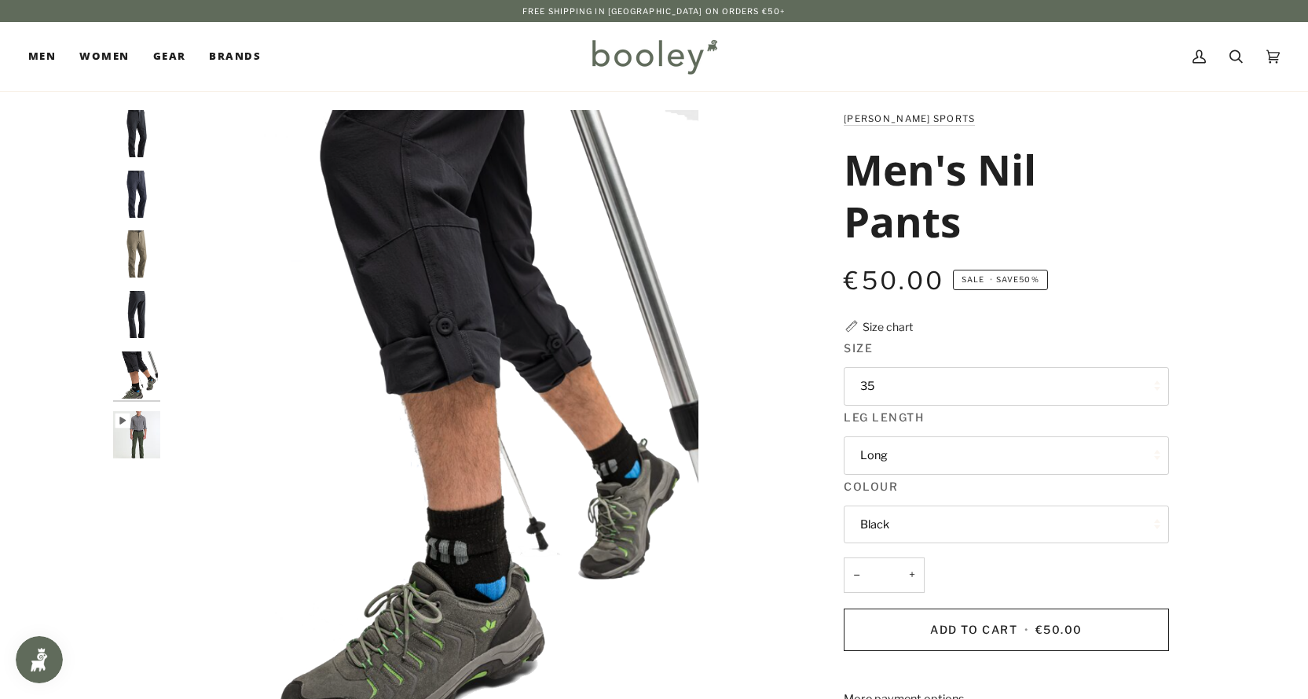
click at [131, 427] on img "Men's Nil Pants" at bounding box center [136, 434] width 47 height 47
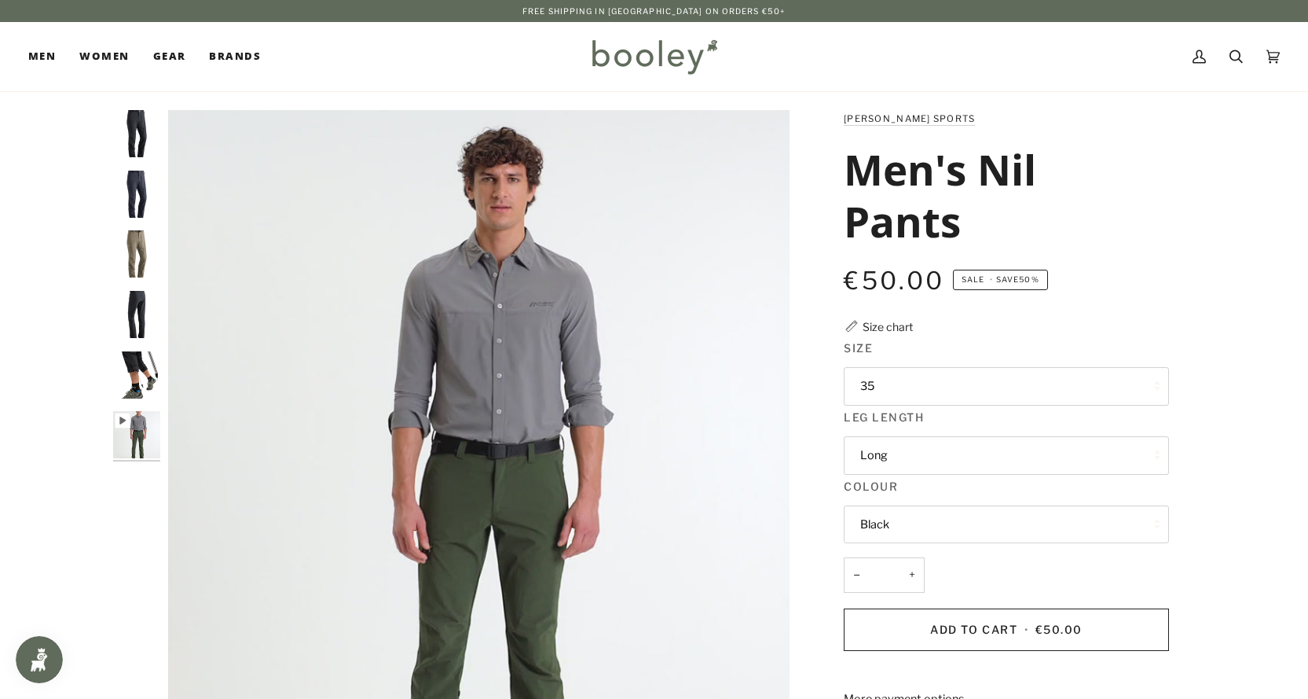
type input "****"
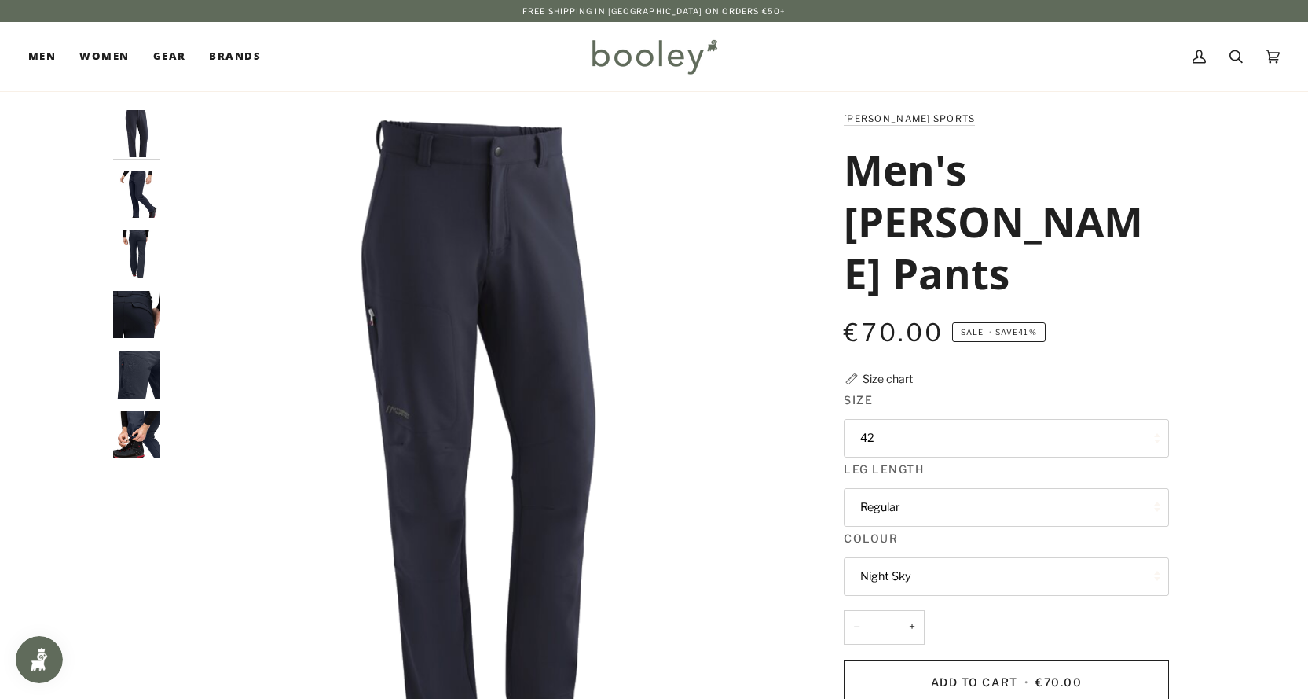
click at [955, 440] on button "42" at bounding box center [1006, 438] width 325 height 39
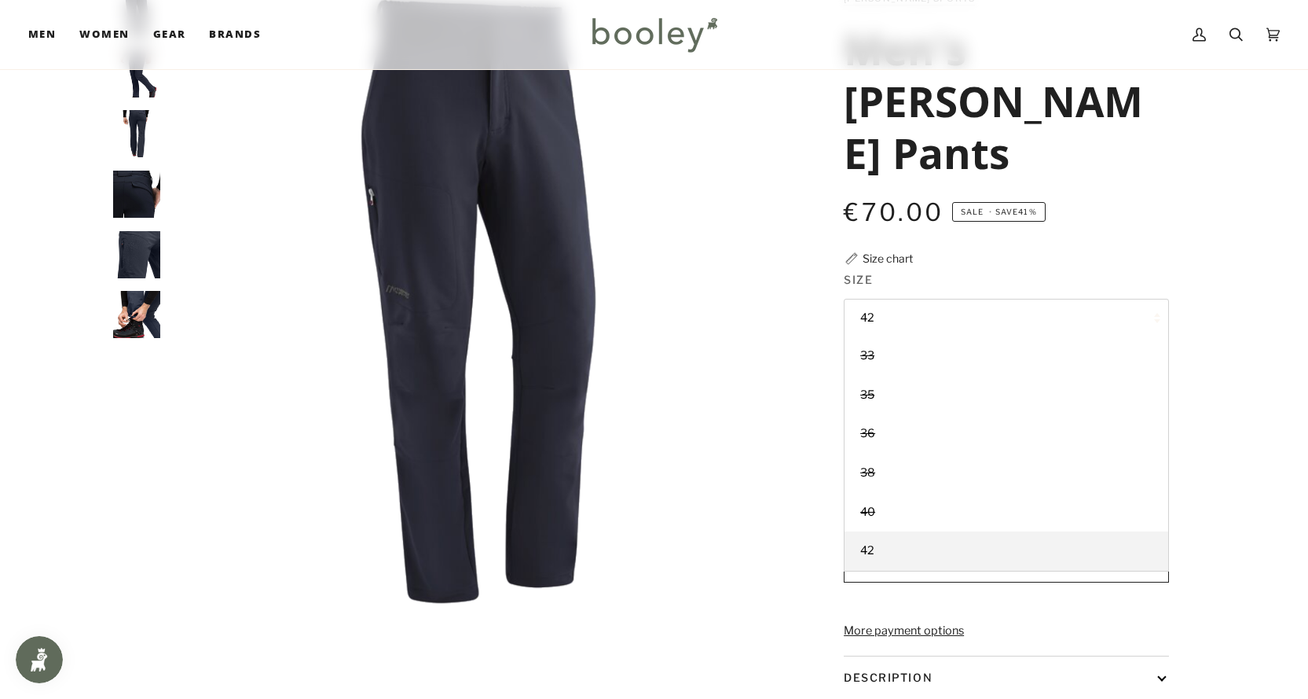
scroll to position [157, 0]
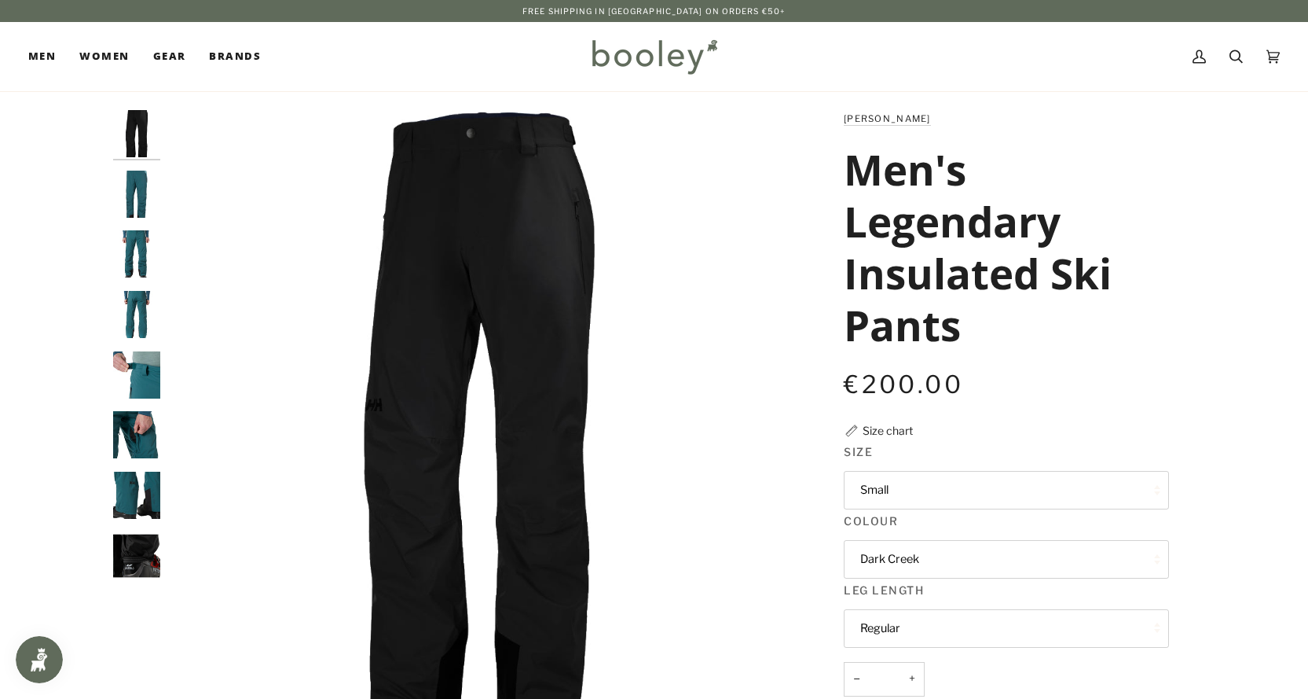
click at [134, 190] on img "Helly Hansen Men's Legendary Insulated Pants Dark Creek - Booley Galway" at bounding box center [136, 194] width 47 height 47
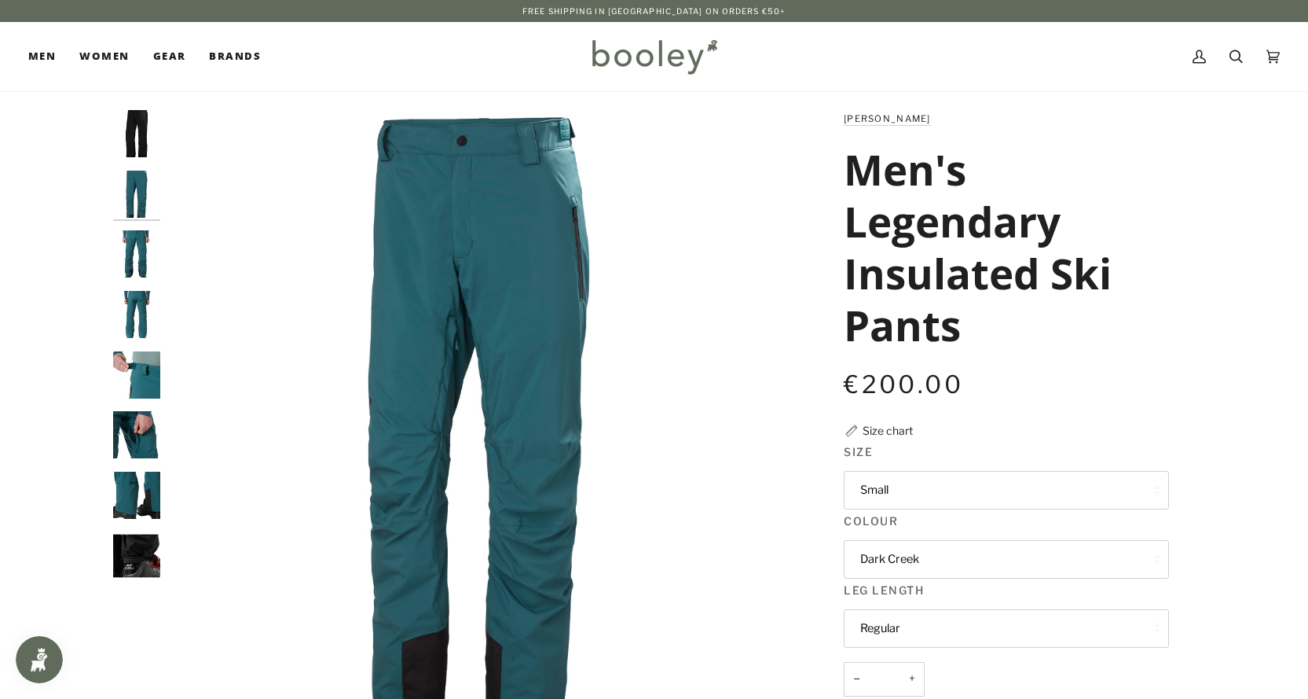
click at [144, 249] on img "Helly Hansen Men's Legendary Insulated Pants - Booley Galway" at bounding box center [136, 253] width 47 height 47
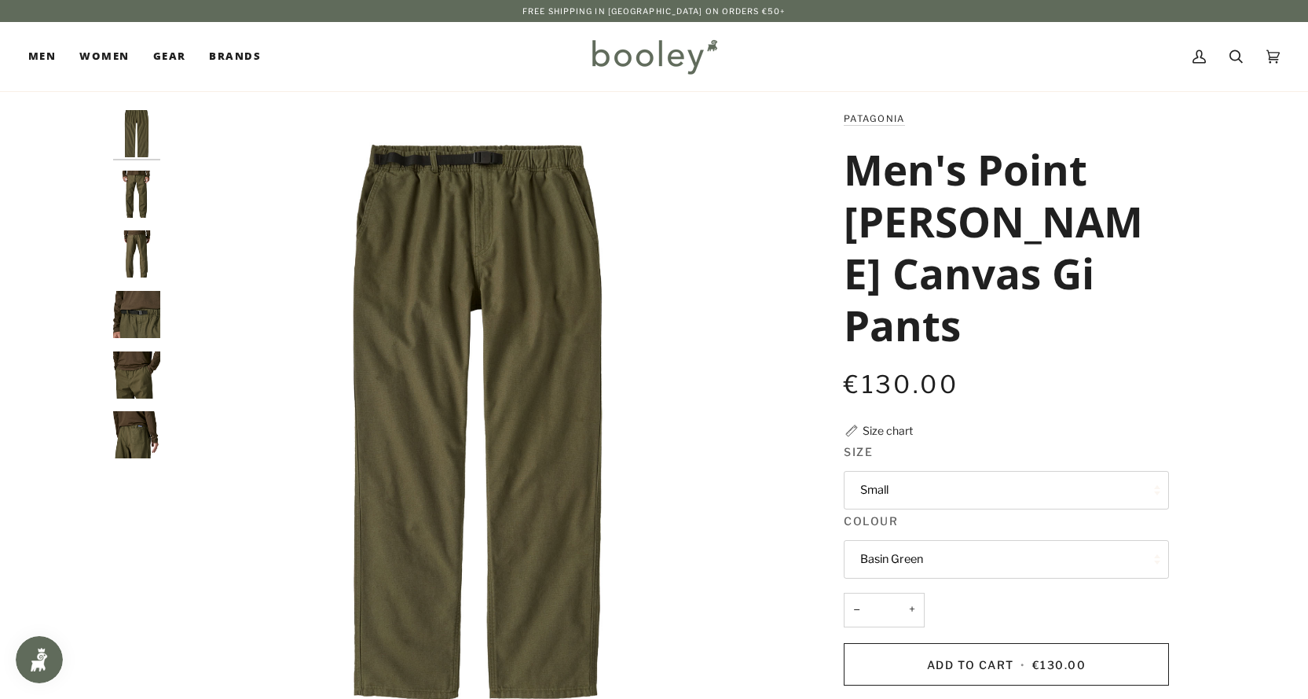
click at [132, 186] on img "Patagonia Men's Point Reyes Canvas Gi Pants Basin Green - Booley Galway" at bounding box center [136, 194] width 47 height 47
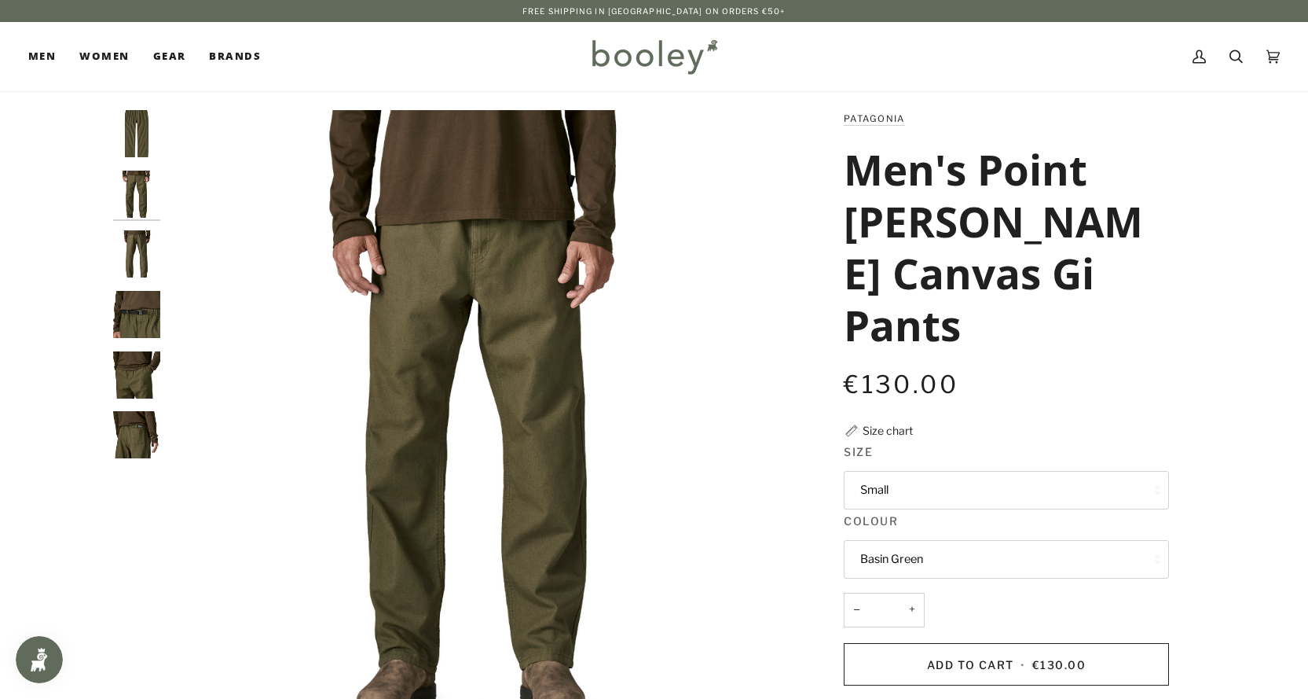
click at [136, 253] on img "Patagonia Men's Point Reyes Canvas Gi Pants Basin Green - Booley Galway" at bounding box center [136, 253] width 47 height 47
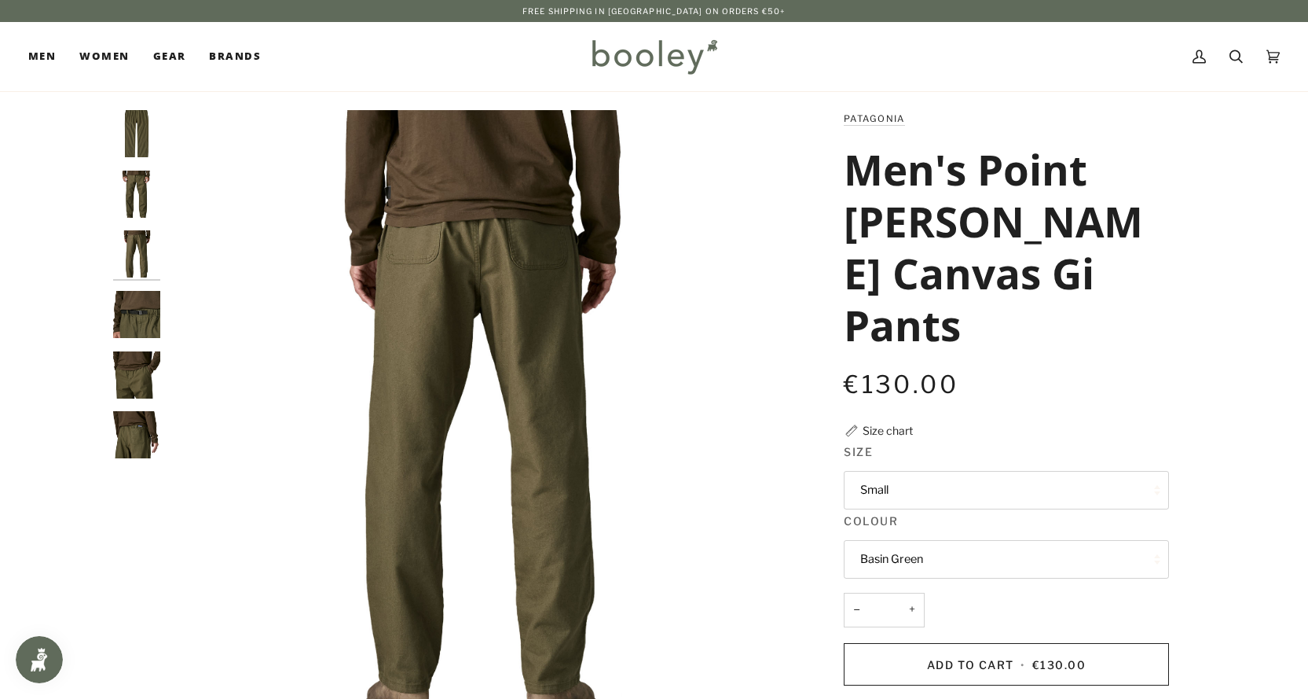
click at [138, 314] on img "Patagonia Men's Point Reyes Canvas Gi Pants Basin Green - Booley Galway" at bounding box center [136, 314] width 47 height 47
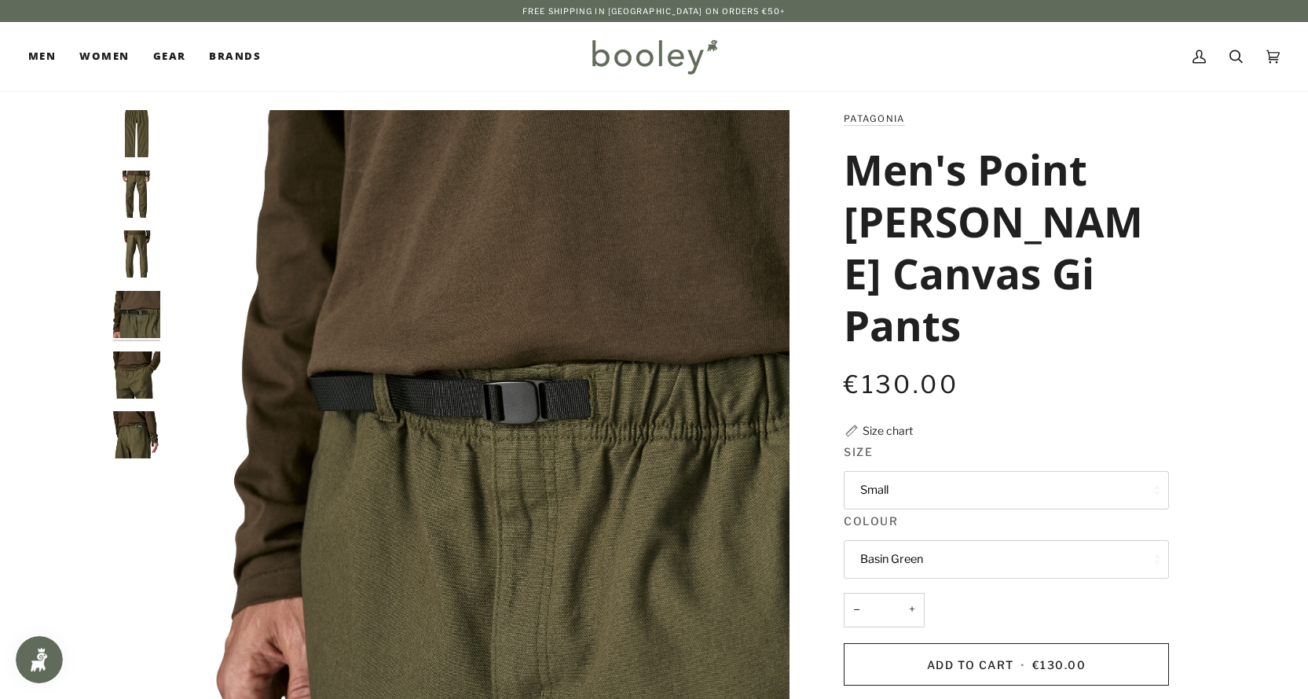
click at [141, 366] on img "Patagonia Men's Point Reyes Canvas Gi Pants Basin Green - Booley Galway" at bounding box center [136, 374] width 47 height 47
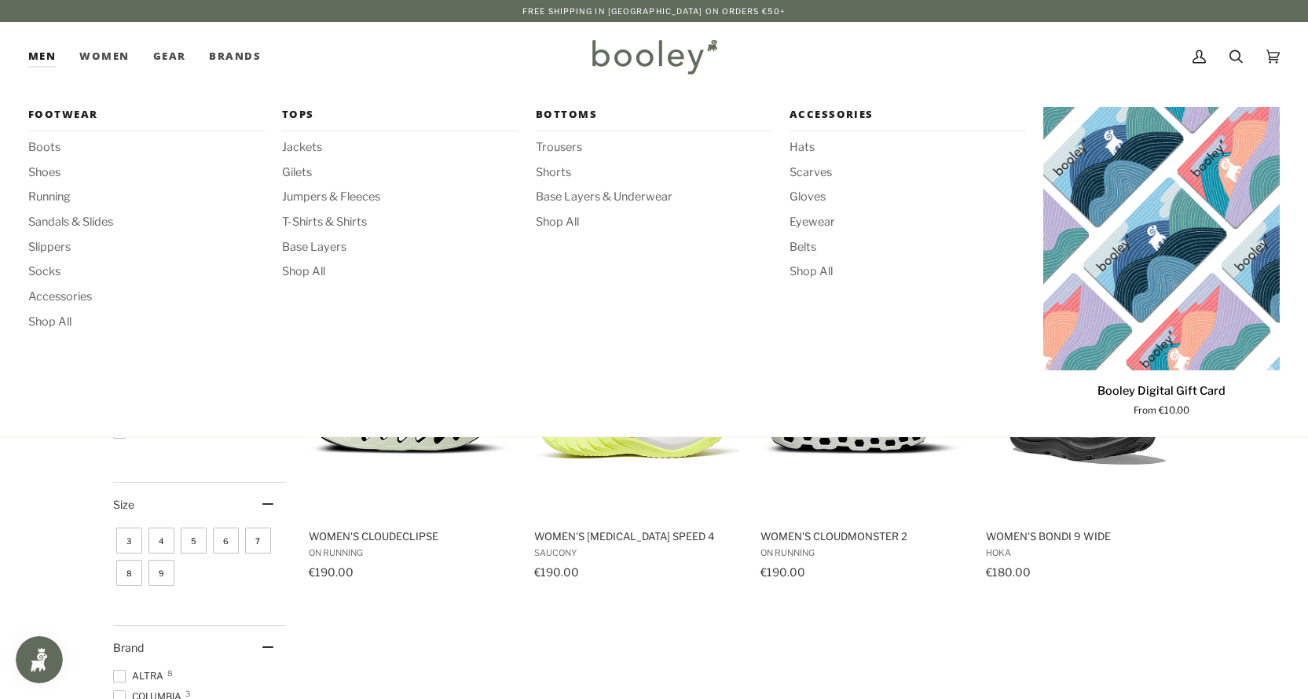
click at [46, 56] on link "Men" at bounding box center [47, 56] width 39 height 69
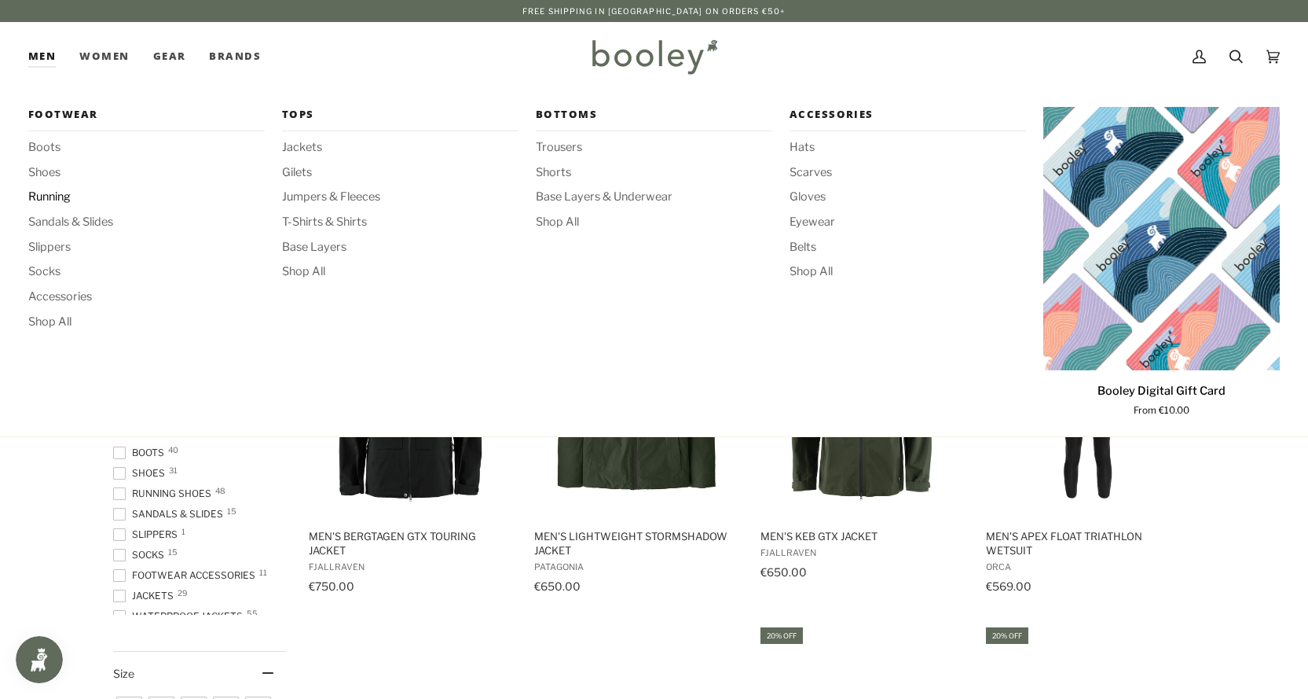
click at [43, 199] on span "Running" at bounding box center [146, 197] width 237 height 17
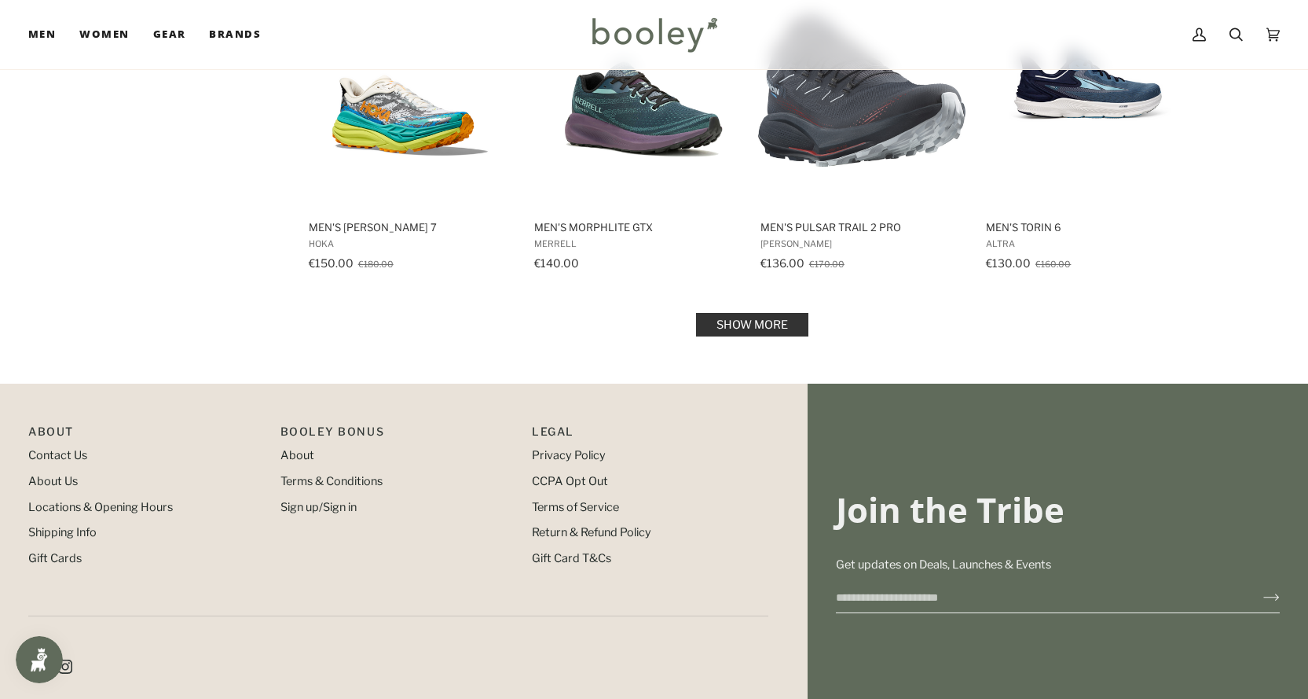
scroll to position [1727, 0]
